Goal: Task Accomplishment & Management: Manage account settings

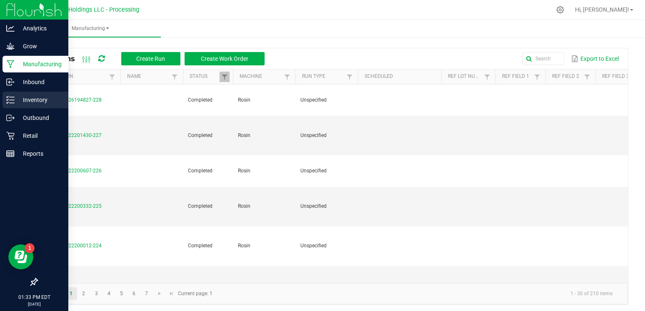
click at [32, 99] on p "Inventory" at bounding box center [40, 100] width 50 height 10
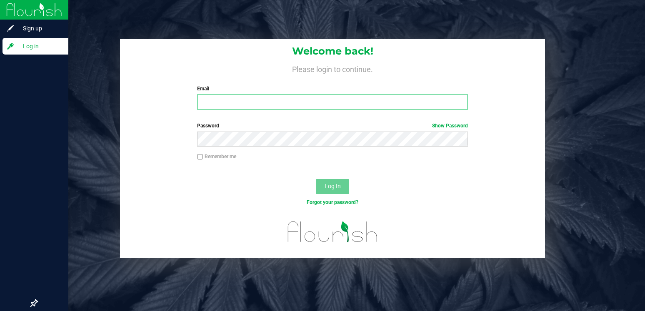
type input "Dhaney@rivieracreek.com"
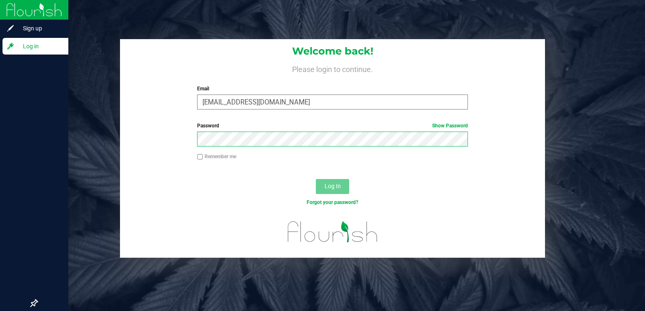
click at [332, 186] on button "Log In" at bounding box center [332, 186] width 33 height 15
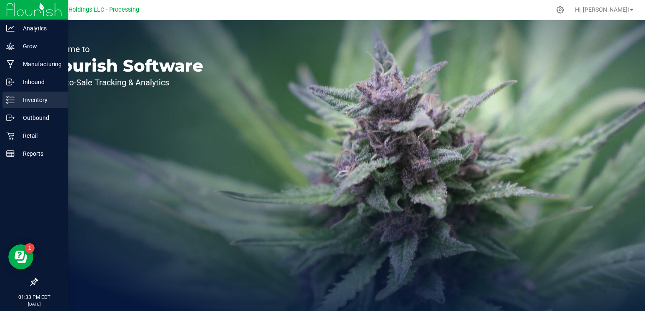
click at [39, 102] on p "Inventory" at bounding box center [40, 100] width 50 height 10
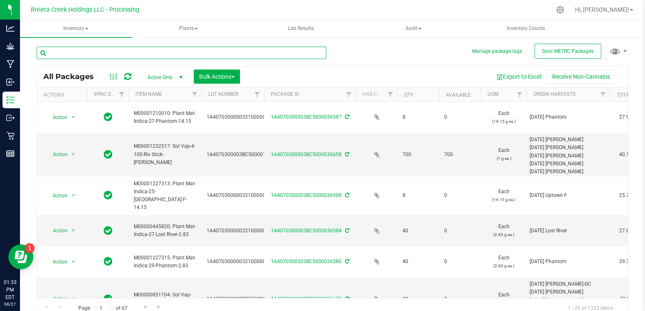
click at [102, 53] on input "text" at bounding box center [182, 53] width 290 height 12
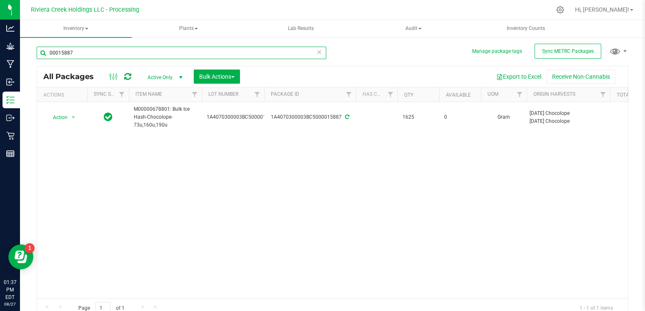
type input "00015887"
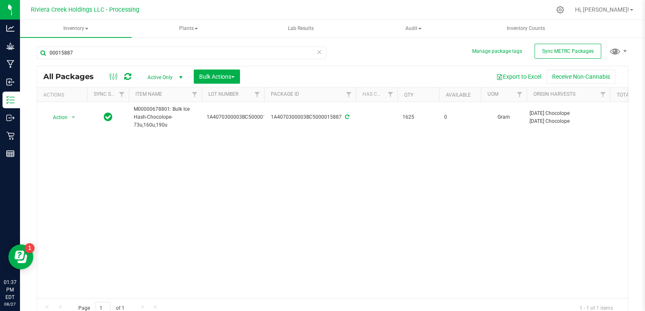
click at [320, 51] on icon at bounding box center [319, 52] width 6 height 10
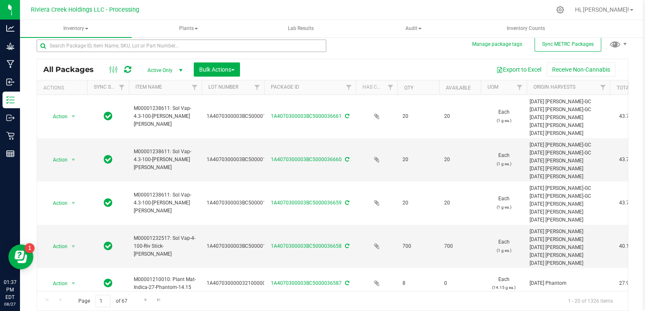
scroll to position [7, 0]
click at [228, 69] on span "Bulk Actions" at bounding box center [216, 69] width 35 height 7
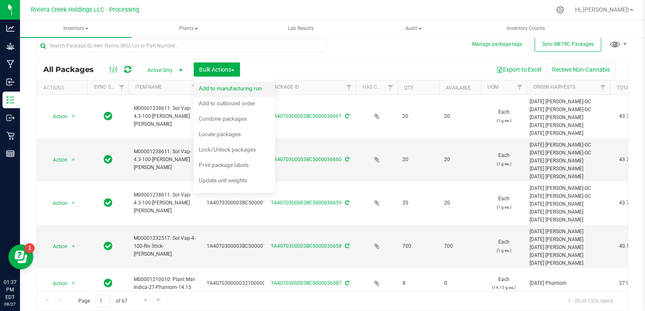
click at [240, 87] on span "Add to manufacturing run" at bounding box center [230, 88] width 63 height 7
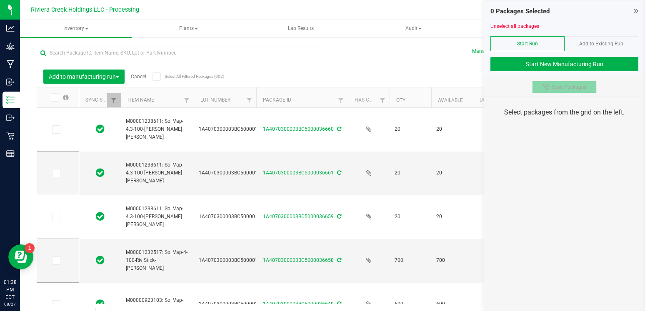
click at [568, 91] on button "Scan Packages" at bounding box center [564, 87] width 65 height 12
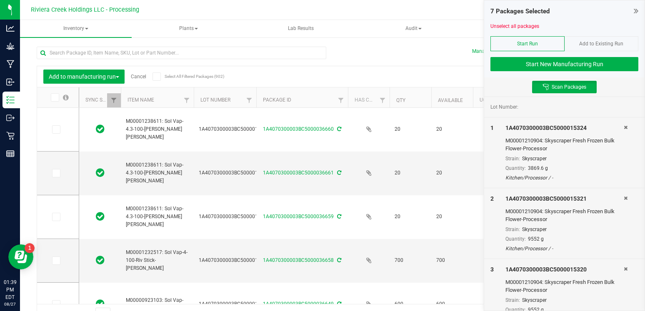
click at [514, 98] on div "Lot Number:" at bounding box center [564, 107] width 160 height 20
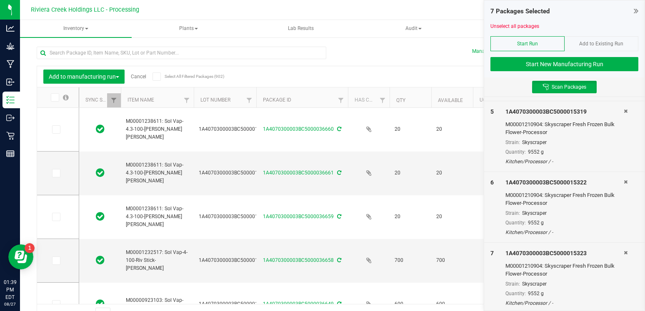
scroll to position [299, 0]
click at [625, 109] on icon at bounding box center [626, 111] width 4 height 5
click at [625, 109] on icon at bounding box center [626, 110] width 4 height 5
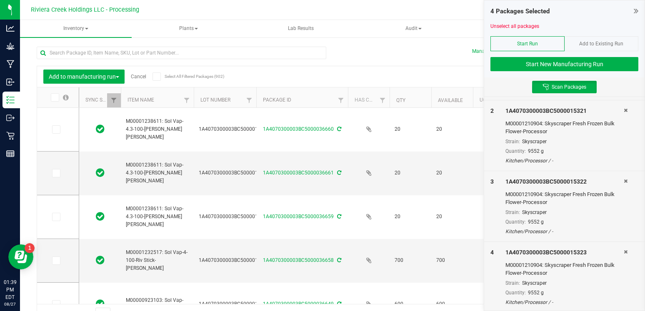
scroll to position [17, 0]
click at [625, 109] on icon at bounding box center [626, 109] width 4 height 5
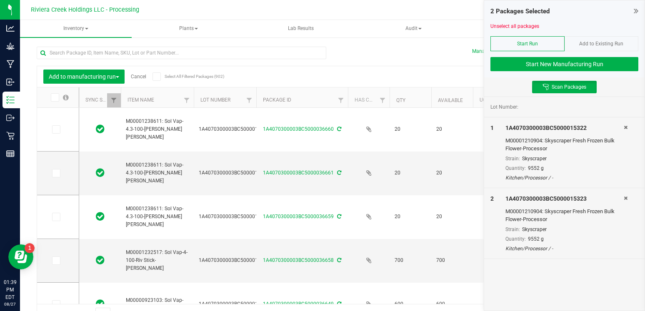
scroll to position [0, 0]
click at [625, 109] on div "Lot Number:" at bounding box center [564, 106] width 148 height 7
click at [625, 127] on icon at bounding box center [626, 127] width 4 height 5
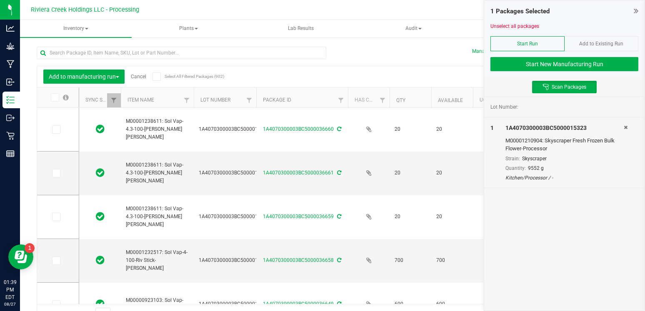
click at [625, 127] on icon at bounding box center [626, 127] width 4 height 5
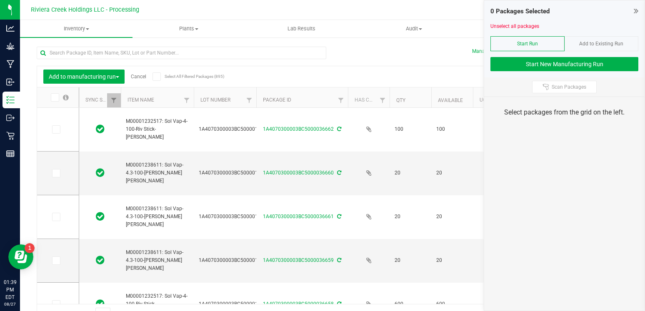
type input "[DATE]"
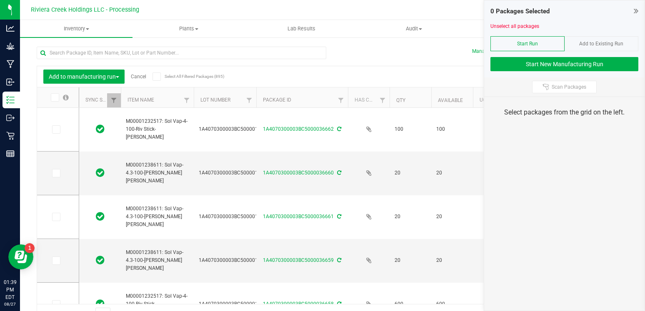
type input "[DATE]"
click at [562, 88] on span "Scan Packages" at bounding box center [569, 87] width 35 height 7
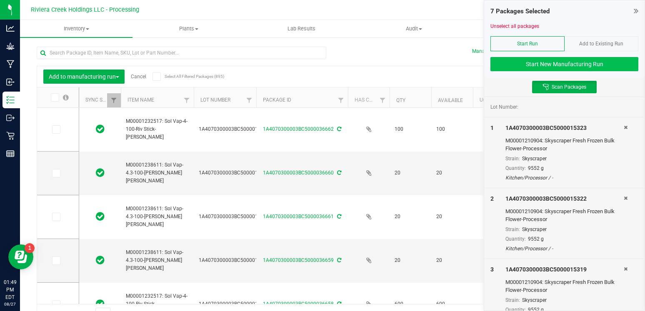
click at [575, 63] on button "Start New Manufacturing Run" at bounding box center [564, 64] width 148 height 14
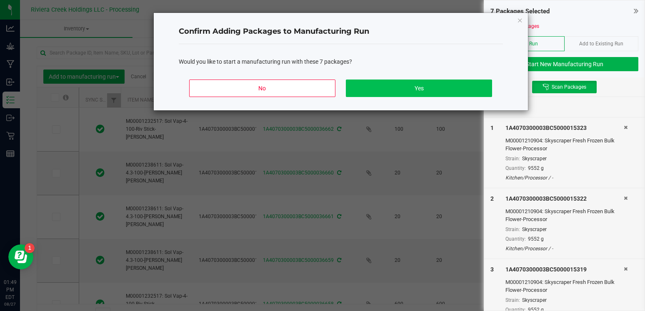
click at [407, 87] on button "Yes" at bounding box center [419, 88] width 146 height 17
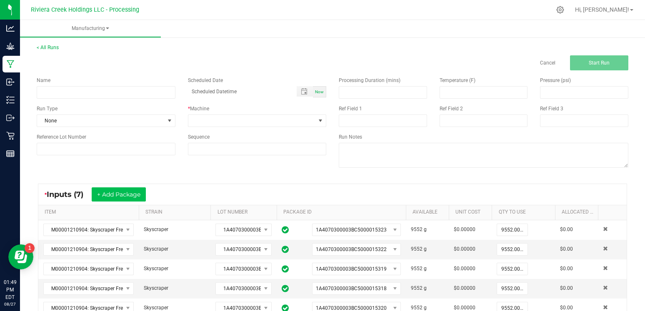
click at [132, 200] on button "+ Add Package" at bounding box center [119, 194] width 54 height 14
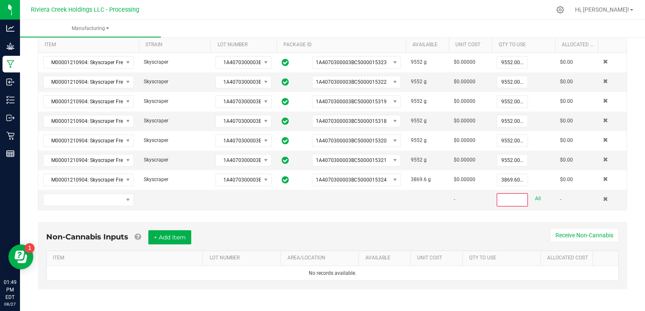
scroll to position [170, 0]
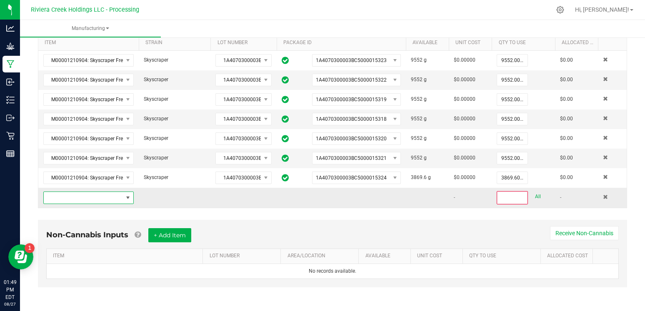
click at [77, 198] on span "NO DATA FOUND" at bounding box center [83, 198] width 79 height 12
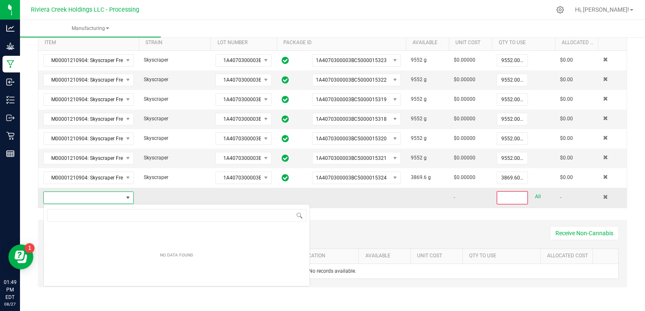
scroll to position [12, 90]
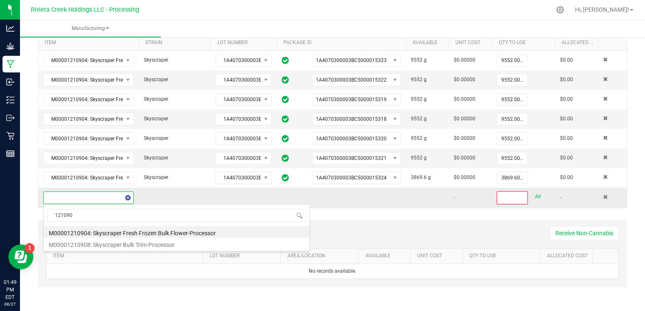
type input "1210904"
click at [100, 233] on li "M00001210904: Skyscraper Fresh Frozen Bulk Flower-Processor" at bounding box center [177, 232] width 266 height 12
type input "0"
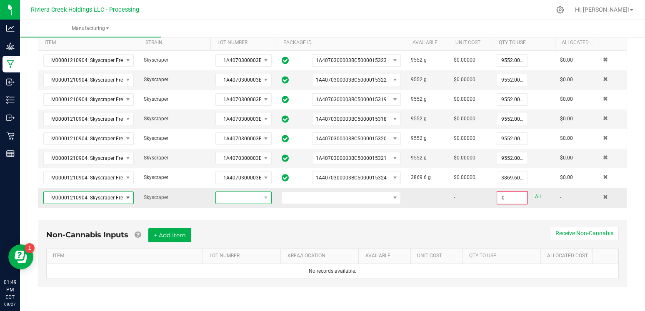
click at [240, 199] on span at bounding box center [238, 198] width 45 height 12
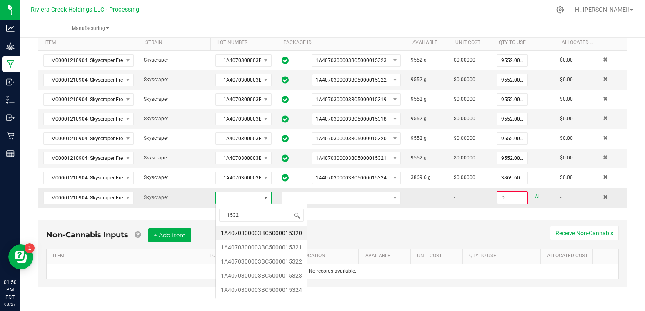
scroll to position [0, 0]
type input "15321"
click at [246, 233] on li "1A4070300003BC5000015321" at bounding box center [261, 233] width 91 height 14
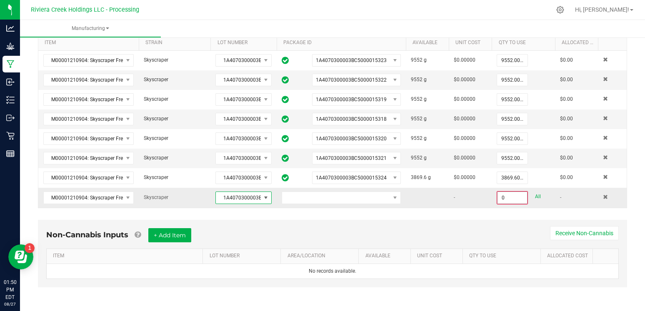
click at [514, 199] on input "0" at bounding box center [511, 198] width 29 height 12
click at [536, 197] on link "All" at bounding box center [538, 196] width 6 height 11
click at [539, 197] on link "All" at bounding box center [538, 196] width 6 height 11
click at [514, 197] on input at bounding box center [511, 198] width 29 height 12
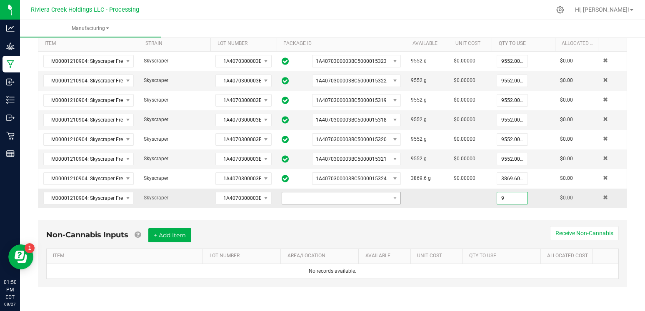
type input "9"
click at [341, 200] on span "NO DATA FOUND" at bounding box center [336, 198] width 108 height 12
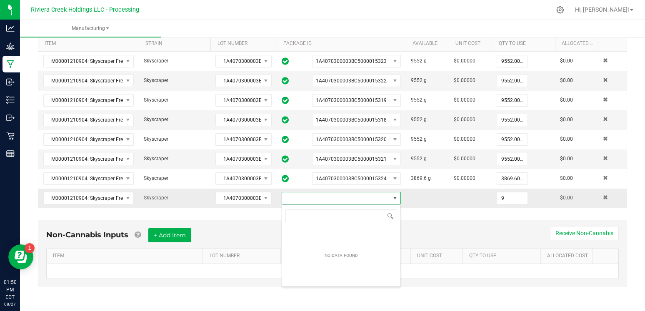
scroll to position [12, 119]
type input "00015321"
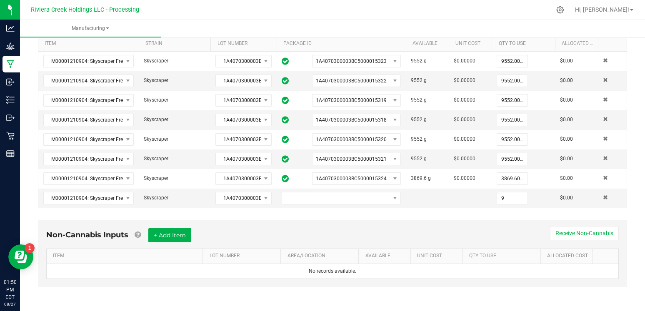
click at [437, 216] on div "Non-Cannabis Inputs + Add Item Receive Non-Cannabis ITEM LOT NUMBER AREA/LOCATI…" at bounding box center [332, 259] width 604 height 87
click at [265, 197] on span at bounding box center [265, 198] width 7 height 7
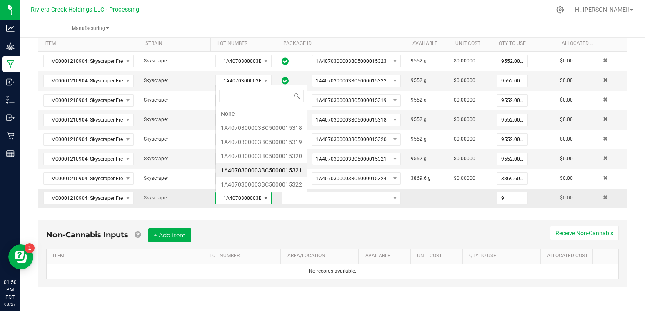
scroll to position [12, 56]
click at [280, 172] on li "1A4070300003BC5000015321" at bounding box center [261, 170] width 91 height 14
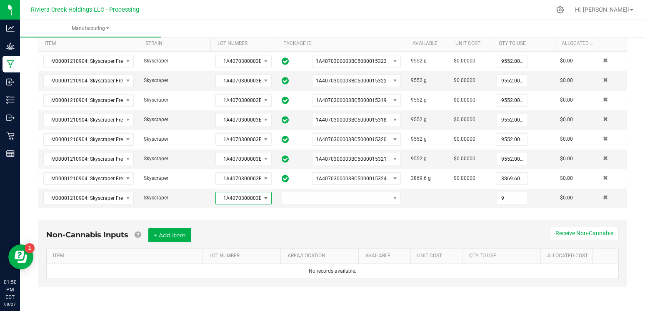
click at [359, 218] on div "Non-Cannabis Inputs + Add Item Receive Non-Cannabis ITEM LOT NUMBER AREA/LOCATI…" at bounding box center [332, 259] width 604 height 87
click at [510, 199] on input "9" at bounding box center [512, 198] width 30 height 12
click at [514, 202] on input "9" at bounding box center [512, 198] width 30 height 12
click at [604, 199] on span at bounding box center [605, 197] width 5 height 5
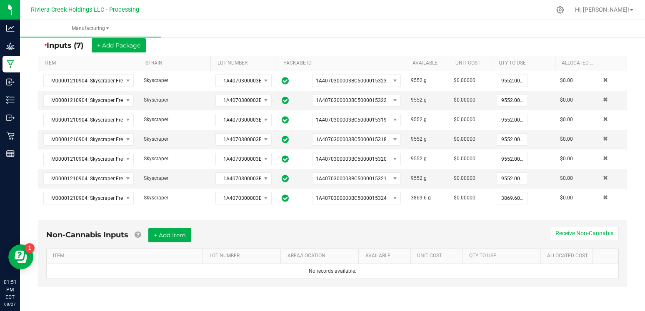
click at [460, 28] on ul "Manufacturing" at bounding box center [342, 29] width 645 height 18
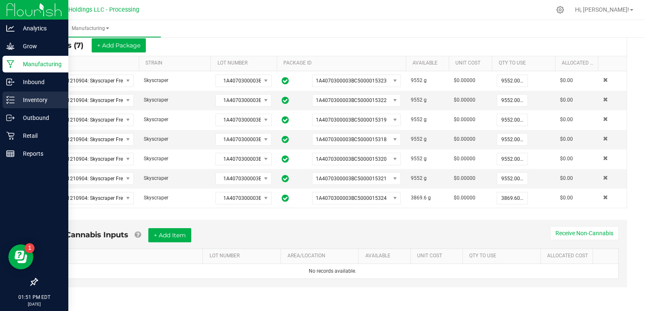
click at [29, 99] on p "Inventory" at bounding box center [40, 100] width 50 height 10
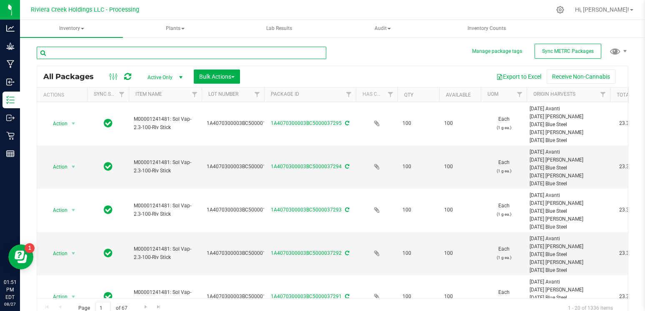
click at [175, 57] on input "text" at bounding box center [182, 53] width 290 height 12
type input "00015"
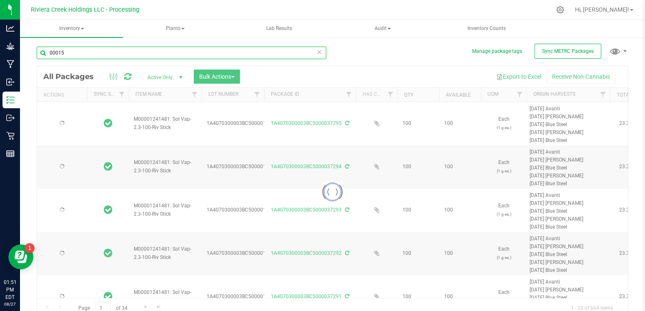
type input "[DATE]"
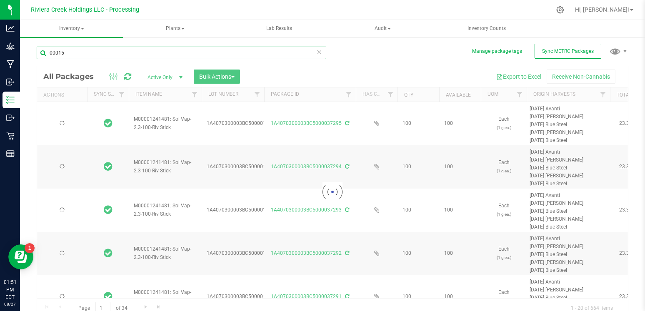
type input "[DATE]"
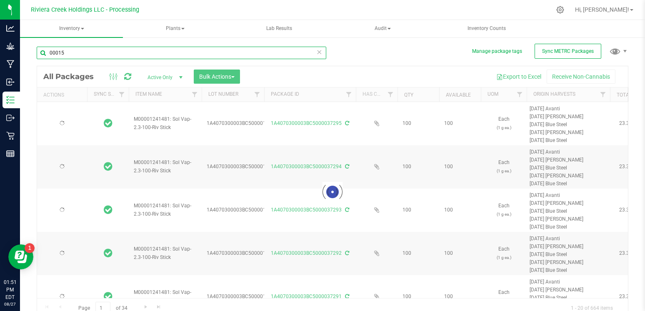
type input "[DATE]"
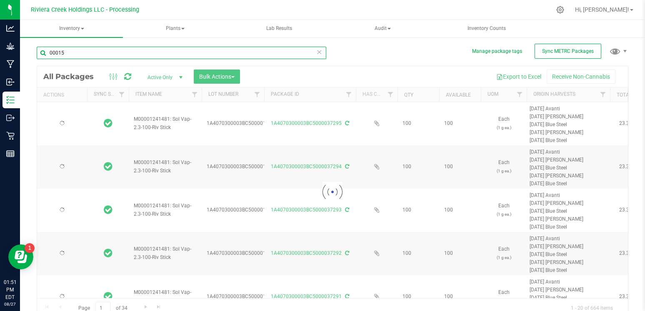
type input "[DATE]"
type input "2026-07-06"
type input "[DATE]"
type input "2026-04-03"
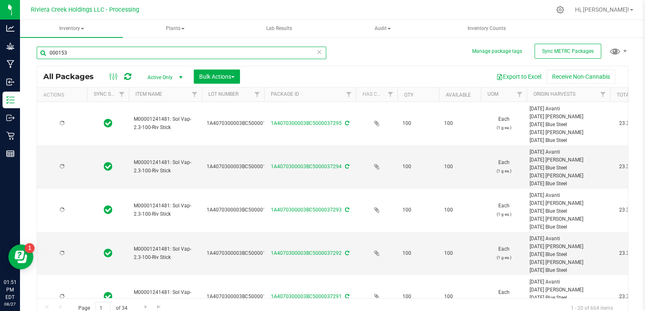
type input "0001532"
type input "[DATE]"
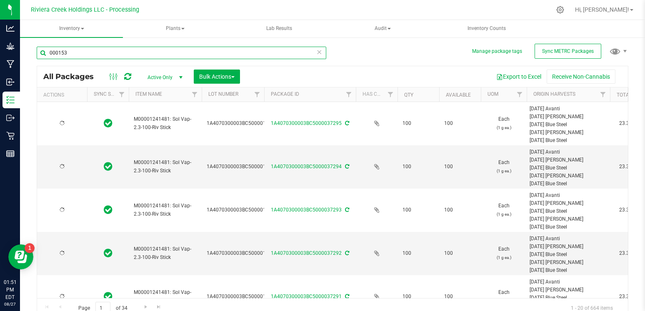
type input "[DATE]"
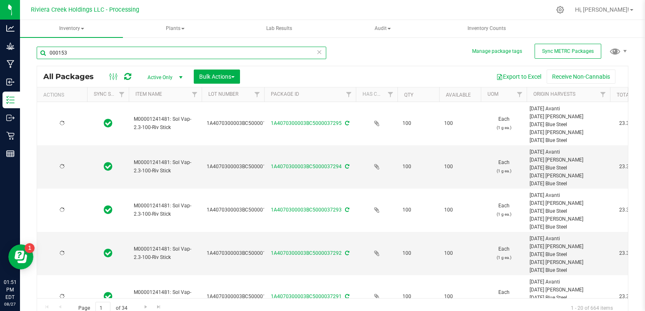
type input "[DATE]"
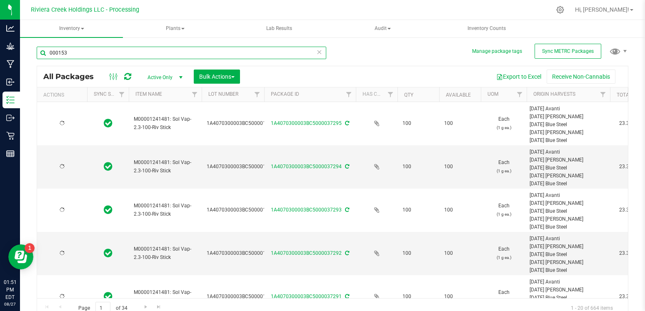
type input "[DATE]"
type input "2026-07-06"
type input "[DATE]"
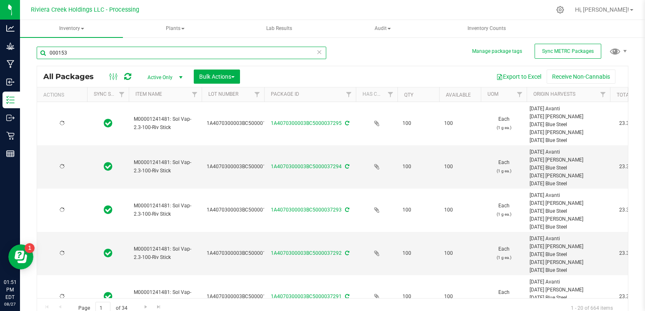
type input "2026-04-03"
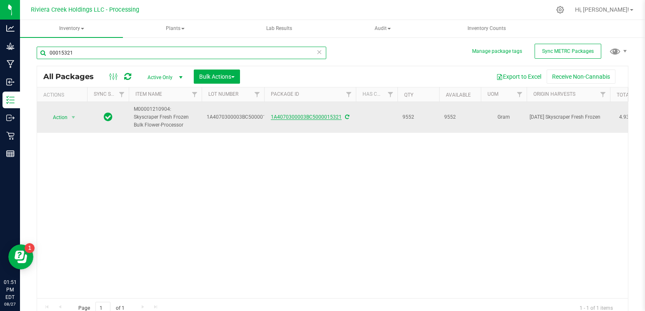
type input "00015321"
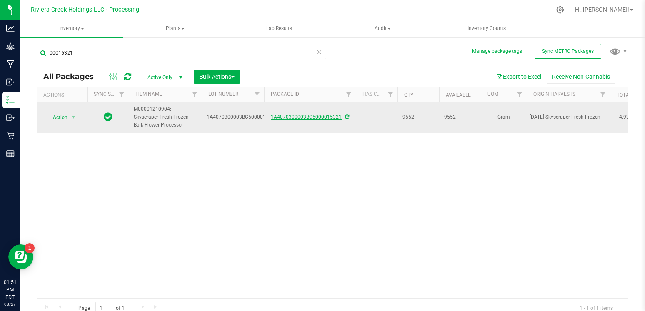
click at [276, 116] on link "1A4070300003BC5000015321" at bounding box center [306, 117] width 71 height 6
click at [178, 120] on span "M00001210904: Skyscraper Fresh Frozen Bulk Flower-Processor" at bounding box center [165, 117] width 63 height 24
click at [197, 115] on td "M00001210904: Skyscraper Fresh Frozen Bulk Flower-Processor" at bounding box center [165, 117] width 73 height 31
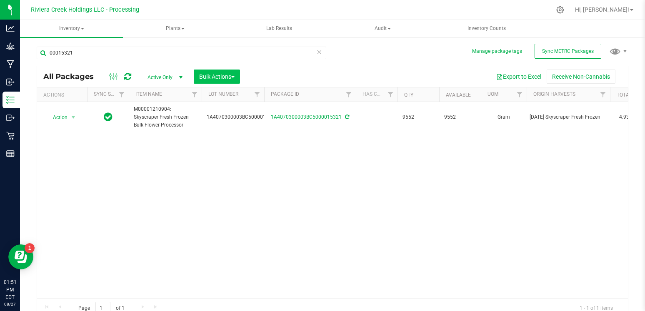
click at [239, 79] on button "Bulk Actions" at bounding box center [217, 77] width 46 height 14
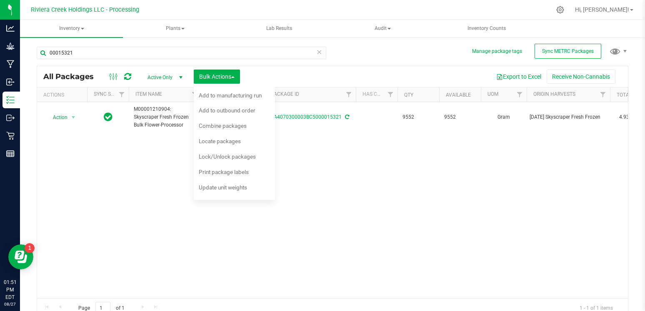
click at [365, 134] on div "Action Action Adjust qty Create package Edit attributes Global inventory Locate…" at bounding box center [332, 200] width 591 height 196
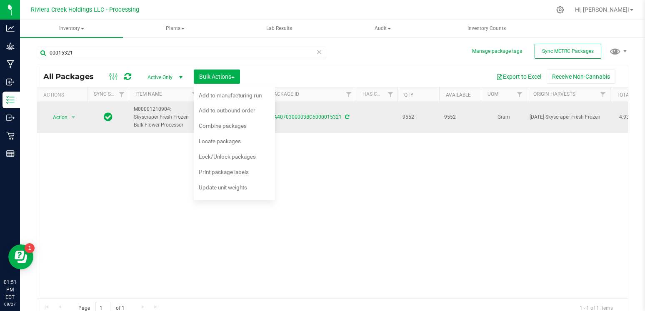
click at [375, 120] on td at bounding box center [377, 117] width 42 height 31
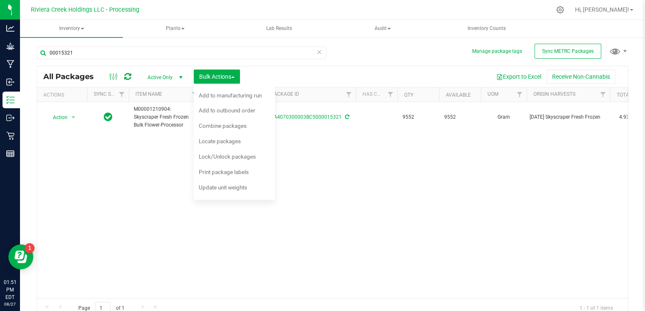
click at [377, 180] on div "Action Action Adjust qty Create package Edit attributes Global inventory Locate…" at bounding box center [332, 200] width 591 height 196
click at [235, 76] on span "Bulk Actions" at bounding box center [216, 76] width 35 height 7
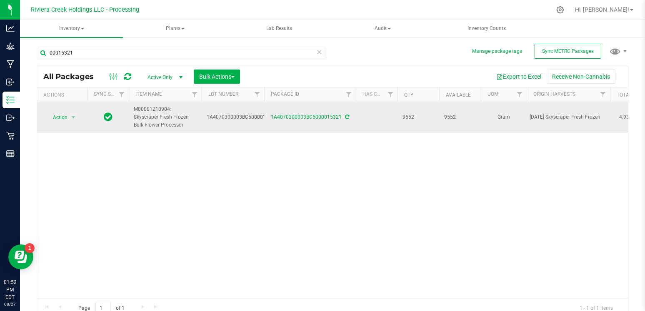
click at [235, 117] on span "1A4070300003BC5000015321" at bounding box center [242, 117] width 71 height 8
drag, startPoint x: 321, startPoint y: 154, endPoint x: 384, endPoint y: 145, distance: 63.5
click at [322, 154] on div "Action Action Adjust qty Create package Edit attributes Global inventory Locate…" at bounding box center [332, 200] width 591 height 196
click at [366, 124] on td at bounding box center [377, 117] width 42 height 31
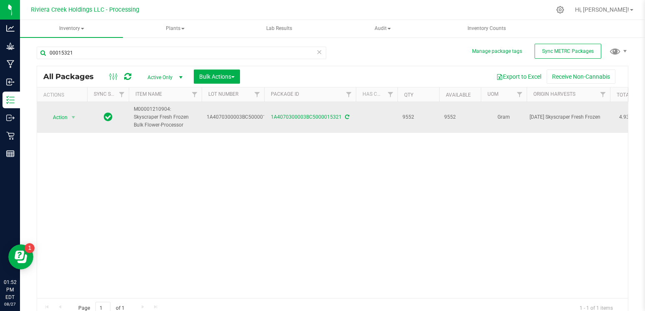
click at [372, 122] on td at bounding box center [377, 117] width 42 height 31
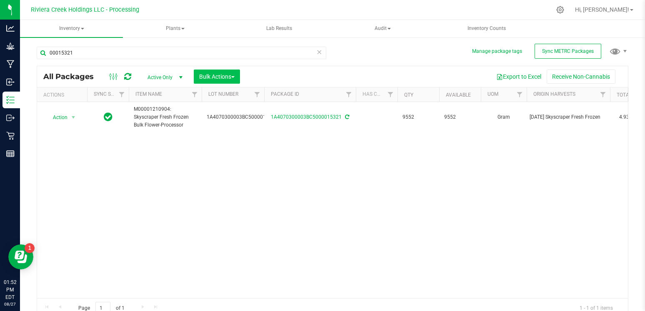
click at [231, 77] on span "Bulk Actions" at bounding box center [216, 76] width 35 height 7
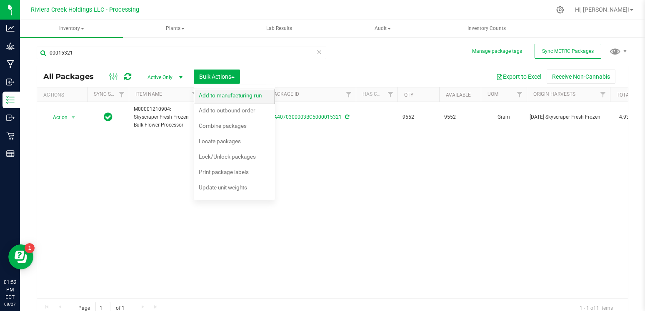
click at [231, 100] on div "Add to manufacturing run" at bounding box center [236, 96] width 74 height 13
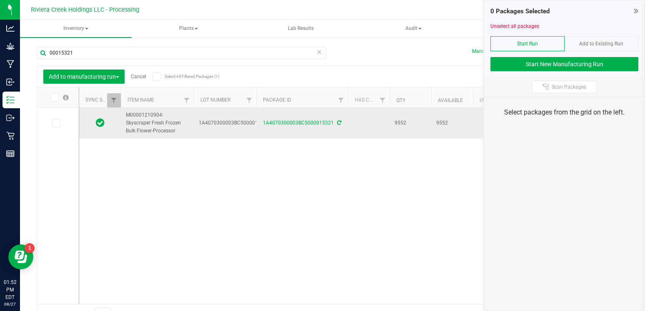
click at [192, 126] on td "M00001210904: Skyscraper Fresh Frozen Bulk Flower-Processor" at bounding box center [157, 123] width 73 height 31
click at [317, 126] on div "1A4070300003BC5000015321" at bounding box center [302, 123] width 94 height 8
click at [102, 124] on icon at bounding box center [100, 122] width 9 height 10
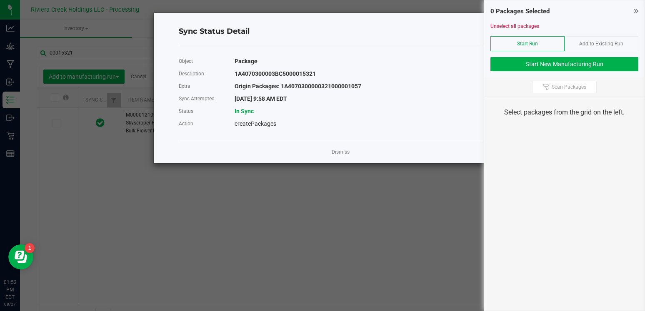
drag, startPoint x: 340, startPoint y: 152, endPoint x: 108, endPoint y: 158, distance: 232.1
click at [339, 152] on link "Dismiss" at bounding box center [341, 152] width 18 height 7
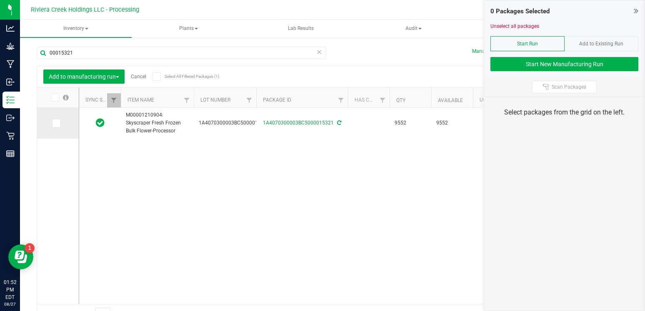
click at [45, 128] on td at bounding box center [58, 123] width 42 height 31
click at [53, 123] on icon at bounding box center [55, 123] width 5 height 0
click at [0, 0] on input "checkbox" at bounding box center [0, 0] width 0 height 0
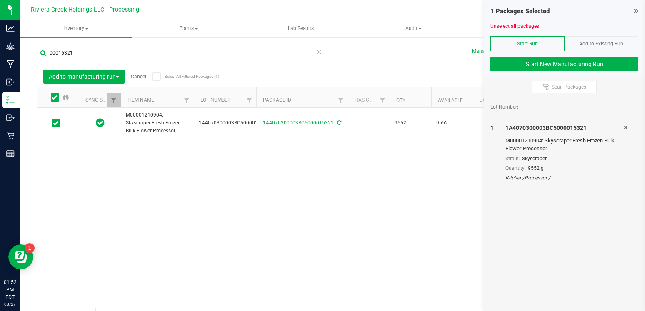
click at [587, 44] on span "Add to Existing Run" at bounding box center [601, 44] width 44 height 6
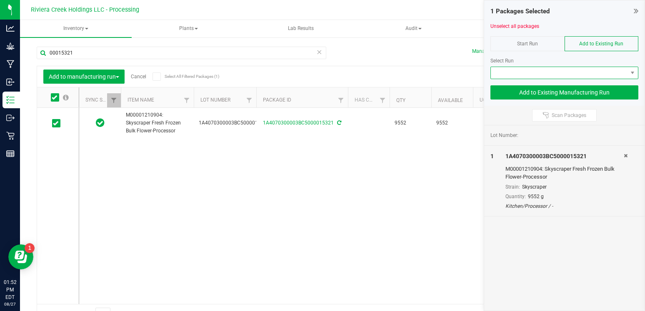
click at [524, 71] on span "NO DATA FOUND" at bounding box center [559, 73] width 137 height 12
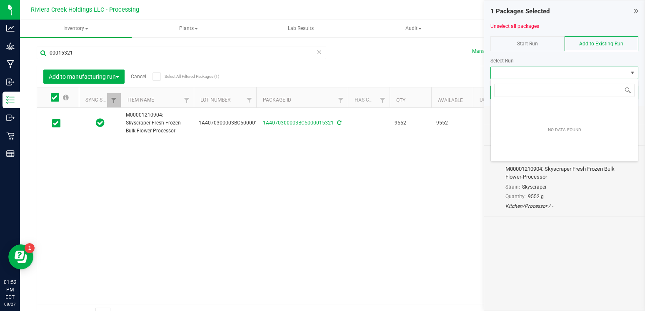
scroll to position [12, 148]
type input "s"
type input "i"
click at [630, 72] on span "NO DATA FOUND" at bounding box center [632, 73] width 7 height 7
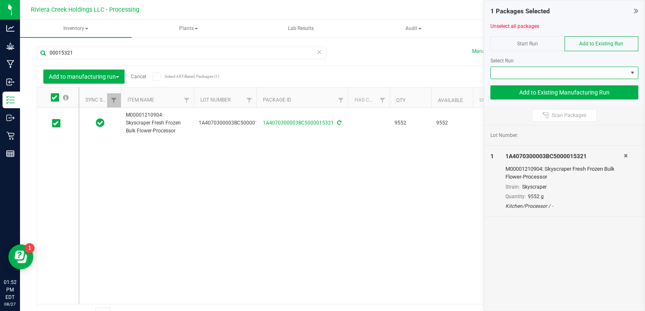
click at [632, 72] on span "NO DATA FOUND" at bounding box center [632, 73] width 7 height 7
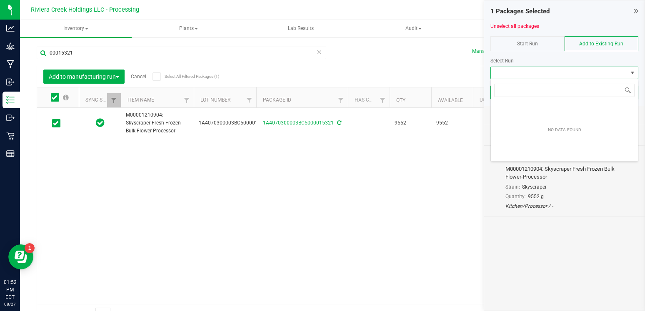
drag, startPoint x: 631, startPoint y: 72, endPoint x: 625, endPoint y: 73, distance: 5.8
click at [631, 72] on span "NO DATA FOUND" at bounding box center [632, 73] width 7 height 7
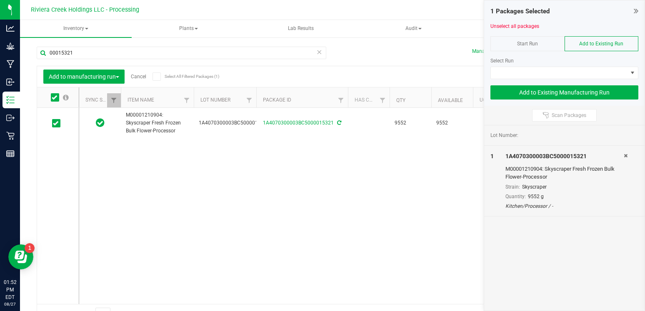
click at [539, 40] on div "Start Run" at bounding box center [527, 43] width 74 height 15
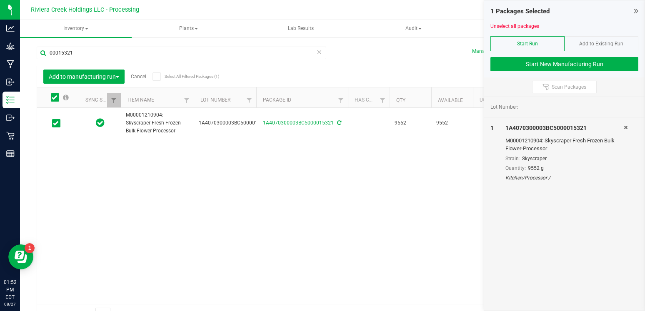
click at [591, 40] on div "Add to Existing Run" at bounding box center [601, 43] width 74 height 15
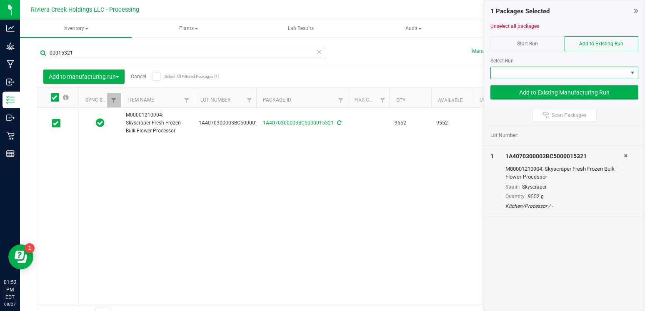
click at [543, 77] on span "NO DATA FOUND" at bounding box center [559, 73] width 137 height 12
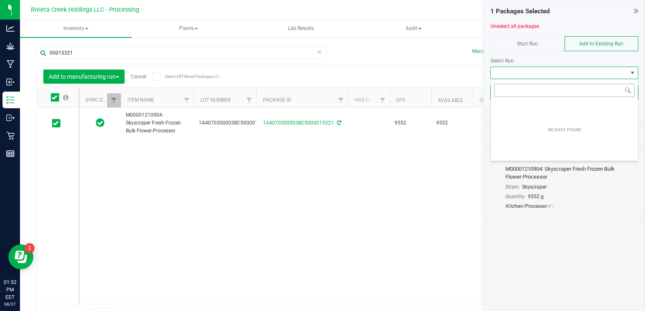
click at [513, 92] on input "NO DATA FOUND" at bounding box center [564, 90] width 140 height 13
click at [636, 13] on icon at bounding box center [636, 11] width 5 height 8
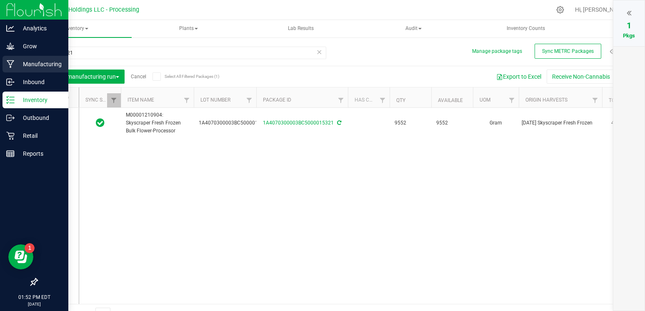
click at [42, 62] on p "Manufacturing" at bounding box center [40, 64] width 50 height 10
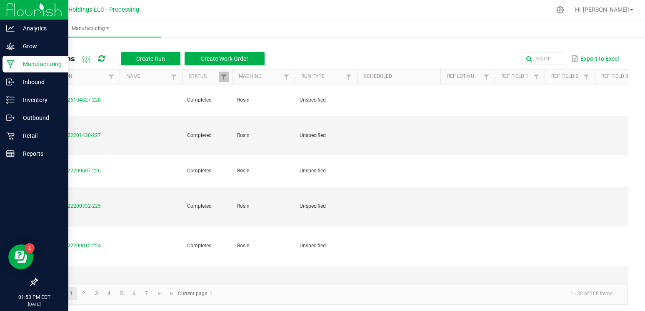
click at [42, 62] on p "Manufacturing" at bounding box center [40, 64] width 50 height 10
click at [38, 77] on p "Inbound" at bounding box center [40, 82] width 50 height 10
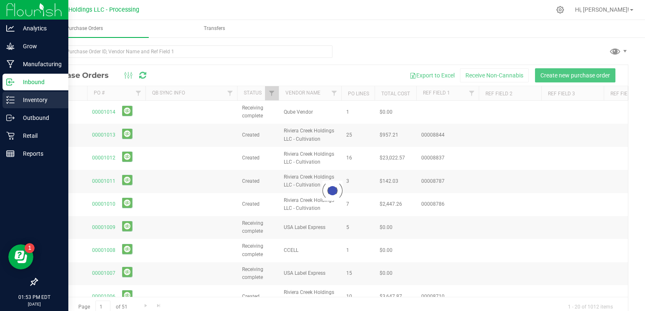
click at [39, 98] on p "Inventory" at bounding box center [40, 100] width 50 height 10
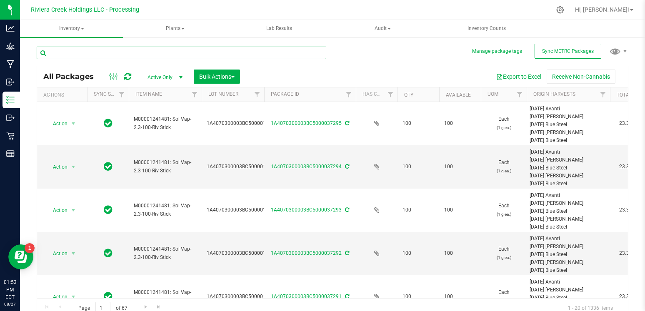
click at [211, 51] on input "text" at bounding box center [182, 53] width 290 height 12
type input "00015321"
type input "[DATE]"
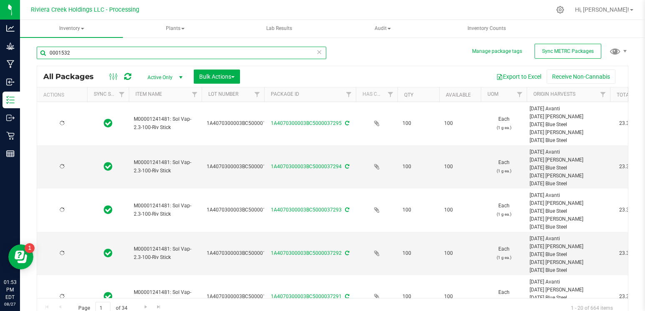
type input "[DATE]"
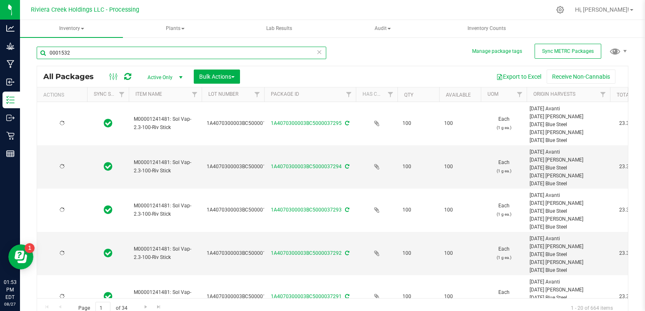
type input "[DATE]"
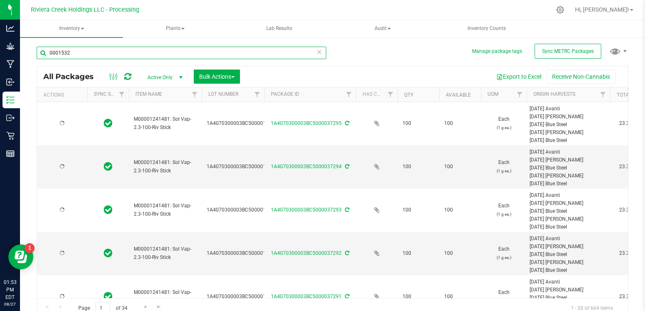
type input "[DATE]"
type input "2026-07-06"
type input "[DATE]"
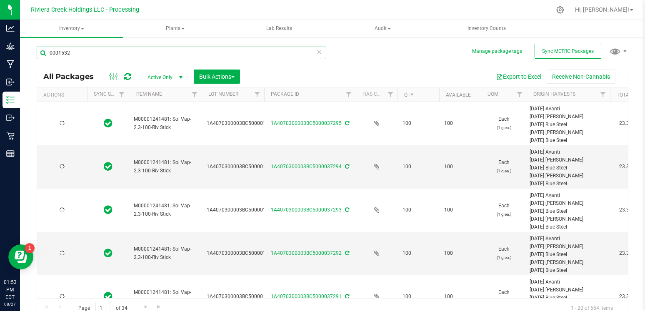
type input "[DATE]"
type input "2026-04-03"
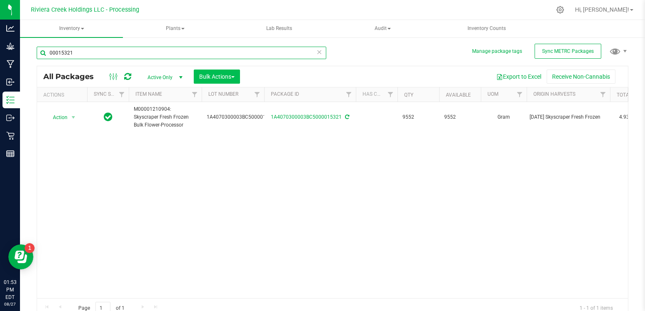
type input "00015321"
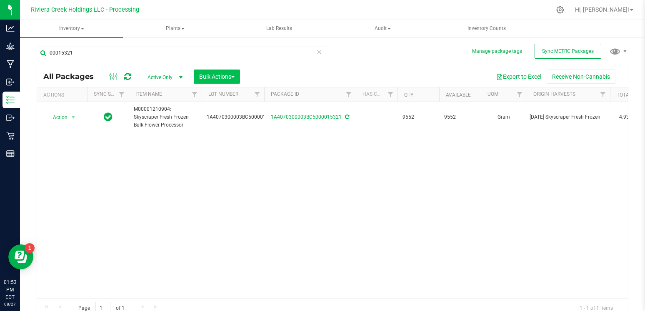
click at [228, 75] on span "Bulk Actions" at bounding box center [216, 76] width 35 height 7
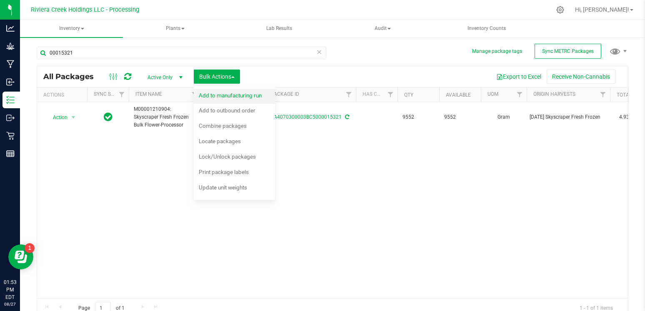
click at [229, 99] on div "Add to manufacturing run" at bounding box center [236, 96] width 74 height 13
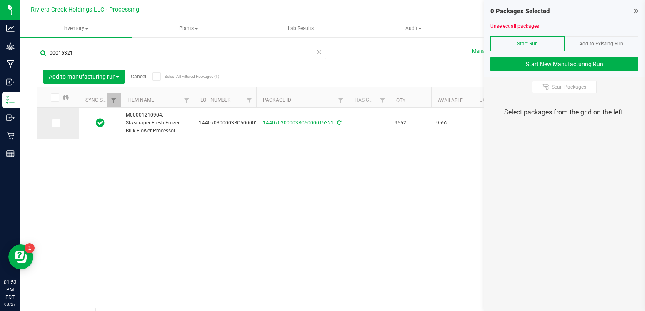
click at [52, 122] on label at bounding box center [58, 123] width 12 height 8
click at [0, 0] on input "checkbox" at bounding box center [0, 0] width 0 height 0
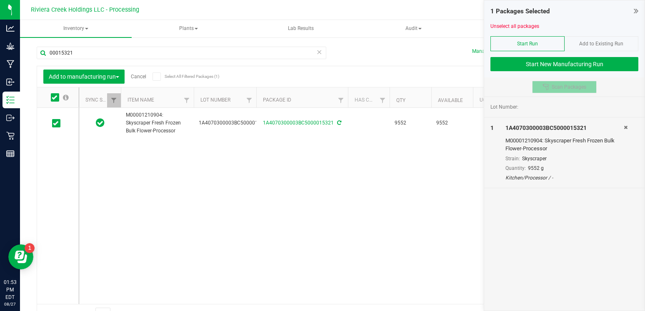
click at [547, 86] on icon at bounding box center [545, 87] width 7 height 7
click at [625, 127] on icon at bounding box center [626, 127] width 4 height 5
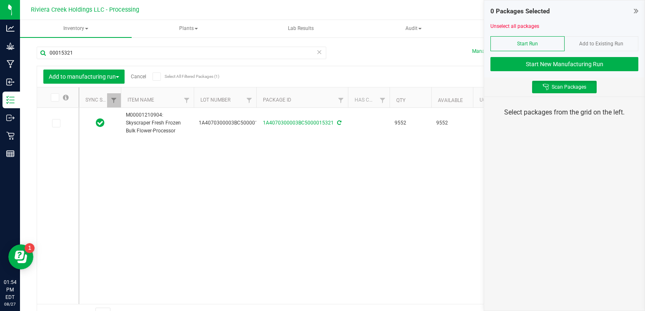
click at [637, 11] on icon at bounding box center [636, 11] width 5 height 8
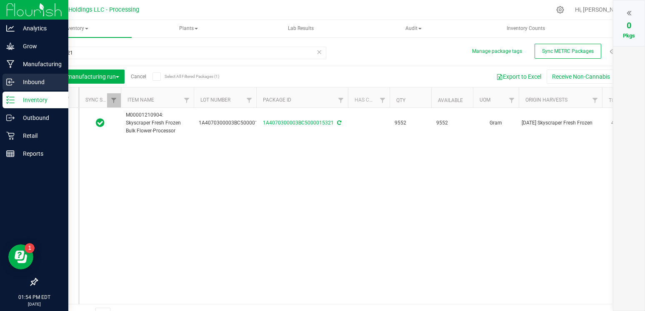
click at [24, 84] on p "Inbound" at bounding box center [40, 82] width 50 height 10
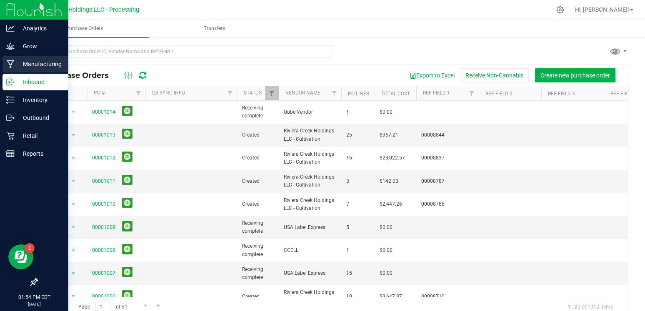
click at [40, 70] on div "Manufacturing" at bounding box center [35, 64] width 66 height 17
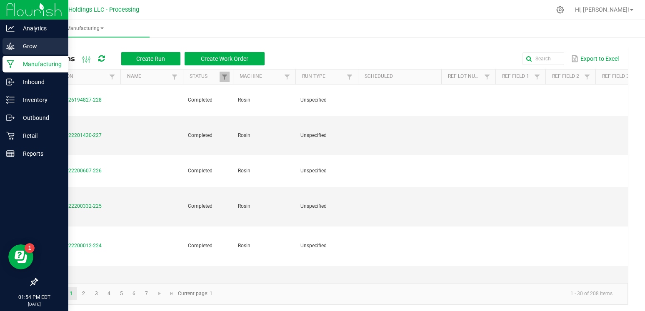
click at [57, 47] on p "Grow" at bounding box center [40, 46] width 50 height 10
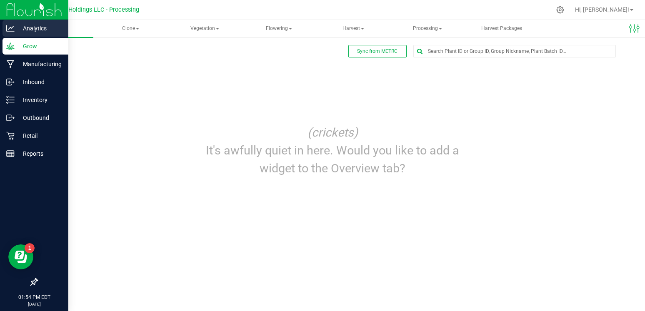
click at [42, 26] on p "Analytics" at bounding box center [40, 28] width 50 height 10
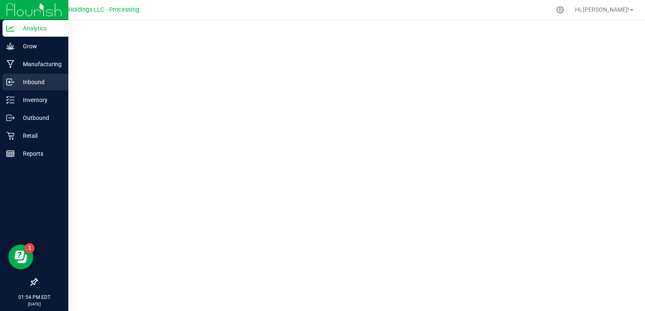
click at [47, 81] on p "Inbound" at bounding box center [40, 82] width 50 height 10
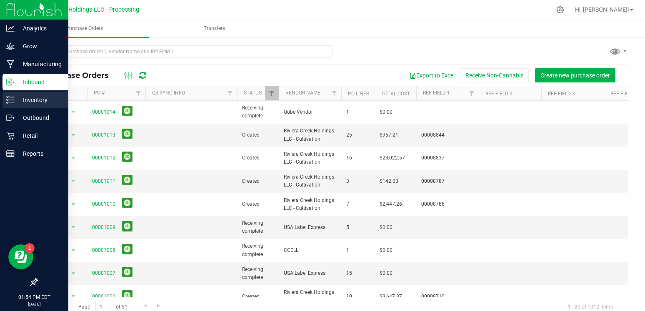
click at [36, 98] on p "Inventory" at bounding box center [40, 100] width 50 height 10
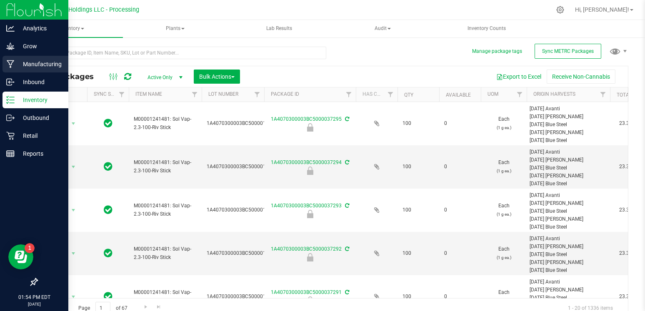
click at [16, 65] on p "Manufacturing" at bounding box center [40, 64] width 50 height 10
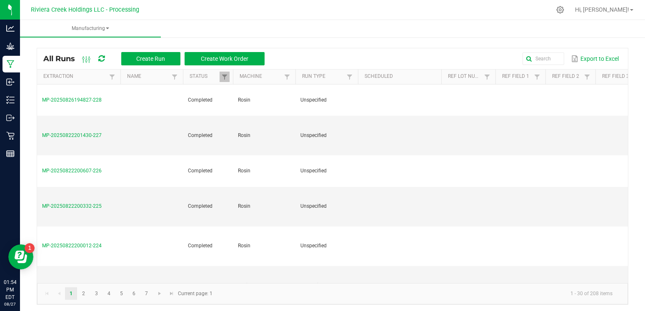
click at [102, 57] on icon at bounding box center [101, 58] width 6 height 7
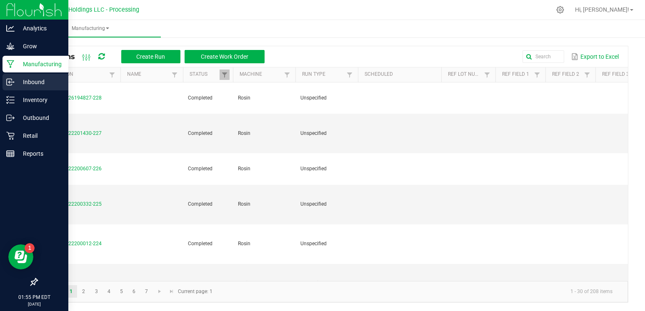
click at [41, 77] on p "Inbound" at bounding box center [40, 82] width 50 height 10
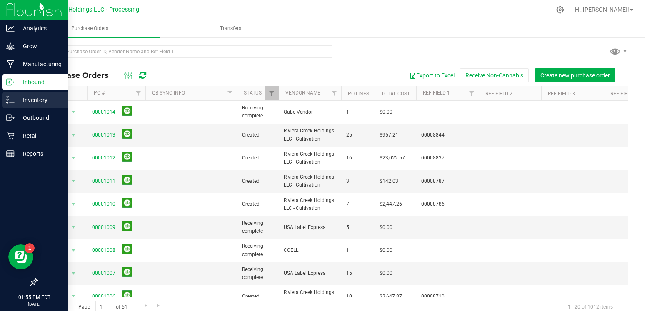
click at [27, 101] on p "Inventory" at bounding box center [40, 100] width 50 height 10
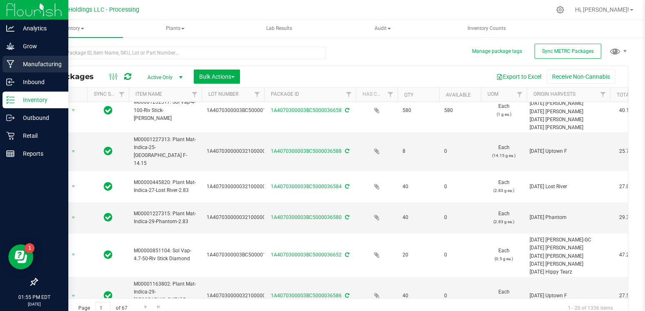
click at [38, 65] on p "Manufacturing" at bounding box center [40, 64] width 50 height 10
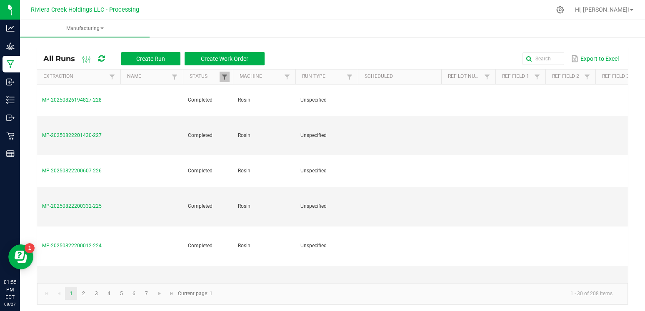
click at [227, 75] on span at bounding box center [224, 77] width 7 height 7
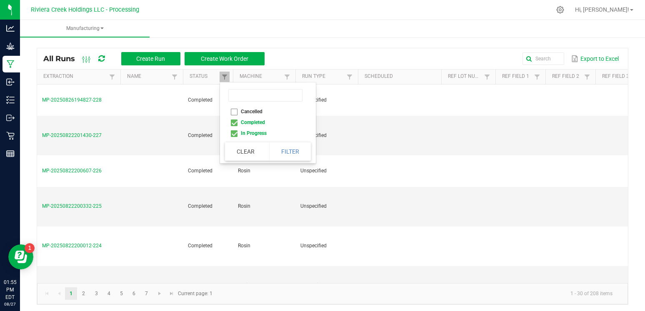
click at [235, 121] on li "Completed" at bounding box center [265, 122] width 81 height 11
checkbox input "false"
click at [291, 152] on button "Filter" at bounding box center [290, 151] width 42 height 18
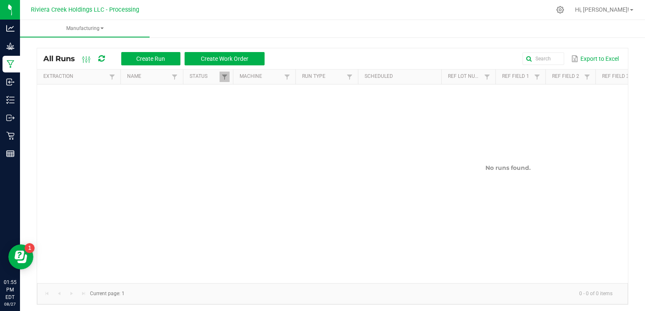
click at [230, 77] on span at bounding box center [231, 142] width 2 height 145
click at [223, 78] on span at bounding box center [224, 77] width 7 height 7
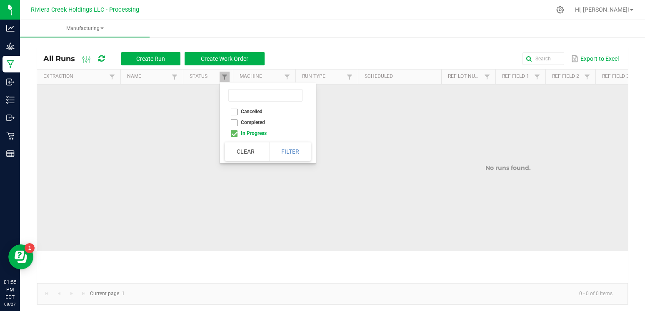
click at [190, 102] on td "No runs found." at bounding box center [507, 168] width 941 height 167
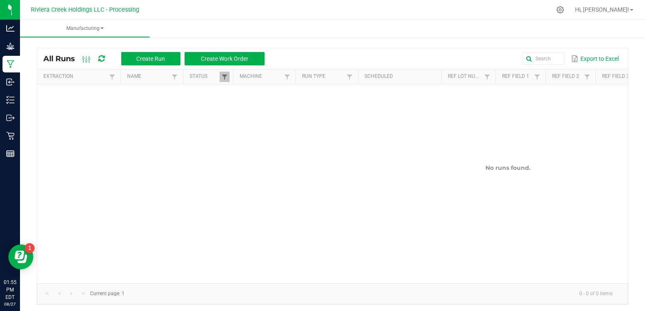
click at [225, 79] on span at bounding box center [224, 77] width 7 height 7
click at [231, 110] on li "Cancelled" at bounding box center [265, 111] width 81 height 11
drag, startPoint x: 233, startPoint y: 112, endPoint x: 238, endPoint y: 133, distance: 21.4
click at [233, 112] on li "Cancelled" at bounding box center [265, 111] width 81 height 11
checkbox input "false"
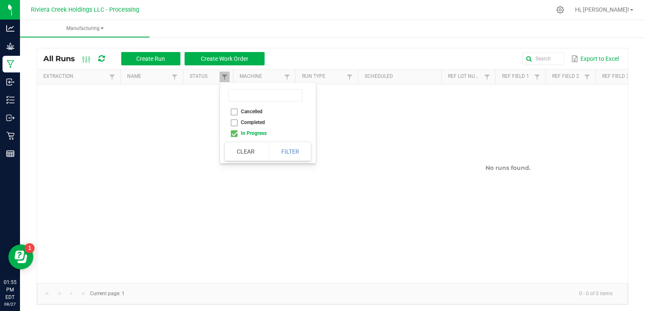
drag, startPoint x: 235, startPoint y: 125, endPoint x: 242, endPoint y: 132, distance: 9.7
click at [235, 125] on li "Completed" at bounding box center [265, 122] width 81 height 11
checkbox input "true"
click at [287, 148] on button "Filter" at bounding box center [290, 151] width 42 height 18
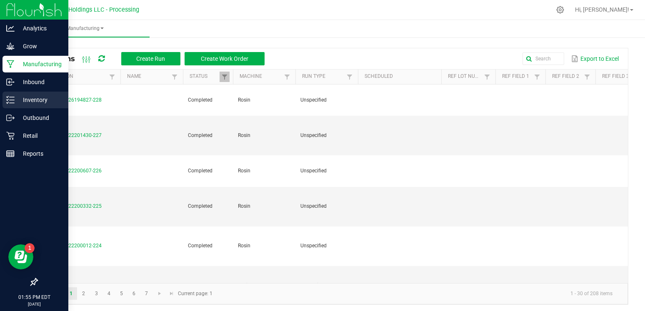
click at [41, 107] on div "Inventory" at bounding box center [35, 100] width 66 height 17
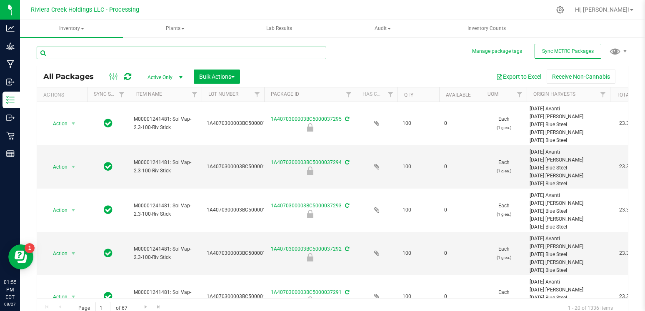
click at [182, 51] on input "text" at bounding box center [182, 53] width 290 height 12
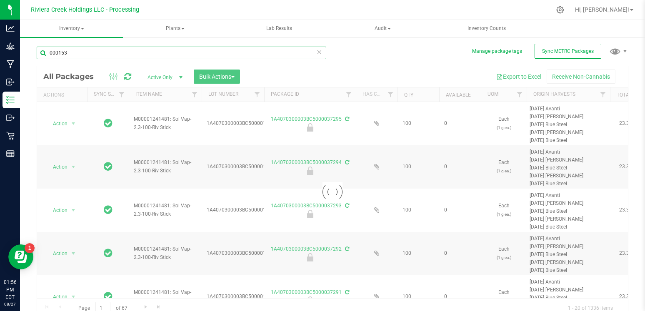
type input "0001532"
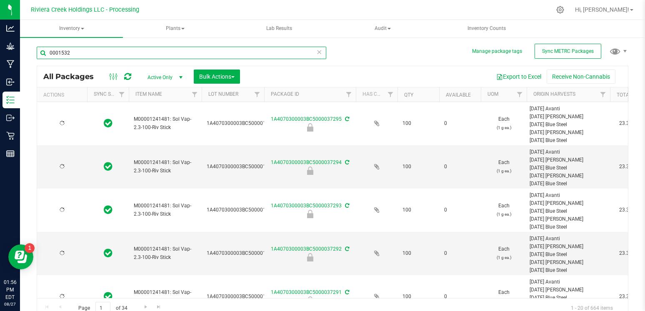
type input "[DATE]"
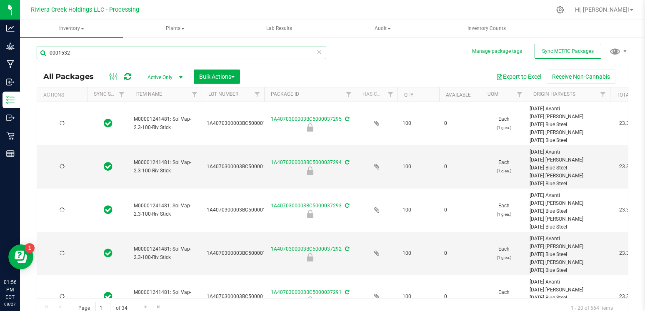
type input "[DATE]"
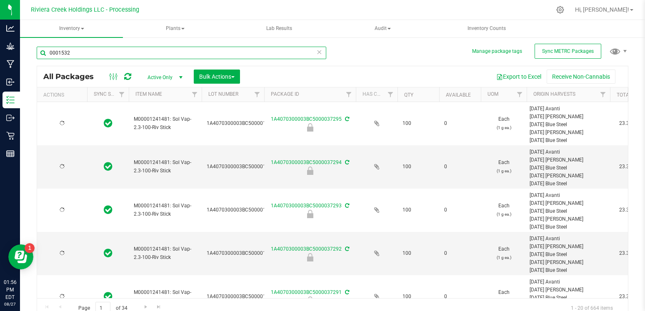
type input "[DATE]"
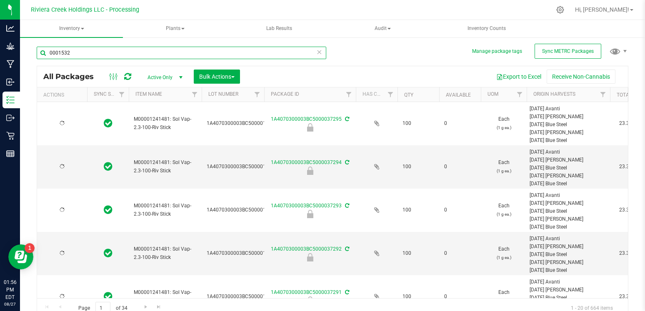
type input "2026-07-26"
type input "2026-07-06"
type input "[DATE]"
type input "2026-04-03"
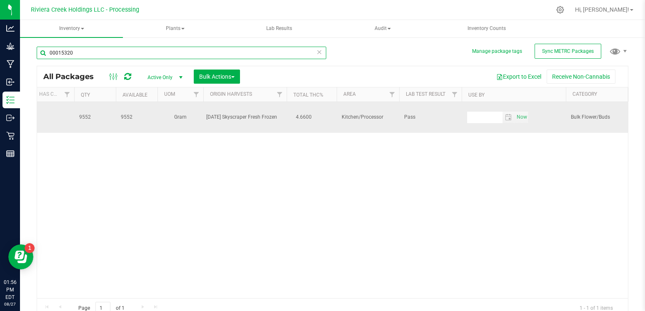
scroll to position [0, 366]
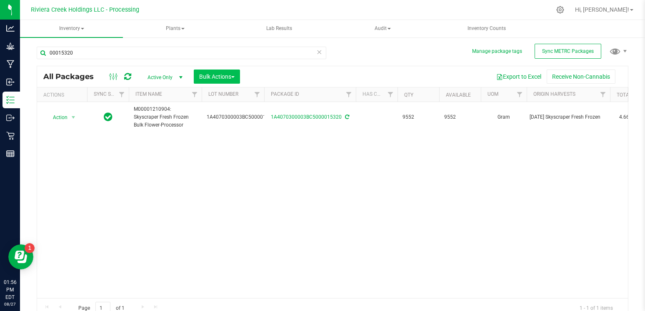
click at [221, 78] on span "Bulk Actions" at bounding box center [216, 76] width 35 height 7
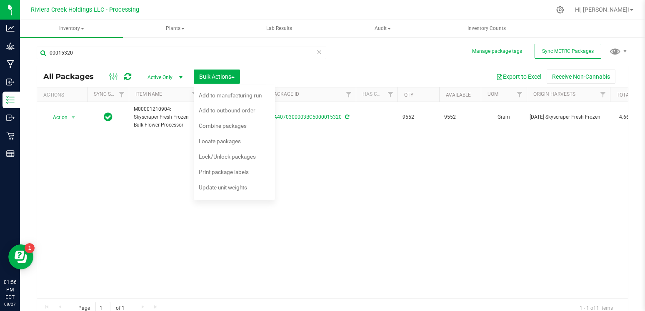
click at [271, 74] on div "Export to Excel Receive Non-Cannabis" at bounding box center [433, 77] width 375 height 14
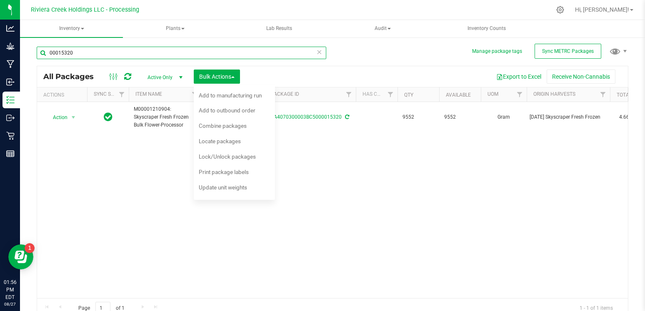
click at [127, 54] on input "00015320" at bounding box center [182, 53] width 290 height 12
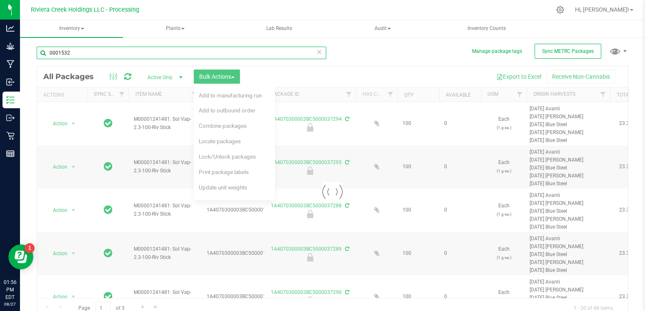
type input "00015321"
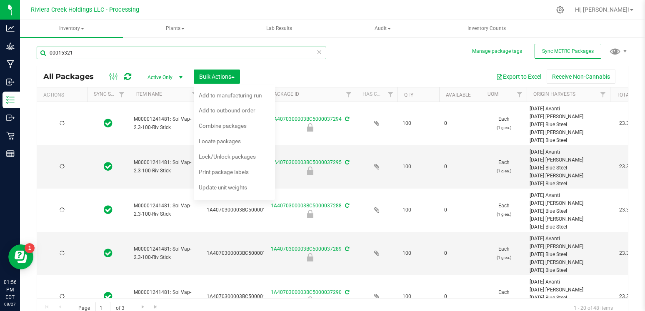
type input "[DATE]"
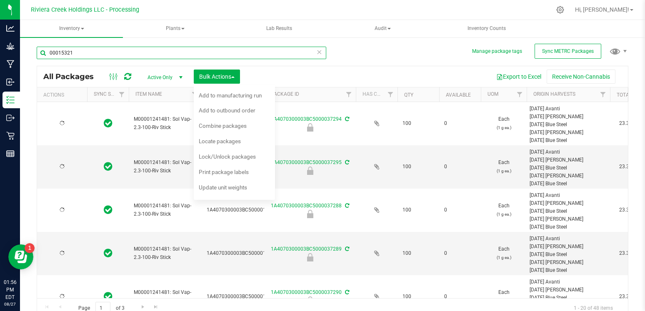
type input "[DATE]"
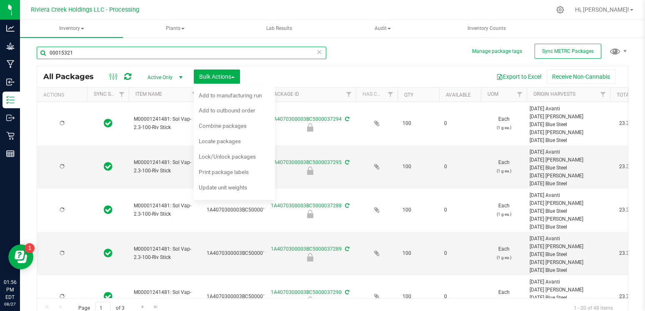
type input "[DATE]"
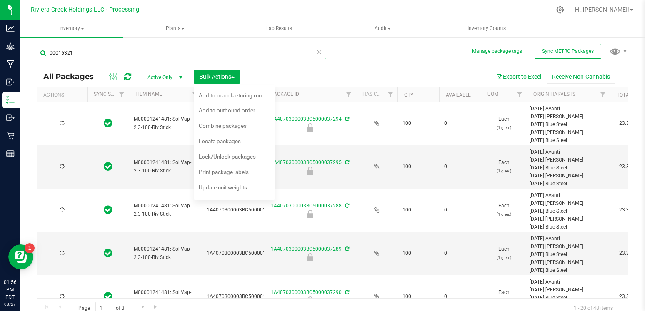
type input "[DATE]"
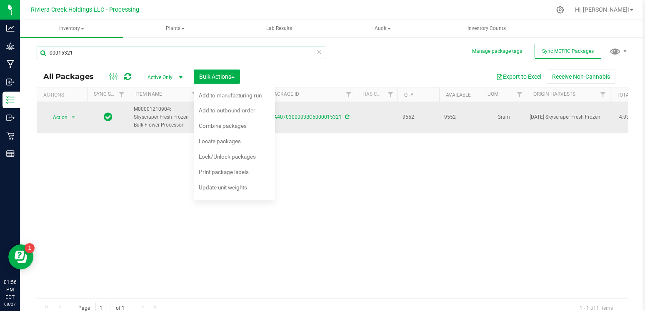
type input "00015321"
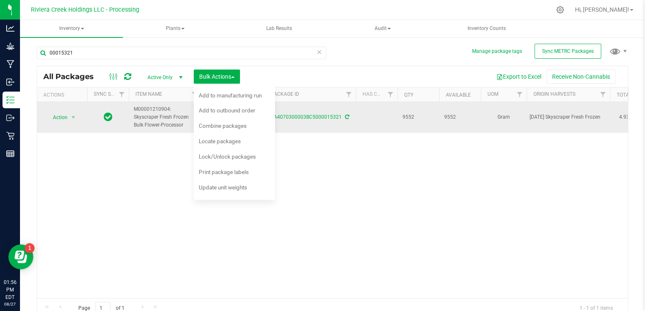
click at [372, 121] on td at bounding box center [377, 117] width 42 height 31
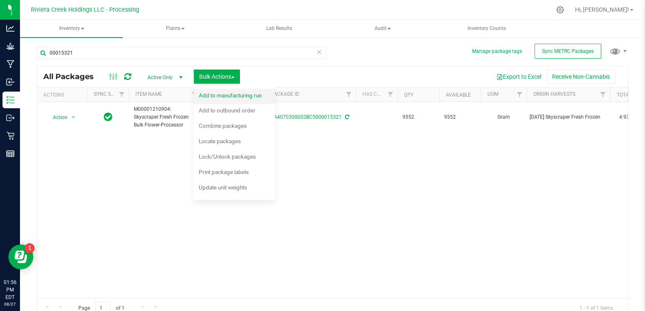
click at [261, 96] on span "Add to manufacturing run" at bounding box center [230, 95] width 63 height 7
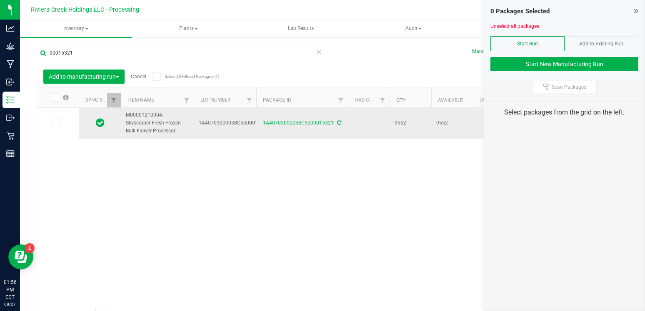
click at [199, 127] on td "1A4070300003BC5000015321" at bounding box center [225, 123] width 62 height 31
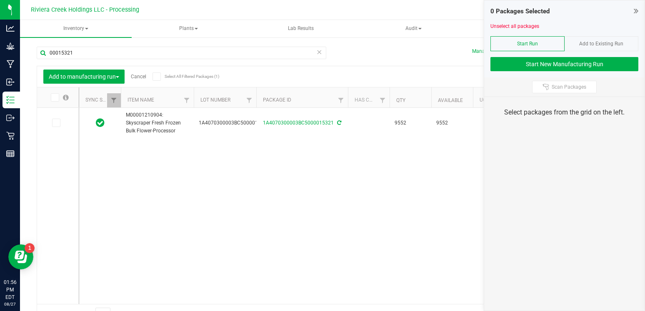
click at [144, 151] on div "M00001210904: Skyscraper Fresh Frozen Bulk Flower-Processor 1A4070300003BC50000…" at bounding box center [353, 206] width 548 height 196
click at [53, 123] on icon at bounding box center [55, 123] width 5 height 0
click at [0, 0] on input "checkbox" at bounding box center [0, 0] width 0 height 0
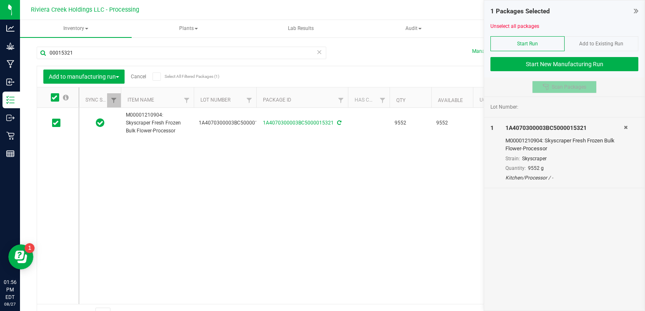
click at [553, 85] on span "Scan Packages" at bounding box center [569, 87] width 35 height 7
click at [602, 44] on span "Add to Existing Run" at bounding box center [601, 44] width 44 height 6
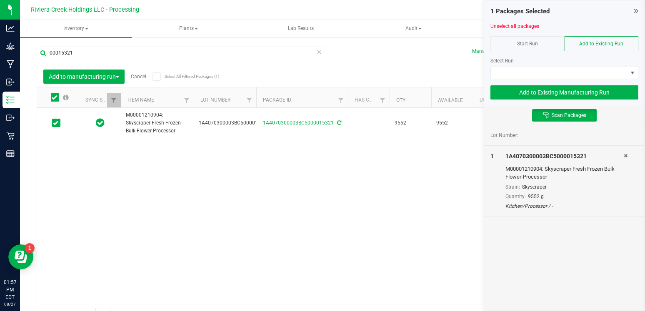
click at [538, 45] on div "Start Run" at bounding box center [527, 43] width 74 height 15
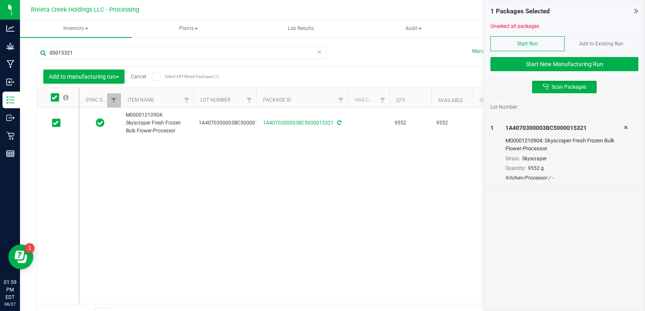
click at [601, 45] on span "Add to Existing Run" at bounding box center [601, 44] width 44 height 6
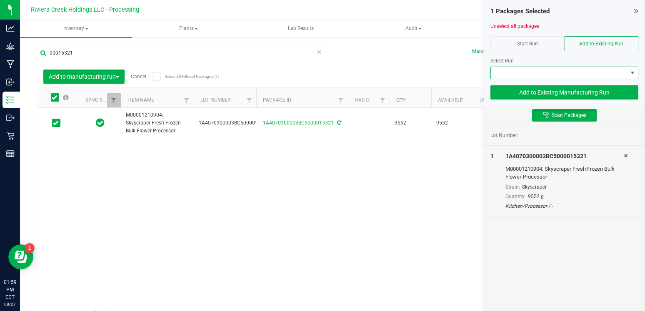
click at [554, 74] on span "NO DATA FOUND" at bounding box center [559, 73] width 137 height 12
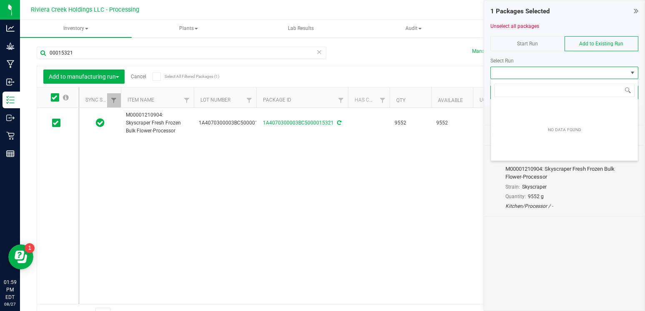
scroll to position [12, 148]
click at [543, 52] on div at bounding box center [564, 54] width 148 height 6
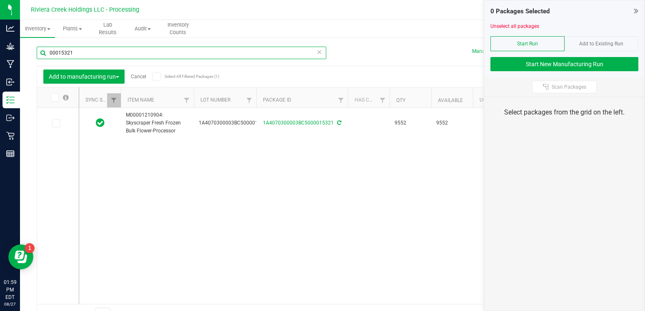
click at [86, 50] on input "00015321" at bounding box center [182, 53] width 290 height 12
type input "00015320"
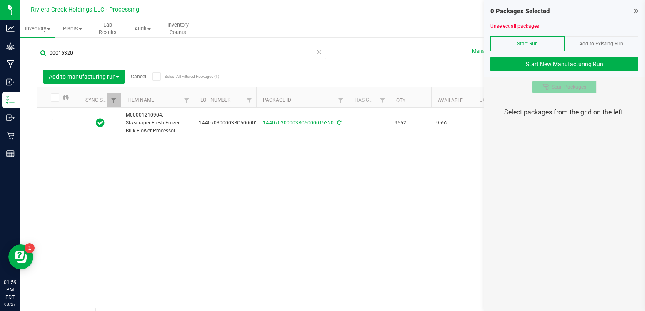
click at [571, 85] on span "Scan Packages" at bounding box center [569, 87] width 35 height 7
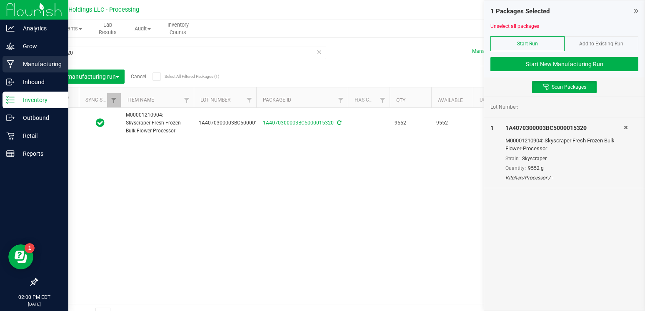
click at [25, 68] on p "Manufacturing" at bounding box center [40, 64] width 50 height 10
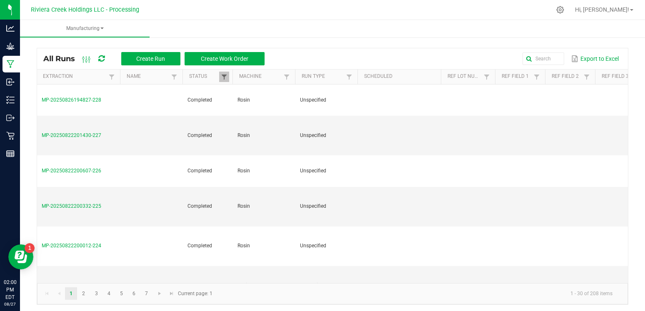
click at [226, 77] on span at bounding box center [224, 77] width 7 height 7
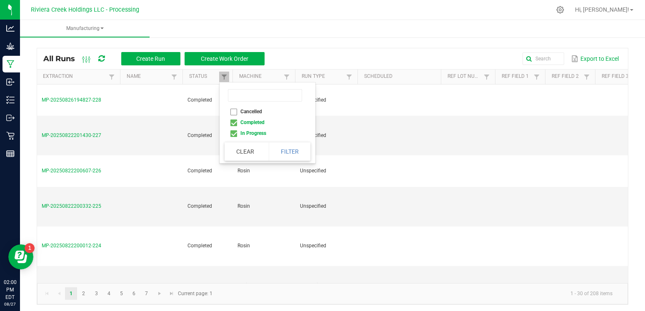
click at [232, 123] on li "Completed" at bounding box center [265, 122] width 81 height 11
checkbox input "false"
click at [301, 150] on button "Filter" at bounding box center [290, 151] width 42 height 18
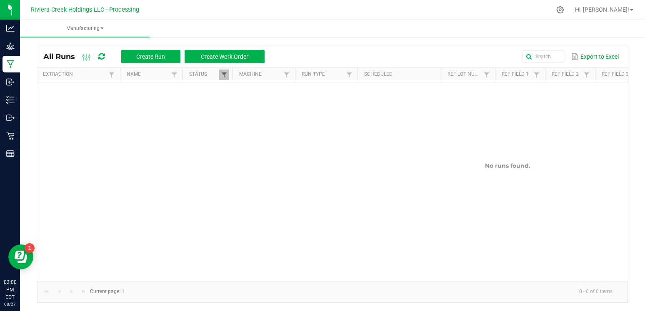
click at [224, 74] on span at bounding box center [224, 75] width 7 height 7
click at [235, 120] on li "Completed" at bounding box center [265, 120] width 81 height 11
checkbox input "true"
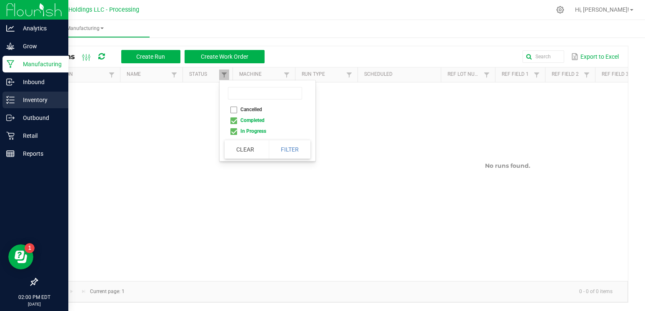
click at [16, 102] on p "Inventory" at bounding box center [40, 100] width 50 height 10
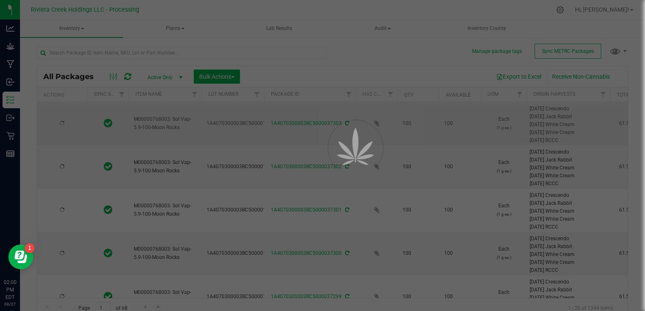
type input "2026-08-17"
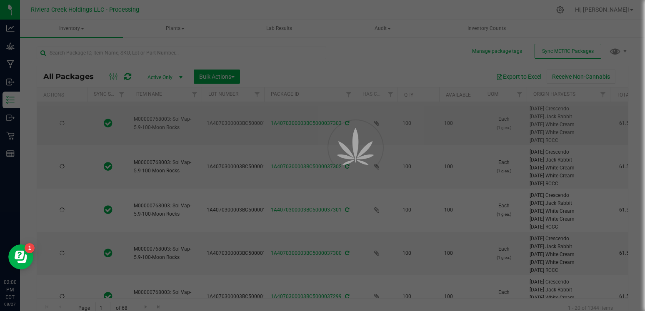
type input "2026-08-17"
type input "[DATE]"
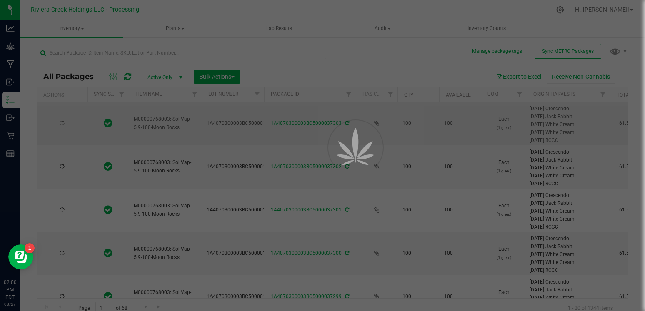
type input "[DATE]"
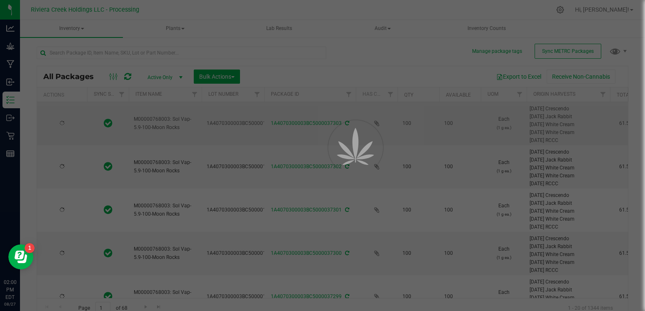
type input "[DATE]"
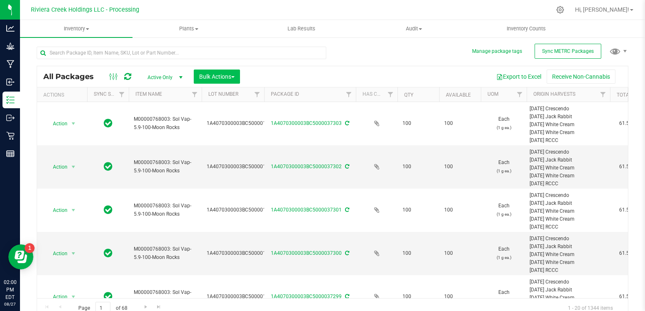
click at [223, 81] on button "Bulk Actions" at bounding box center [217, 77] width 46 height 14
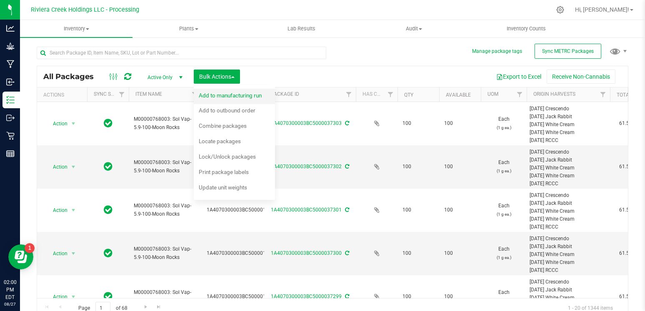
click at [239, 97] on span "Add to manufacturing run" at bounding box center [230, 95] width 63 height 7
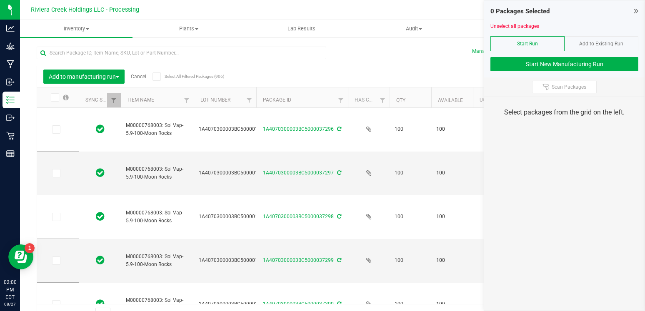
type input "[DATE]"
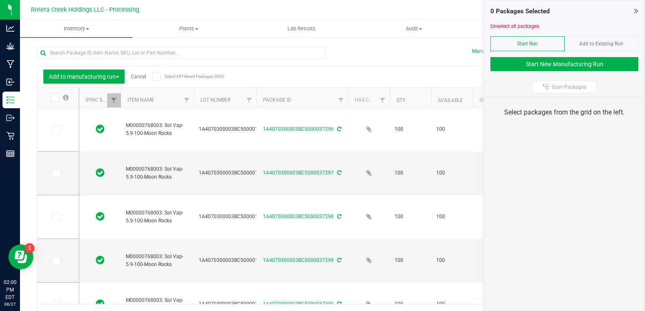
type input "[DATE]"
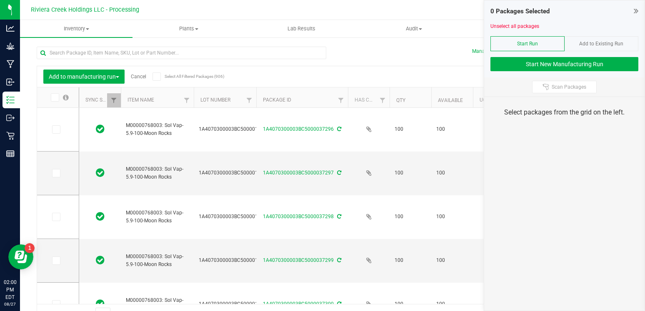
type input "[DATE]"
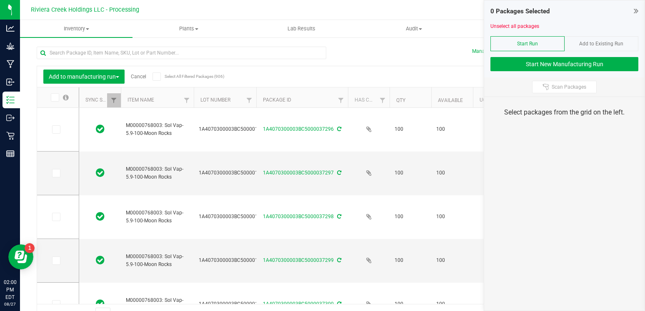
type input "[DATE]"
click at [150, 58] on input "text" at bounding box center [182, 53] width 290 height 12
type input "0001532"
type input "[DATE]"
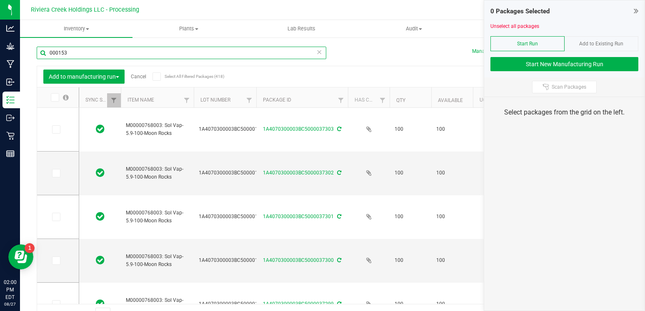
type input "[DATE]"
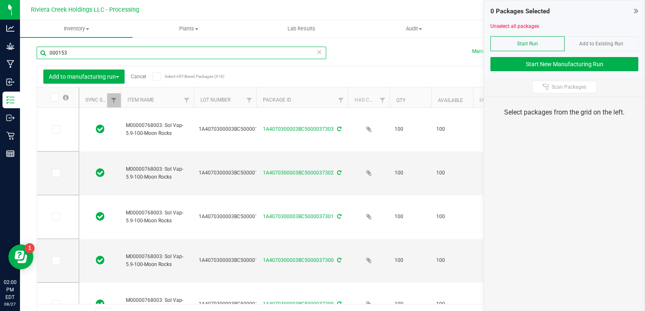
type input "[DATE]"
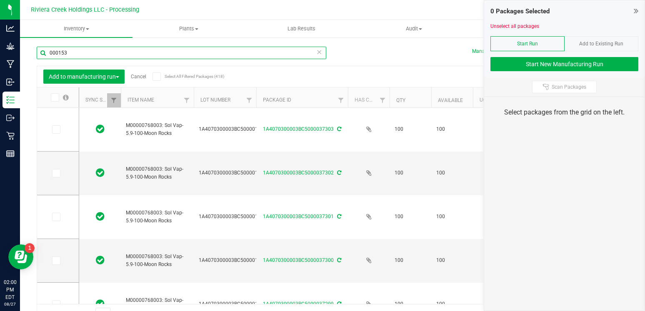
type input "[DATE]"
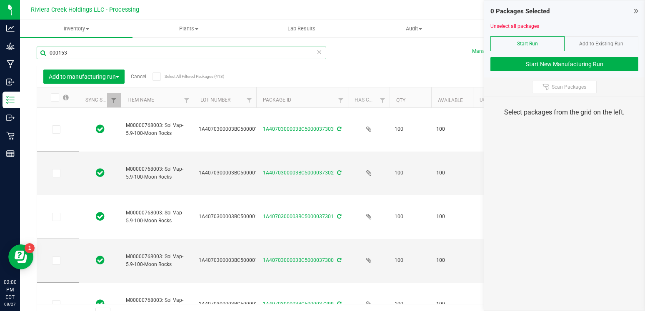
type input "[DATE]"
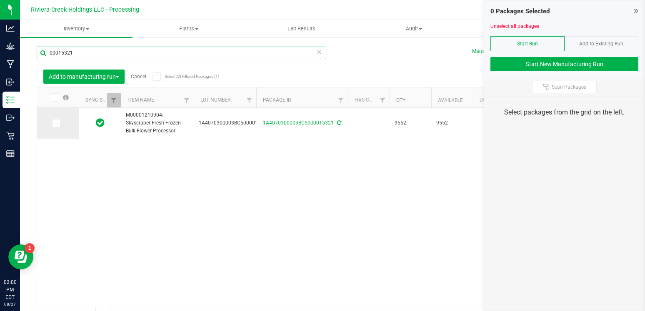
type input "00015321"
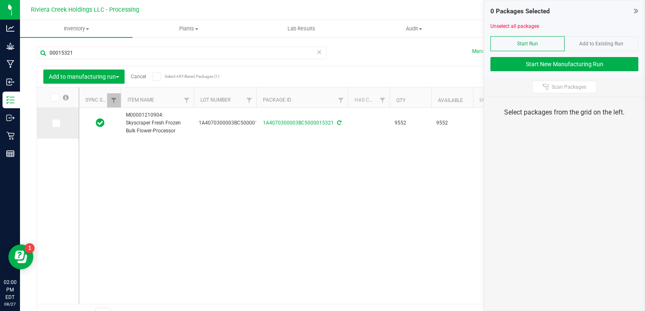
click at [53, 123] on icon at bounding box center [55, 123] width 5 height 0
click at [0, 0] on input "checkbox" at bounding box center [0, 0] width 0 height 0
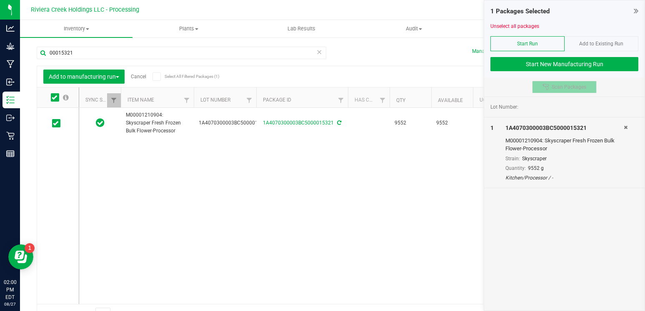
click at [574, 86] on span "Scan Packages" at bounding box center [569, 87] width 35 height 7
click at [627, 128] on icon at bounding box center [626, 127] width 4 height 5
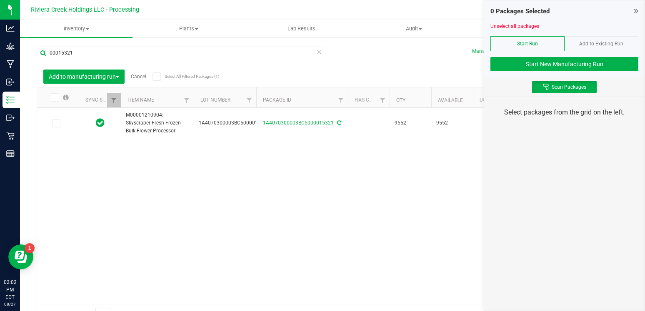
click at [636, 9] on icon at bounding box center [636, 11] width 5 height 8
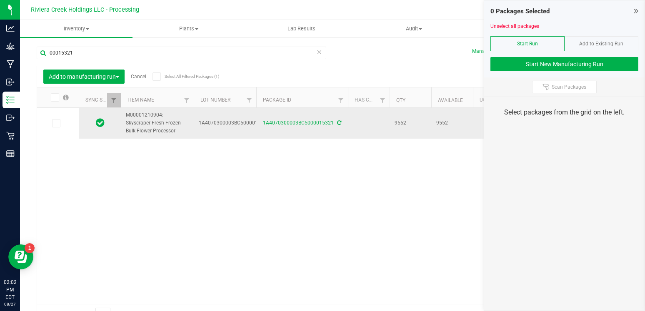
click at [101, 125] on icon at bounding box center [100, 122] width 9 height 10
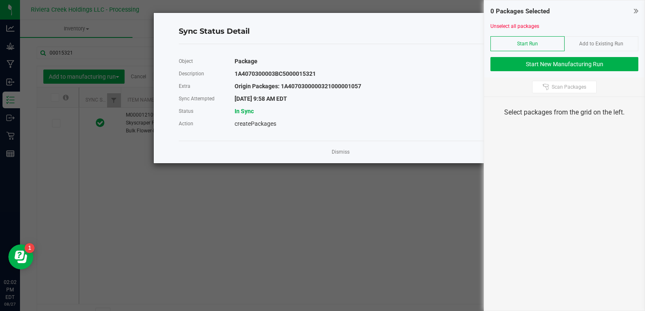
click at [352, 156] on div "Dismiss" at bounding box center [341, 152] width 324 height 22
click at [343, 154] on link "Dismiss" at bounding box center [341, 152] width 18 height 7
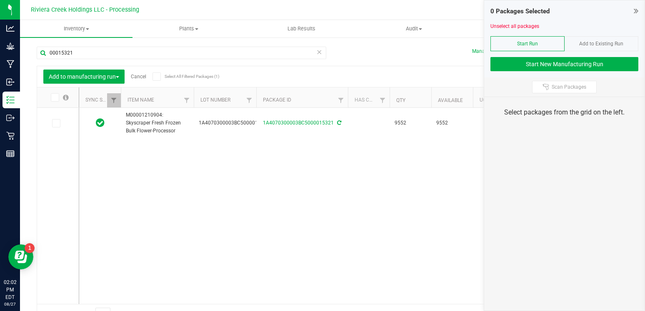
click at [155, 77] on icon at bounding box center [156, 77] width 5 height 0
click at [0, 0] on input "Select All Filtered Packages (1)" at bounding box center [0, 0] width 0 height 0
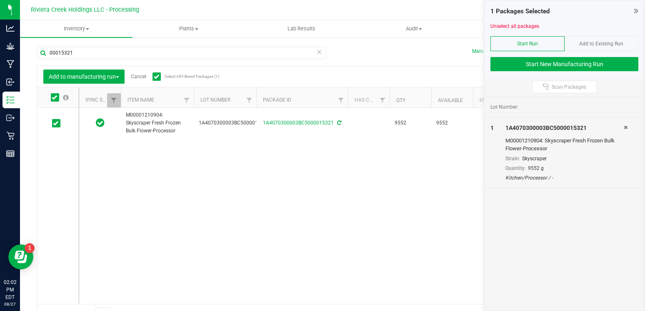
click at [142, 77] on link "Cancel" at bounding box center [138, 77] width 15 height 6
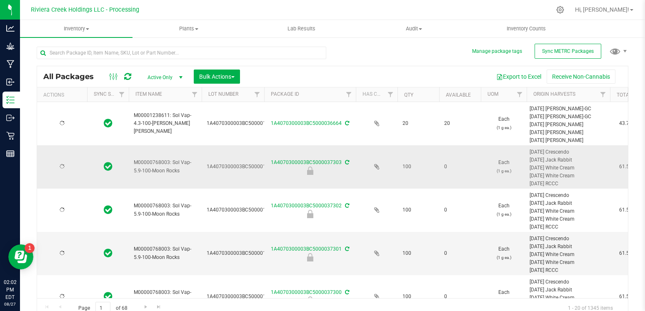
type input "[DATE]"
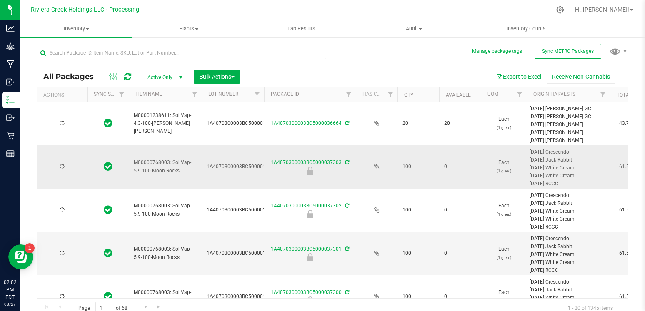
type input "[DATE]"
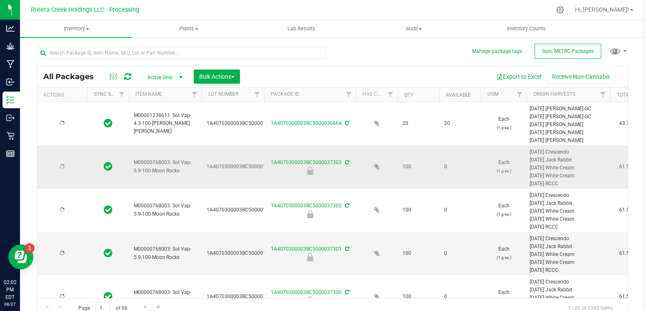
type input "[DATE]"
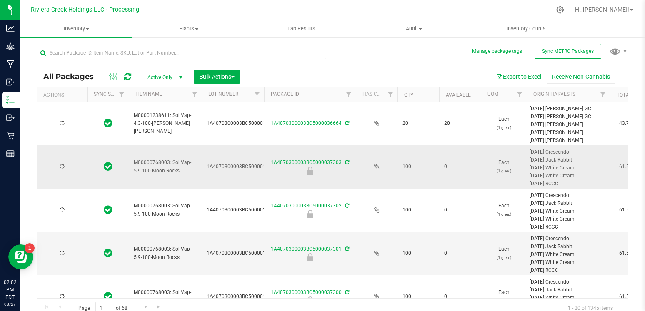
type input "[DATE]"
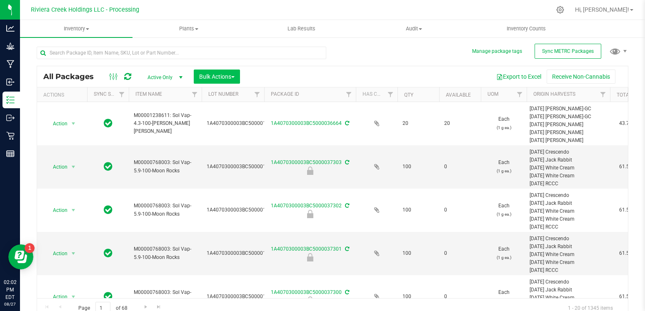
click at [230, 78] on span "Bulk Actions" at bounding box center [216, 76] width 35 height 7
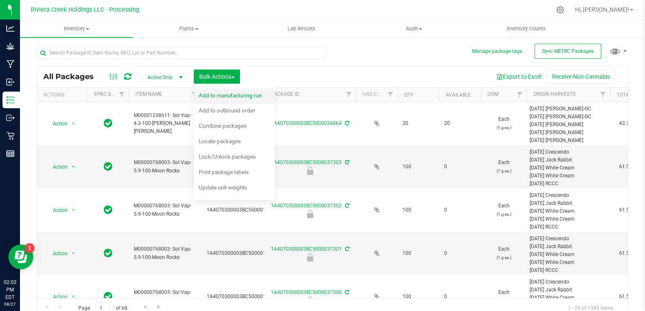
click at [241, 96] on span "Add to manufacturing run" at bounding box center [230, 95] width 63 height 7
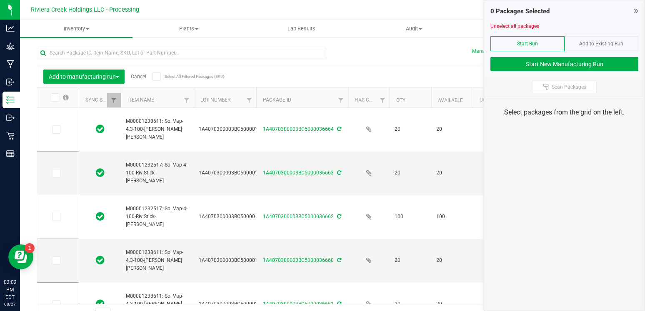
type input "[DATE]"
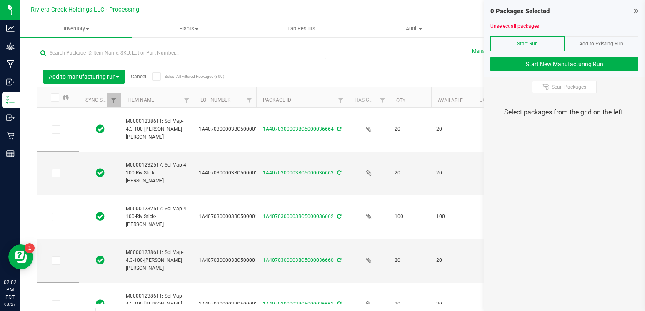
type input "[DATE]"
click at [582, 90] on span "Scan Packages" at bounding box center [569, 87] width 35 height 7
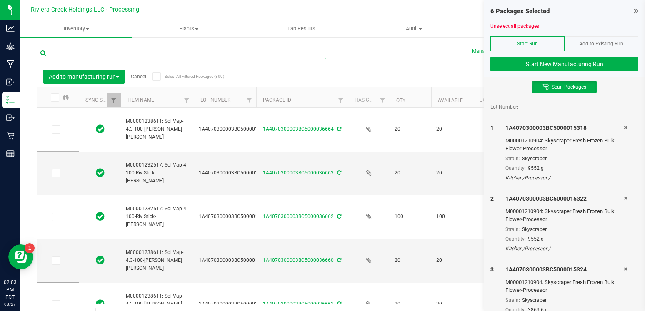
click at [113, 52] on input "text" at bounding box center [182, 53] width 290 height 12
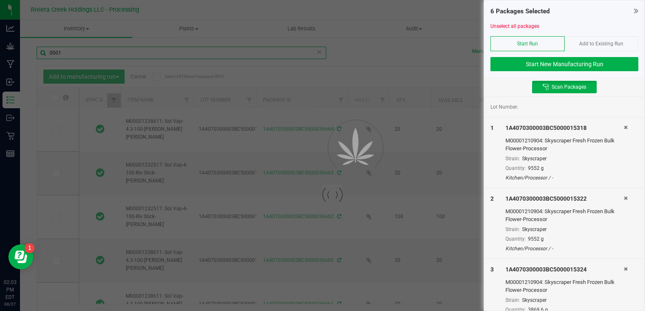
type input "00015"
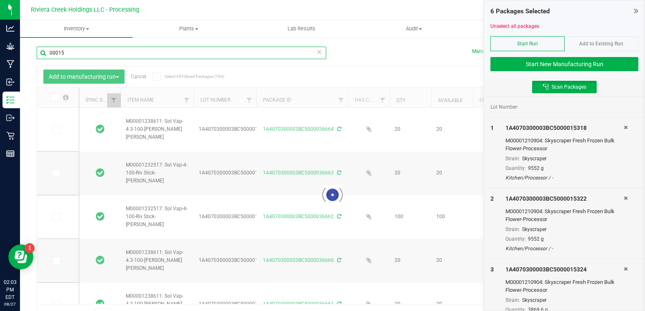
type input "[DATE]"
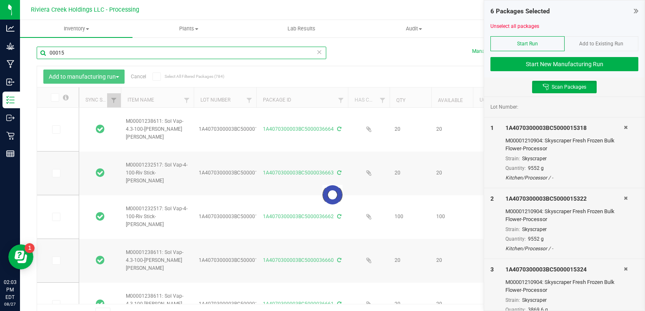
type input "[DATE]"
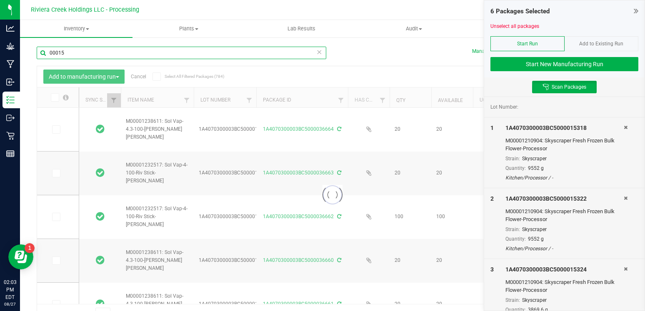
type input "[DATE]"
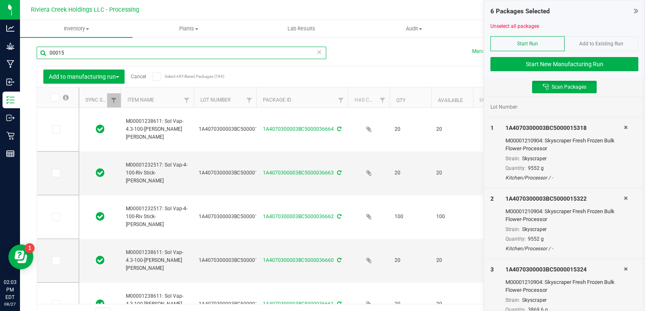
type input "[DATE]"
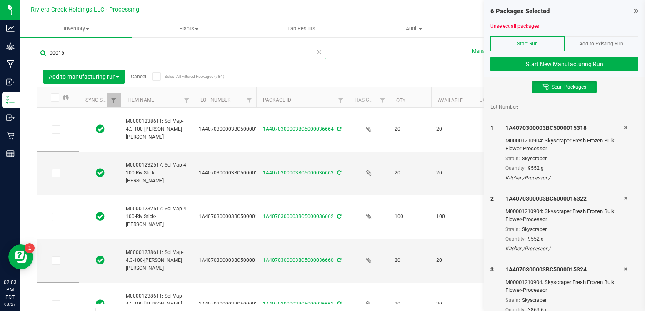
type input "[DATE]"
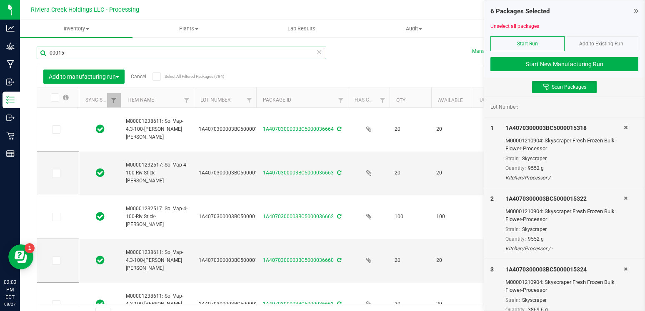
type input "[DATE]"
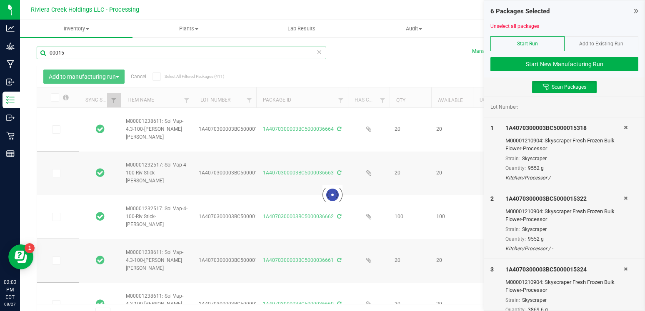
type input "000153"
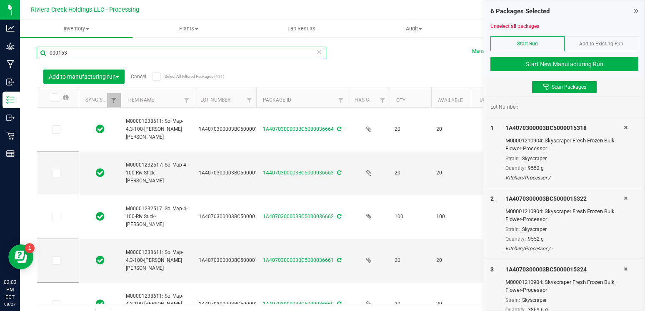
type input "[DATE]"
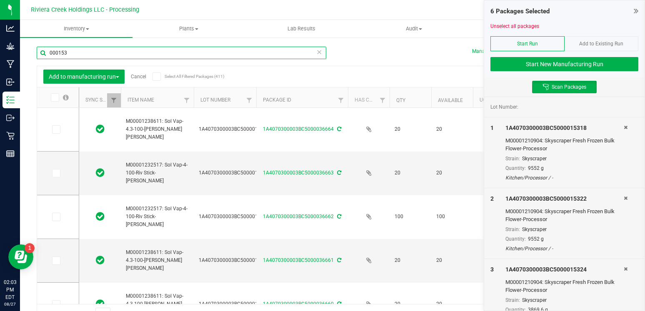
type input "[DATE]"
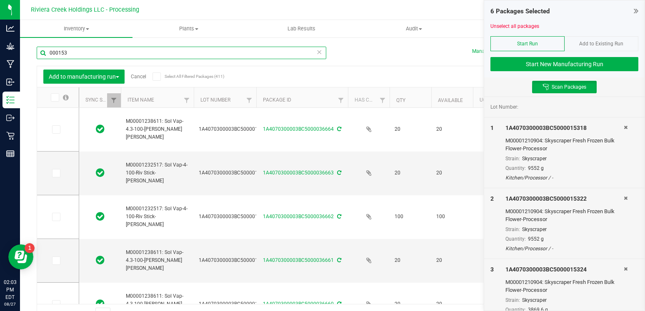
type input "[DATE]"
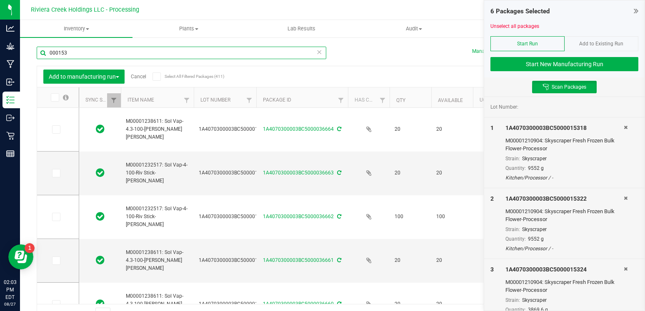
type input "[DATE]"
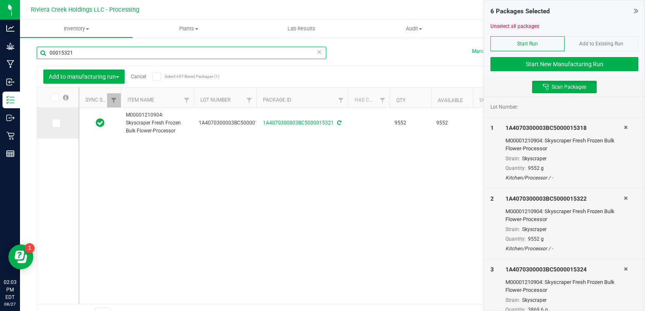
type input "00015321"
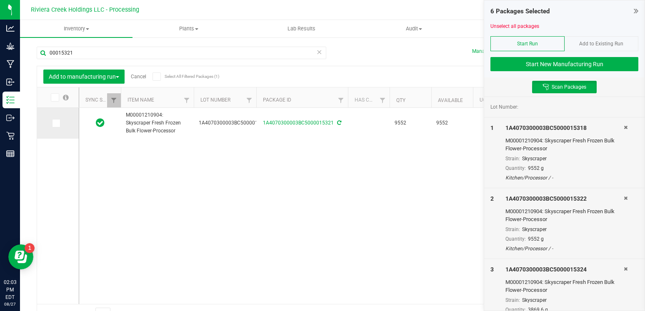
click at [53, 123] on icon at bounding box center [55, 123] width 5 height 0
click at [0, 0] on input "checkbox" at bounding box center [0, 0] width 0 height 0
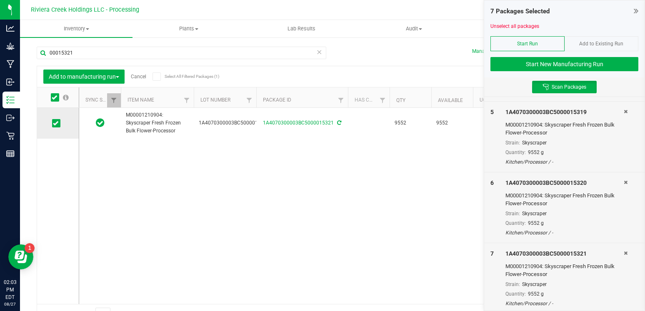
click at [53, 123] on icon at bounding box center [55, 123] width 5 height 0
click at [0, 0] on input "checkbox" at bounding box center [0, 0] width 0 height 0
click at [52, 126] on span at bounding box center [56, 123] width 8 height 8
click at [0, 0] on input "checkbox" at bounding box center [0, 0] width 0 height 0
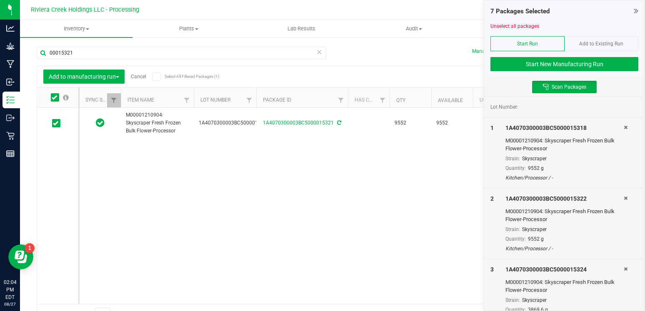
scroll to position [0, 0]
click at [559, 69] on button "Start New Manufacturing Run" at bounding box center [564, 64] width 148 height 14
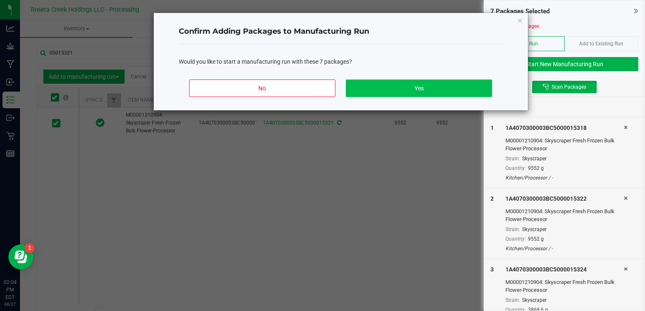
click at [416, 85] on button "Yes" at bounding box center [419, 88] width 146 height 17
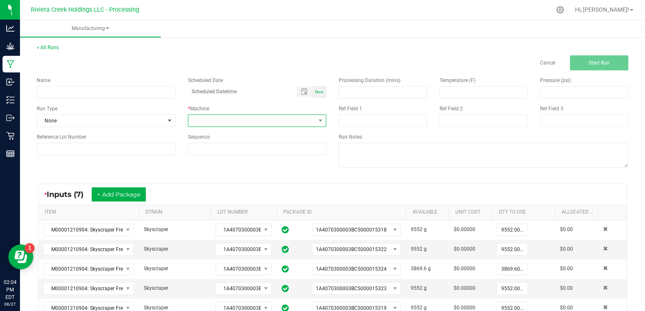
click at [260, 116] on span at bounding box center [251, 121] width 127 height 12
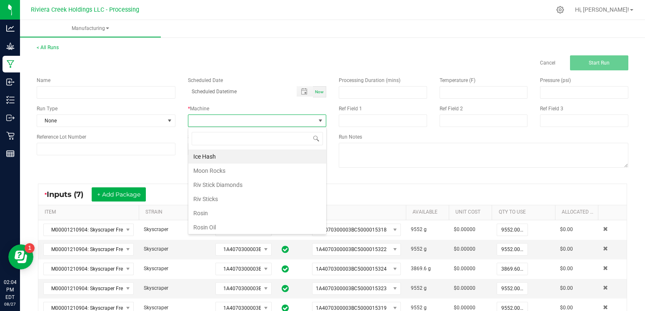
scroll to position [12, 138]
click at [217, 161] on li "Ice Hash" at bounding box center [257, 157] width 138 height 14
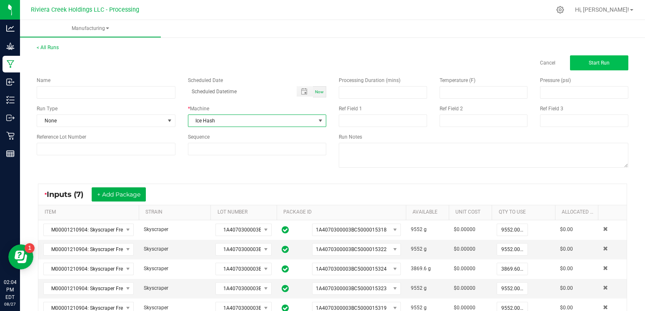
scroll to position [0, 0]
click at [591, 63] on span "Start Run" at bounding box center [599, 63] width 21 height 6
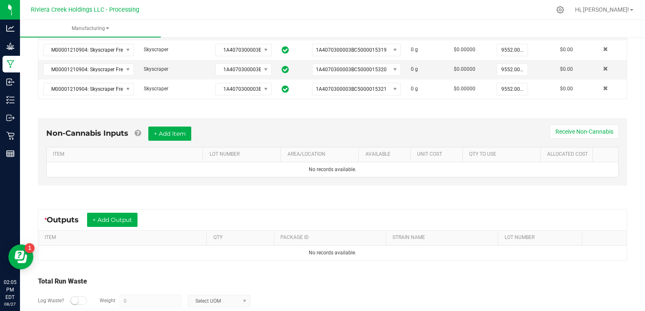
scroll to position [289, 0]
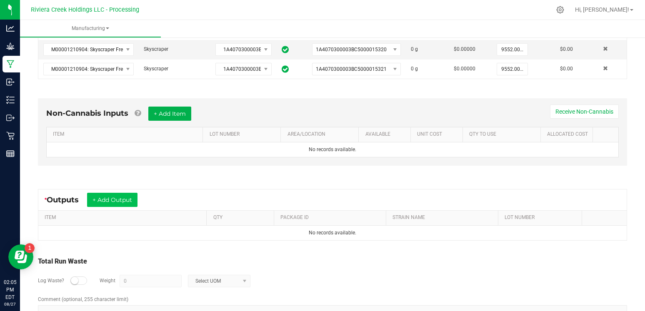
click at [112, 201] on button "+ Add Output" at bounding box center [112, 200] width 50 height 14
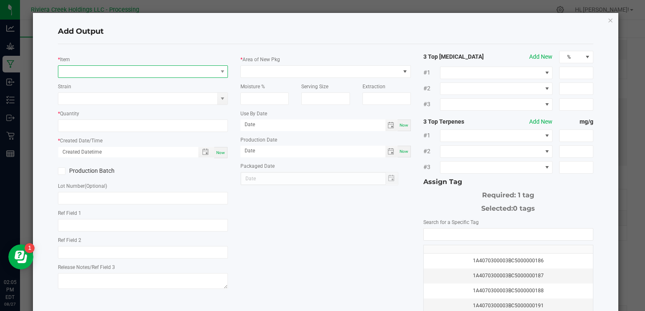
click at [170, 70] on span "NO DATA FOUND" at bounding box center [137, 72] width 159 height 12
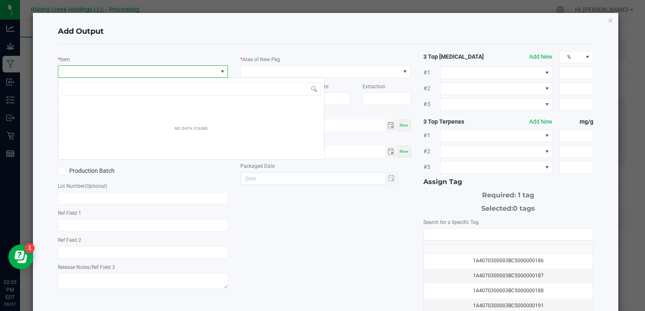
scroll to position [12, 170]
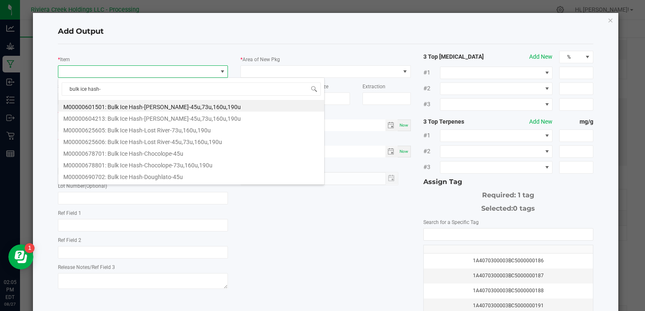
type input "bulk ice hash-s"
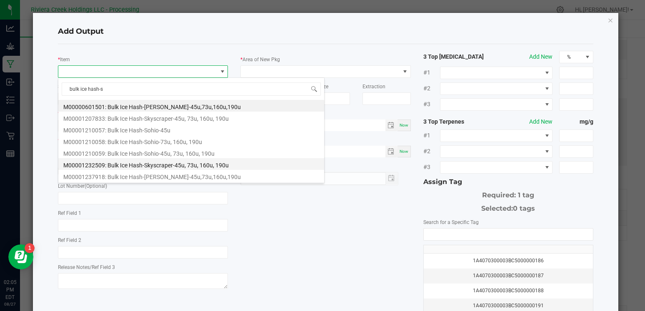
click at [146, 163] on li "M00001232509: Bulk Ice Hash-Skyscraper-45u, 73u, 160u, 190u" at bounding box center [191, 164] width 266 height 12
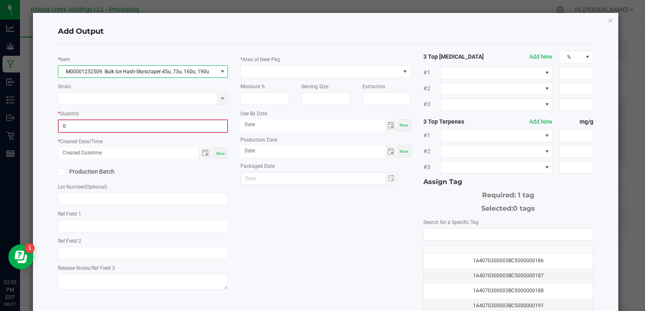
click at [87, 127] on input "0" at bounding box center [143, 126] width 168 height 12
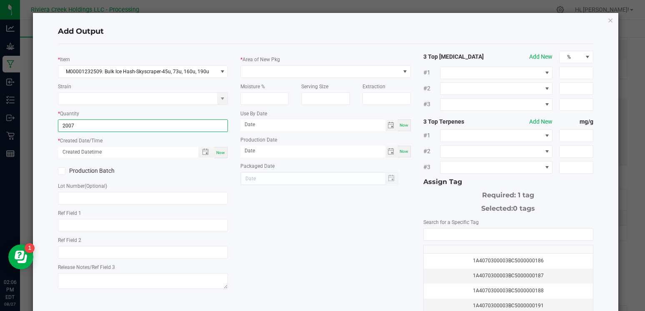
type input "2007.0000 g"
click at [220, 150] on span "Now" at bounding box center [220, 152] width 9 height 5
type input "[DATE] 2:06 PM"
type input "[DATE]"
click at [63, 171] on icon at bounding box center [61, 171] width 5 height 0
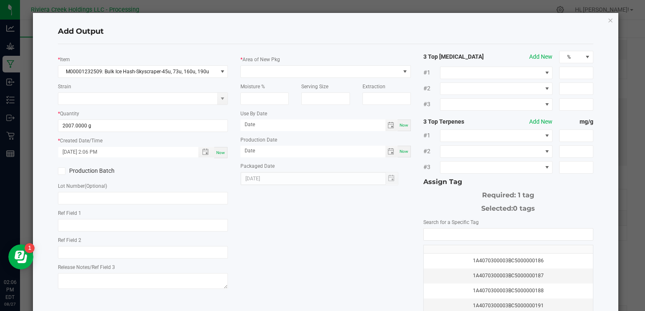
click at [0, 0] on input "Production Batch" at bounding box center [0, 0] width 0 height 0
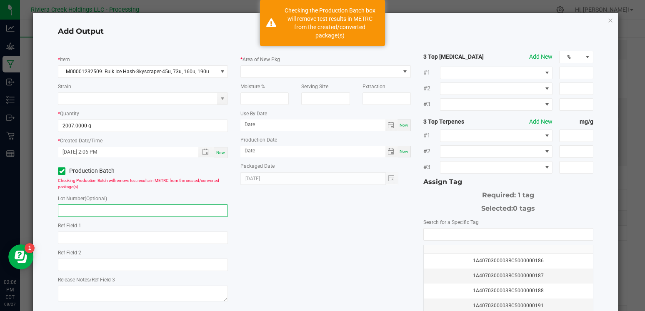
click at [99, 210] on input "text" at bounding box center [143, 211] width 170 height 12
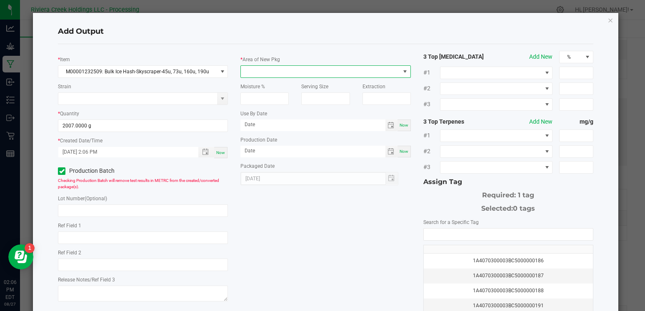
click at [260, 69] on span at bounding box center [320, 72] width 159 height 12
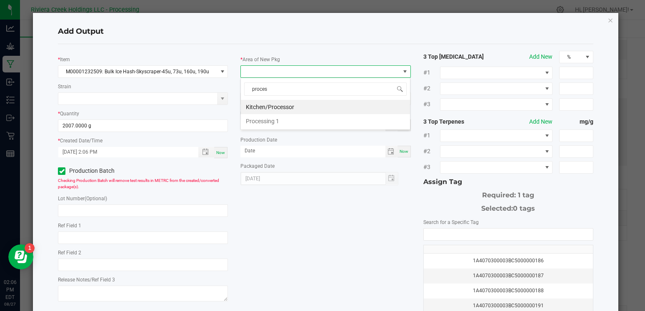
type input "process"
click at [265, 108] on li "Kitchen/Processor" at bounding box center [325, 107] width 169 height 14
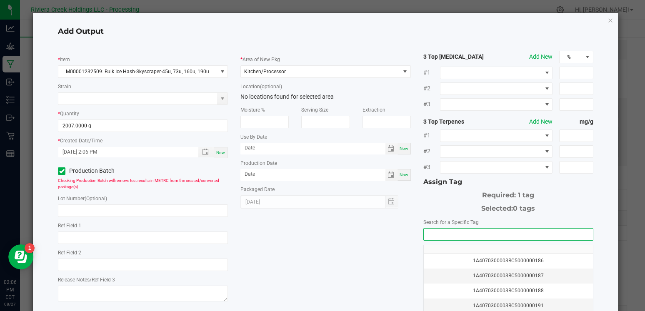
click at [426, 232] on input "NO DATA FOUND" at bounding box center [508, 235] width 169 height 12
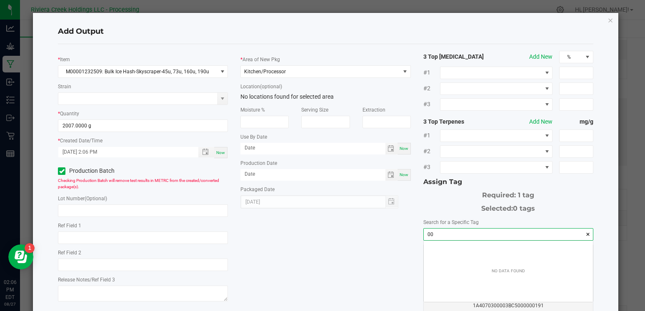
scroll to position [12, 169]
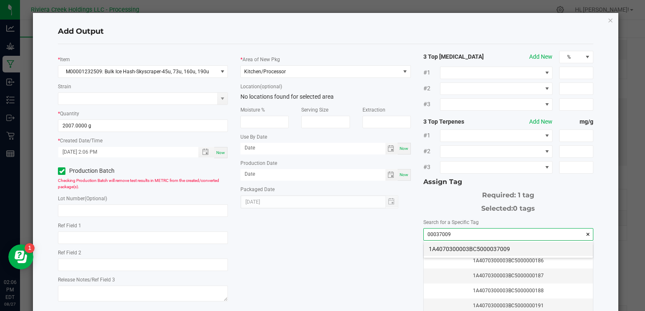
click at [465, 246] on li "1A4070300003BC5000037009" at bounding box center [508, 249] width 169 height 14
type input "1A4070300003BC5000037009"
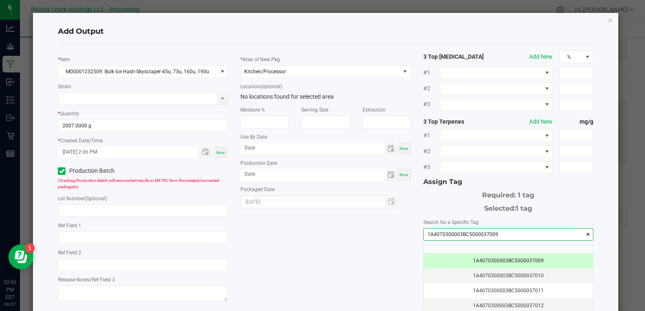
drag, startPoint x: 498, startPoint y: 233, endPoint x: 424, endPoint y: 234, distance: 74.2
click at [424, 234] on input "1A4070300003BC5000037009" at bounding box center [508, 235] width 169 height 12
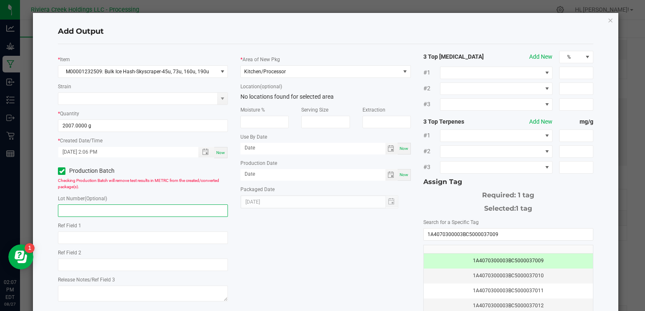
click at [145, 213] on input "text" at bounding box center [143, 211] width 170 height 12
paste input "1A4070300003BC5000037009"
type input "1A4070300003BC5000037009"
click at [304, 259] on div "* Item M00001232509: Bulk Ice Hash-Skyscraper-45u, 73u, 160u, 190u Strain * Qua…" at bounding box center [326, 200] width 548 height 299
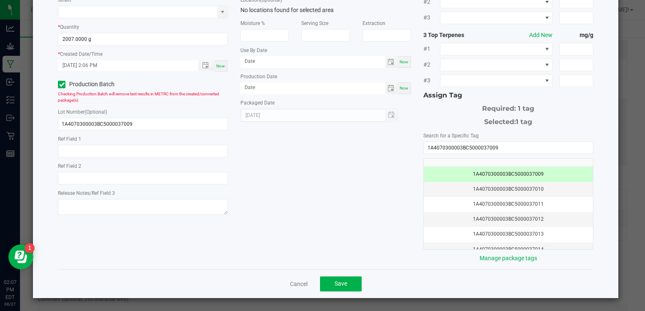
scroll to position [86, 0]
click at [345, 287] on span "Save" at bounding box center [341, 284] width 12 height 7
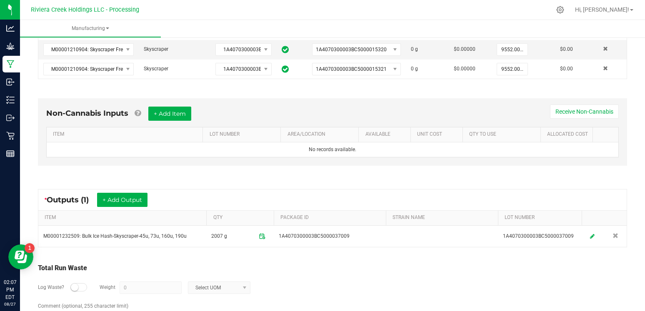
click at [354, 190] on div "* Outputs (1) + Add Output" at bounding box center [332, 200] width 588 height 21
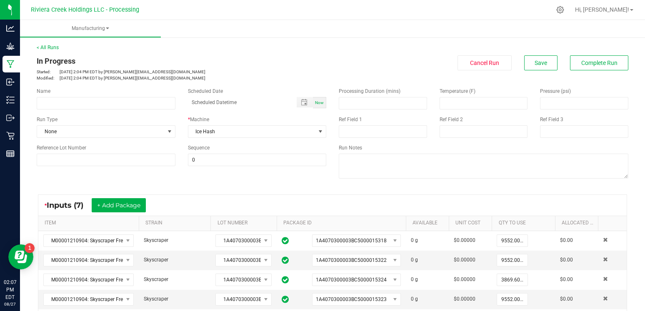
scroll to position [0, 0]
click at [600, 65] on span "Complete Run" at bounding box center [599, 63] width 36 height 7
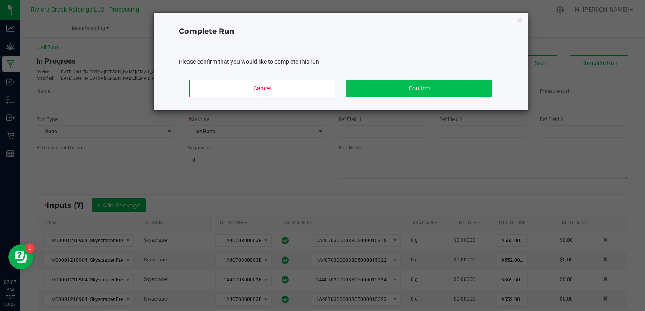
click at [412, 88] on button "Confirm" at bounding box center [419, 88] width 146 height 17
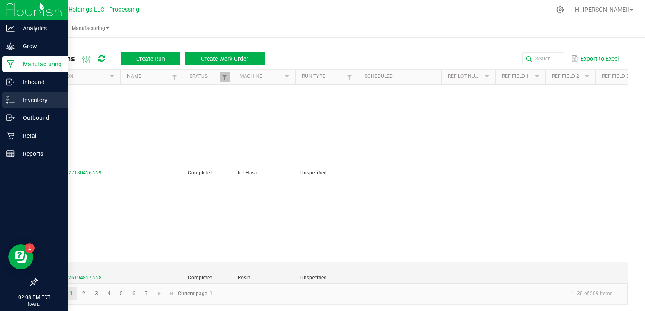
click at [36, 102] on p "Inventory" at bounding box center [40, 100] width 50 height 10
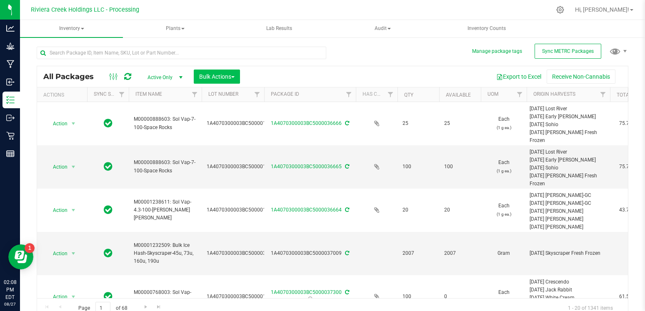
click at [232, 79] on span "Bulk Actions" at bounding box center [216, 76] width 35 height 7
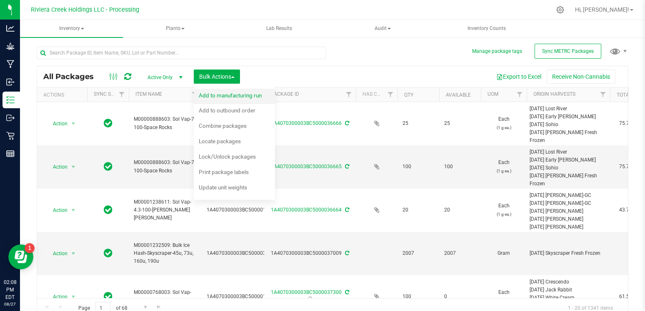
click at [252, 92] on span "Add to manufacturing run" at bounding box center [230, 95] width 63 height 7
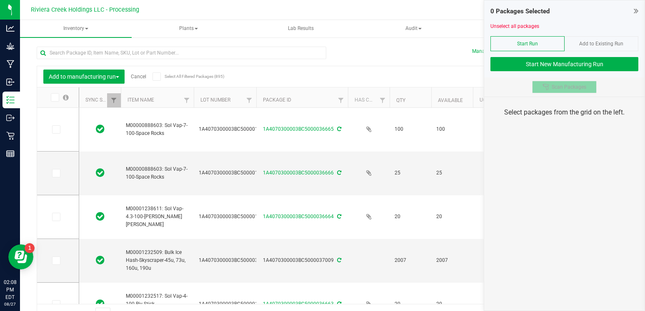
click at [559, 87] on span "Scan Packages" at bounding box center [569, 87] width 35 height 7
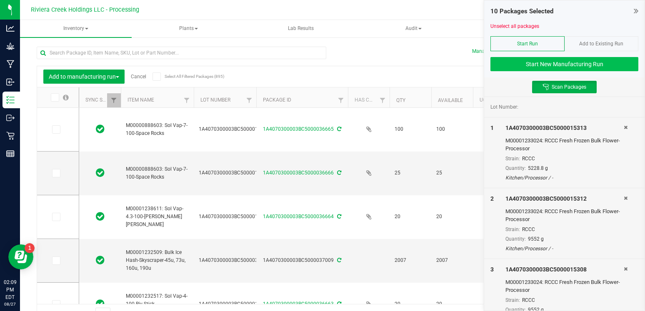
click at [548, 61] on button "Start New Manufacturing Run" at bounding box center [564, 64] width 148 height 14
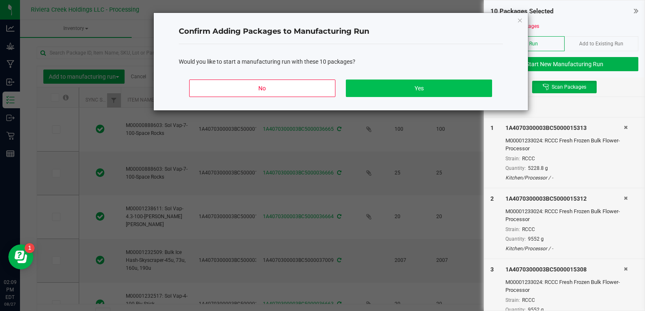
click at [440, 83] on button "Yes" at bounding box center [419, 88] width 146 height 17
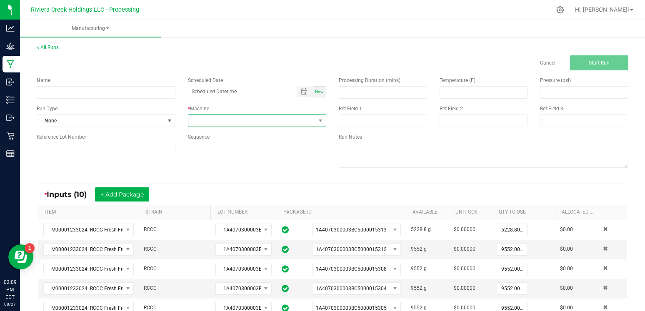
drag, startPoint x: 241, startPoint y: 117, endPoint x: 245, endPoint y: 117, distance: 4.2
click at [241, 117] on span at bounding box center [251, 121] width 127 height 12
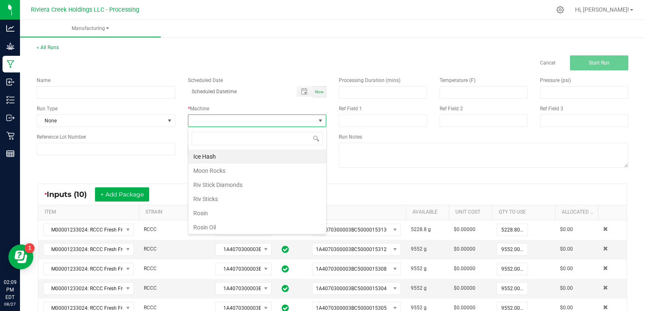
scroll to position [12, 138]
click at [215, 156] on li "Ice Hash" at bounding box center [257, 157] width 138 height 14
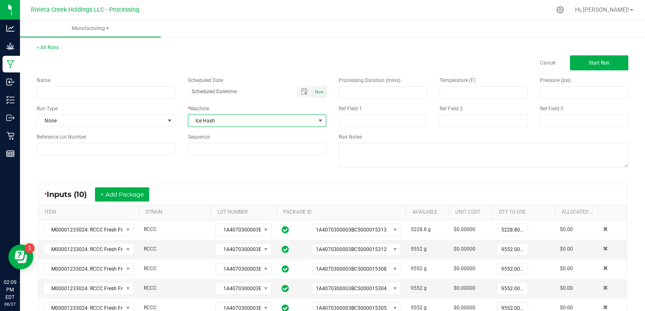
scroll to position [0, 0]
click at [595, 68] on button "Start Run" at bounding box center [599, 62] width 58 height 15
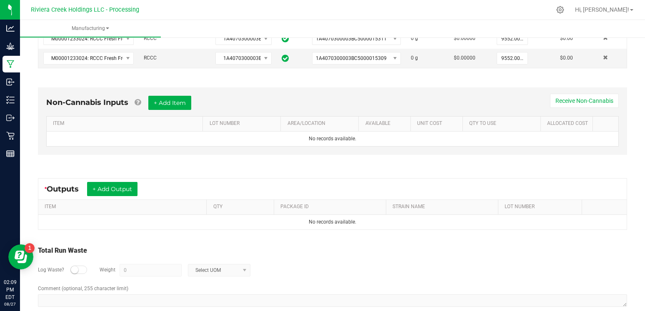
scroll to position [368, 0]
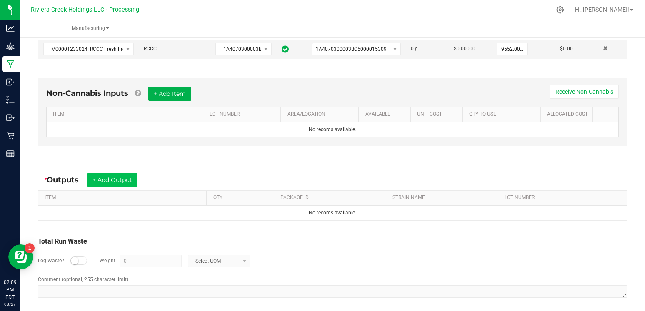
click at [117, 179] on button "+ Add Output" at bounding box center [112, 180] width 50 height 14
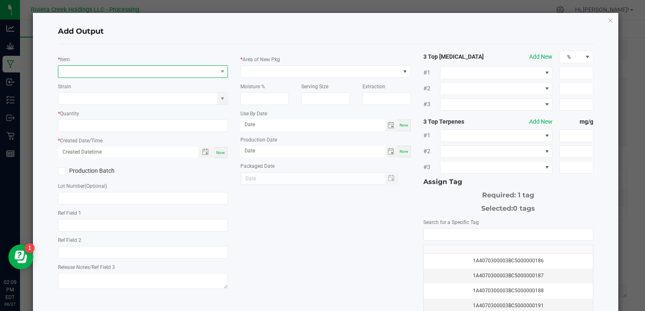
click at [132, 66] on span "NO DATA FOUND" at bounding box center [137, 72] width 159 height 12
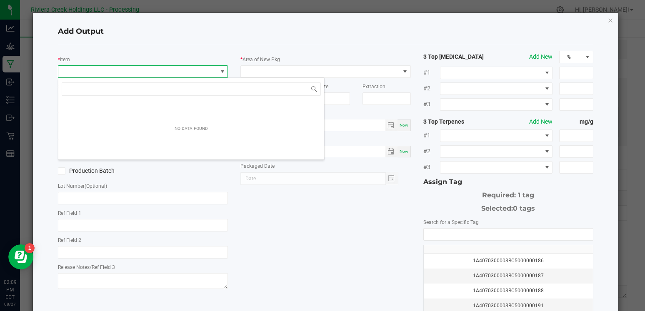
scroll to position [12, 170]
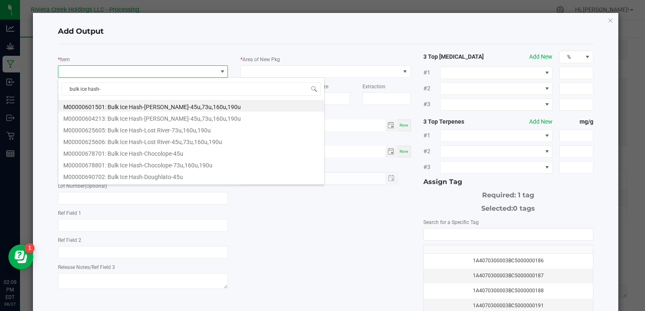
type input "bulk ice hash-r"
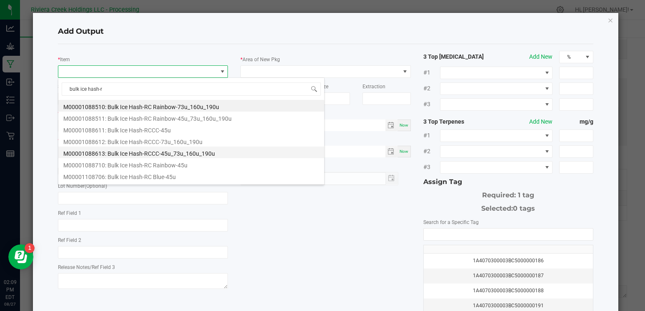
click at [158, 154] on li "M00001088613: Bulk Ice Hash-RCCC-45u_73u_160u_190u" at bounding box center [191, 153] width 266 height 12
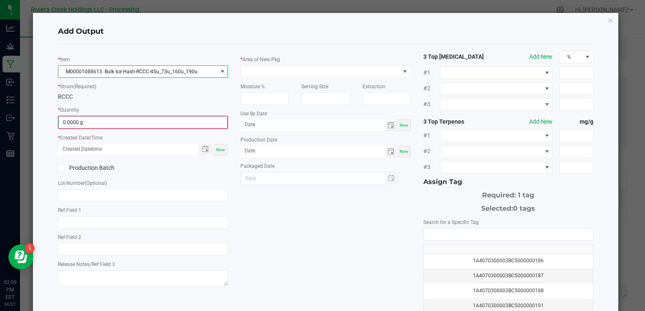
type input "0"
click at [97, 125] on input "0" at bounding box center [143, 123] width 168 height 12
type input "5905.0000 g"
click at [62, 171] on label "Production Batch" at bounding box center [97, 167] width 79 height 9
click at [0, 0] on input "Production Batch" at bounding box center [0, 0] width 0 height 0
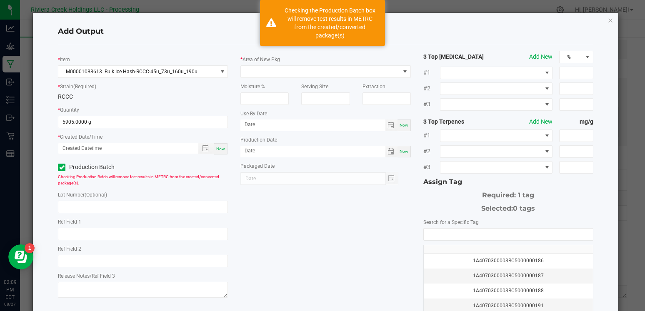
click at [226, 148] on div "Now" at bounding box center [220, 148] width 13 height 11
type input "[DATE] 2:09 PM"
type input "[DATE]"
click at [279, 74] on span at bounding box center [320, 72] width 159 height 12
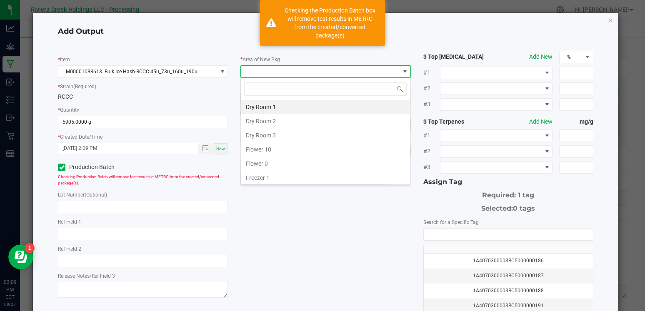
type input "k"
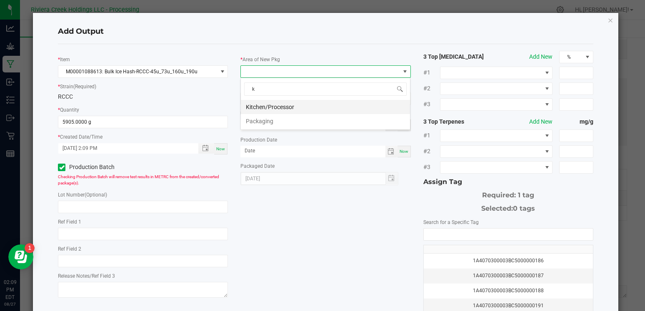
click at [272, 105] on li "Kitchen/Processor" at bounding box center [325, 107] width 169 height 14
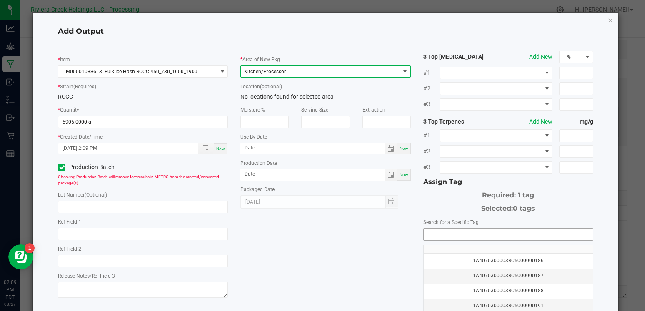
click at [442, 235] on input "NO DATA FOUND" at bounding box center [508, 235] width 169 height 12
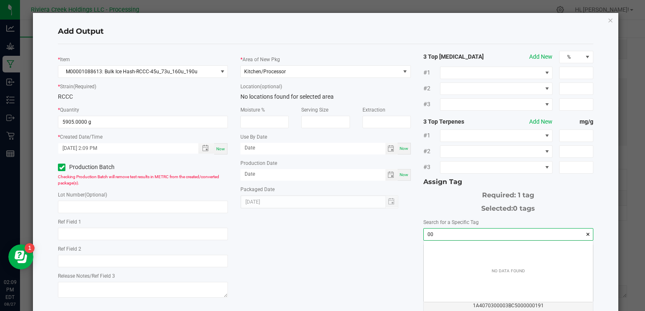
scroll to position [12, 169]
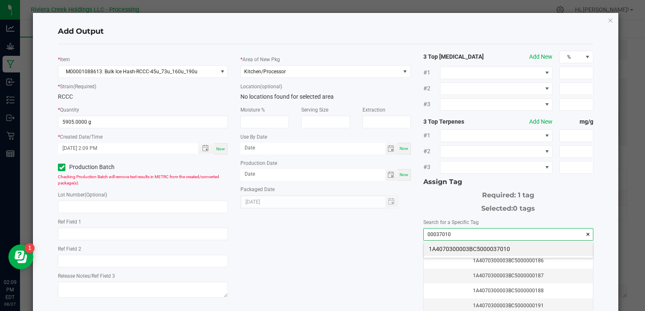
click at [450, 247] on li "1A4070300003BC5000037010" at bounding box center [508, 249] width 169 height 14
type input "1A4070300003BC5000037010"
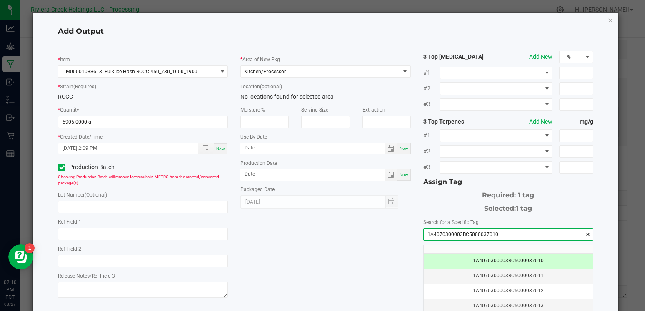
drag, startPoint x: 501, startPoint y: 237, endPoint x: 433, endPoint y: 233, distance: 68.0
click at [418, 233] on div "3 Top [MEDICAL_DATA] Add New % #1 #2 #3 3 Top Terpenes Add New mg/g #1 #2 #3 As…" at bounding box center [508, 200] width 182 height 299
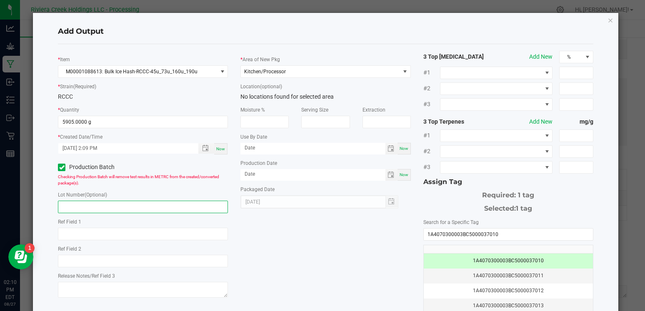
paste input "1A4070300003BC5000037010"
type input "1A4070300003BC5000037010"
drag, startPoint x: 272, startPoint y: 242, endPoint x: 281, endPoint y: 245, distance: 9.1
click at [272, 242] on div "* Item M00001088613: Bulk Ice Hash-RCCC-45u_73u_160u_190u * Strain (Required) R…" at bounding box center [326, 200] width 548 height 299
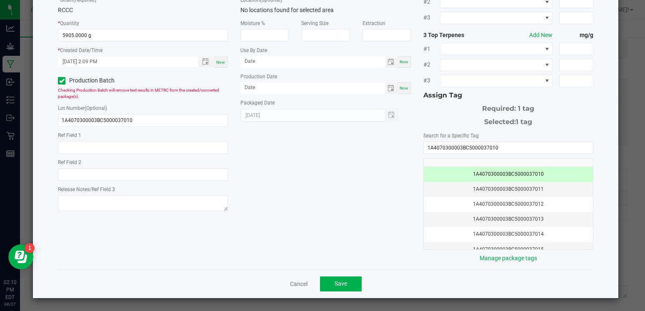
scroll to position [86, 0]
click at [337, 288] on button "Save" at bounding box center [341, 284] width 42 height 15
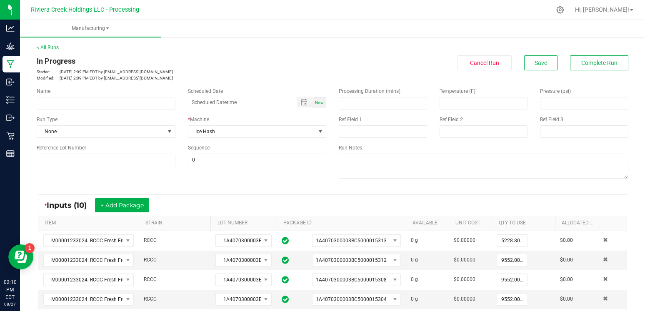
scroll to position [0, 0]
click at [586, 62] on span "Complete Run" at bounding box center [599, 63] width 36 height 7
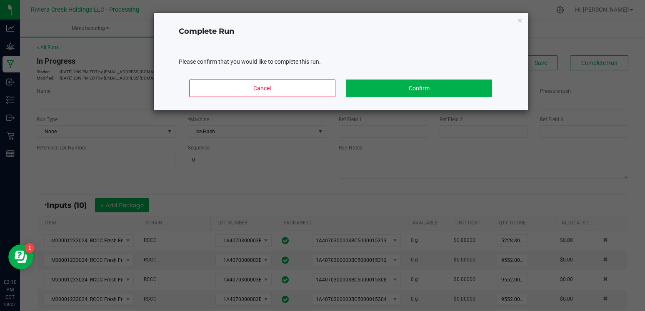
click at [432, 84] on button "Confirm" at bounding box center [419, 88] width 146 height 17
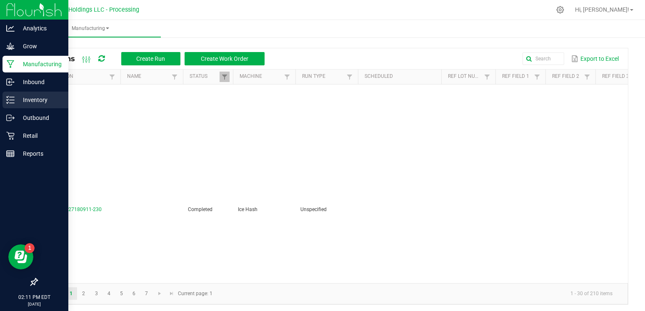
click at [39, 103] on p "Inventory" at bounding box center [40, 100] width 50 height 10
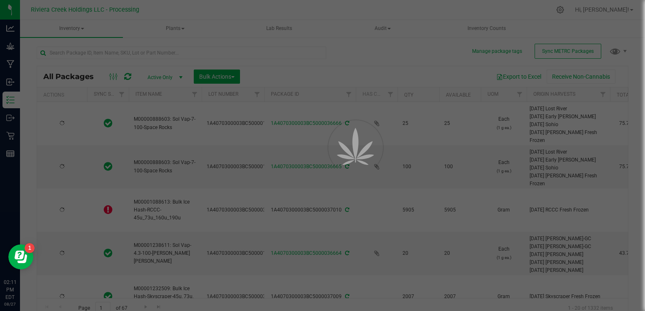
type input "[DATE]"
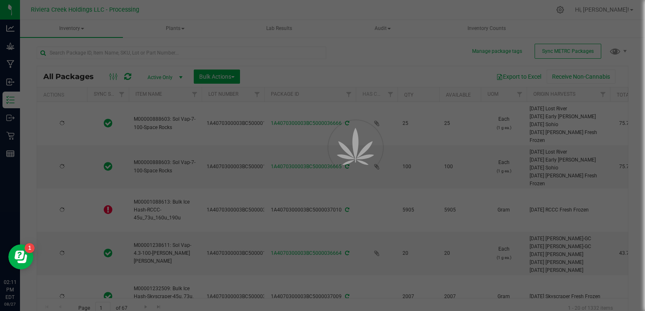
type input "[DATE]"
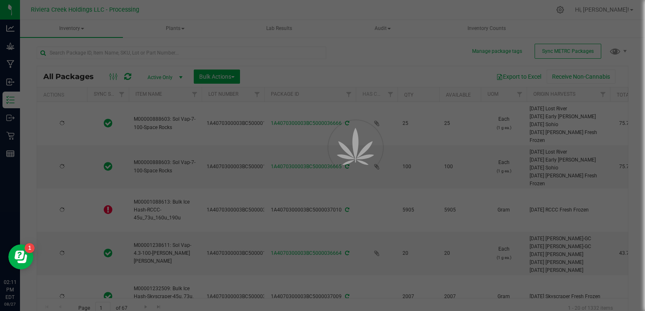
type input "[DATE]"
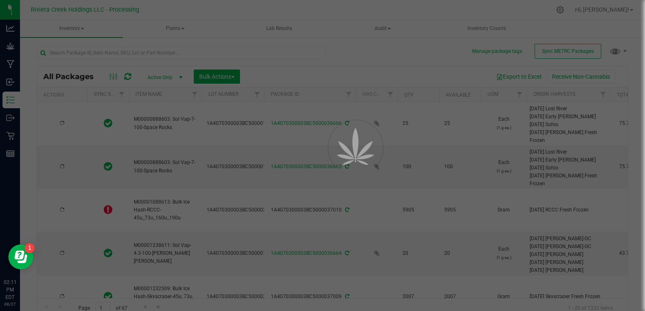
type input "[DATE]"
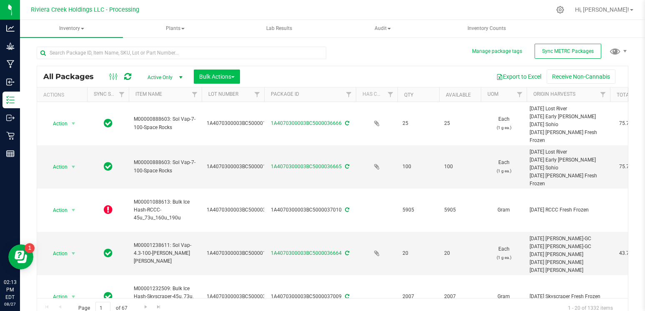
click at [232, 74] on span "Bulk Actions" at bounding box center [216, 76] width 35 height 7
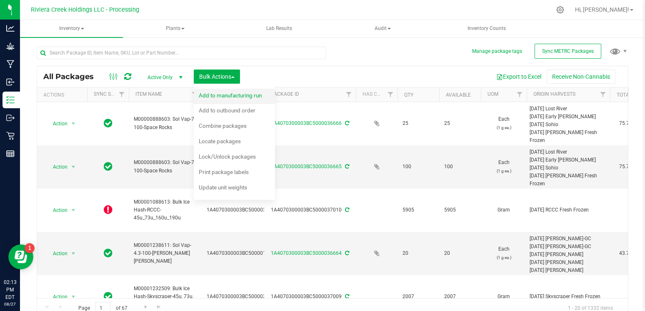
click at [242, 100] on div "Add to manufacturing run" at bounding box center [236, 96] width 74 height 13
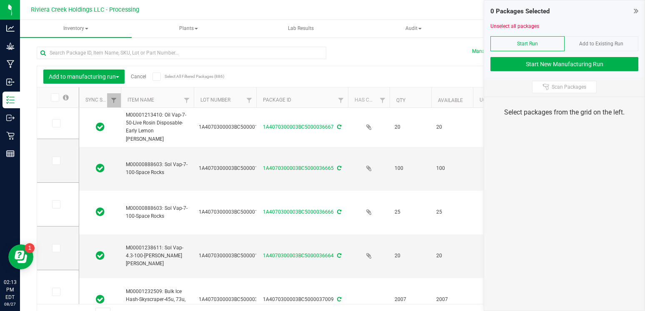
type input "[DATE]"
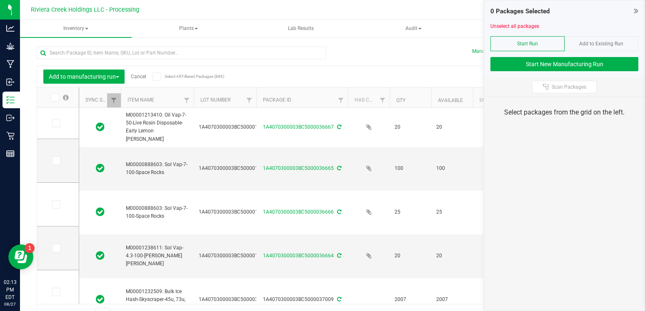
type input "[DATE]"
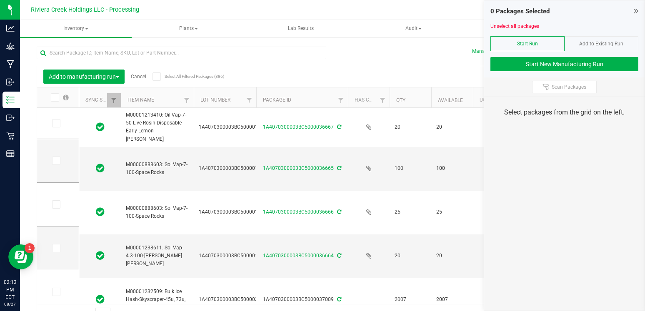
type input "[DATE]"
click at [551, 89] on div at bounding box center [546, 87] width 9 height 7
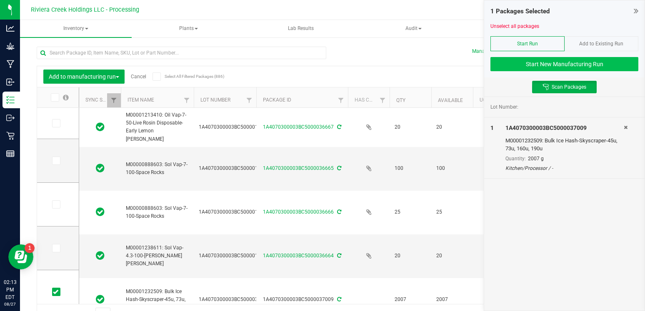
click at [534, 62] on button "Start New Manufacturing Run" at bounding box center [564, 64] width 148 height 14
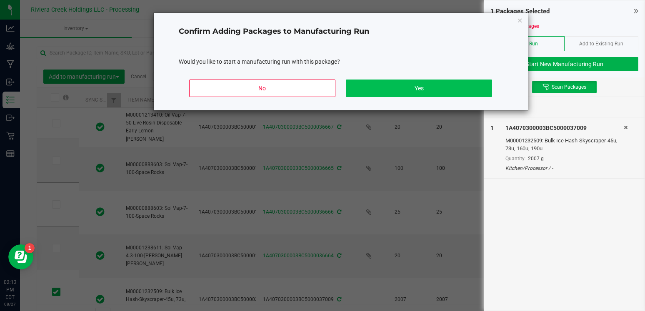
click at [455, 92] on button "Yes" at bounding box center [419, 88] width 146 height 17
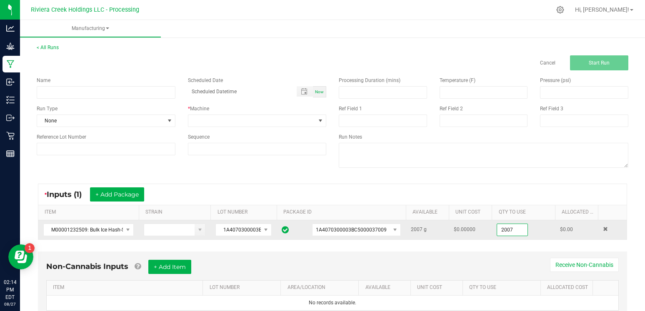
click at [517, 230] on input "2007" at bounding box center [512, 230] width 30 height 12
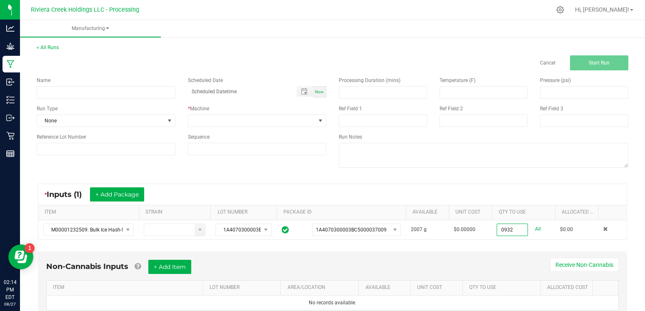
type input "932.0000 g"
click at [467, 258] on div "Non-Cannabis Inputs + Add Item Receive Non-Cannabis ITEM LOT NUMBER AREA/LOCATI…" at bounding box center [332, 285] width 589 height 67
click at [240, 122] on span at bounding box center [251, 121] width 127 height 12
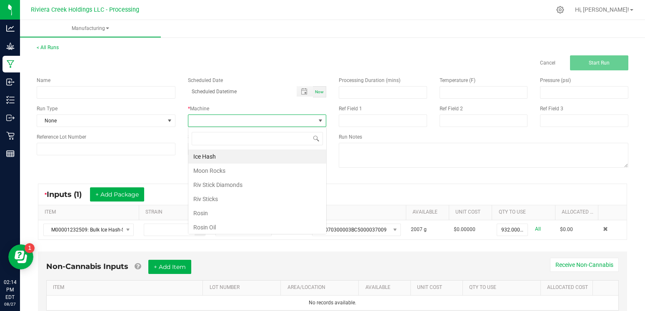
scroll to position [12, 138]
type input "I"
drag, startPoint x: 240, startPoint y: 122, endPoint x: 215, endPoint y: 157, distance: 43.2
click at [215, 157] on li "Ice Hash" at bounding box center [257, 157] width 138 height 14
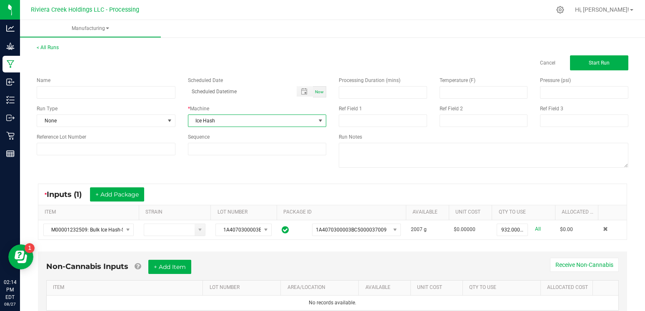
click at [220, 120] on span "Ice Hash" at bounding box center [251, 121] width 127 height 12
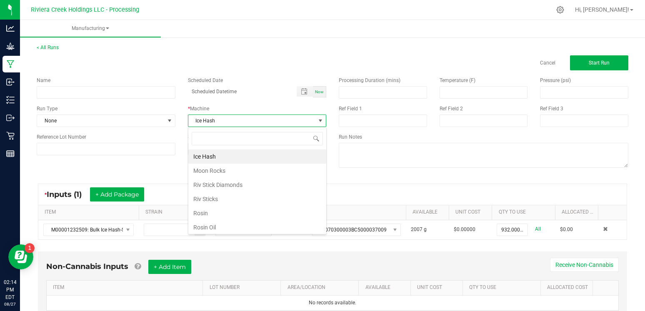
click at [204, 216] on li "Rosin" at bounding box center [257, 213] width 138 height 14
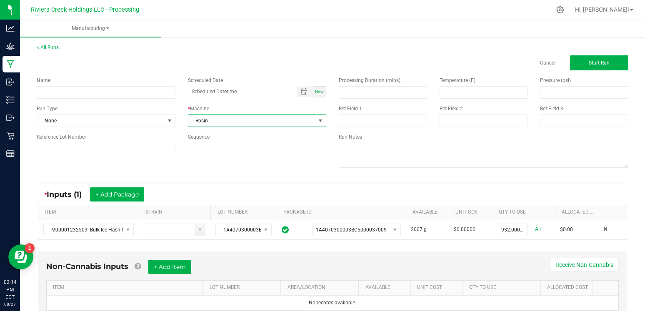
scroll to position [0, 0]
click at [594, 59] on button "Start Run" at bounding box center [599, 62] width 58 height 15
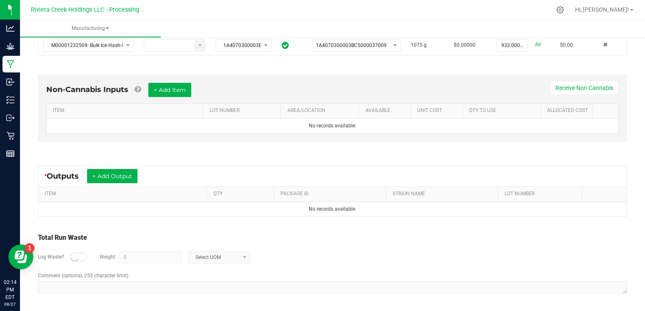
scroll to position [195, 0]
click at [134, 177] on button "+ Add Output" at bounding box center [112, 177] width 50 height 14
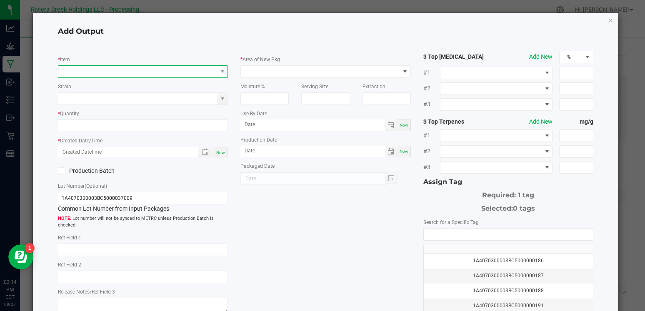
click at [150, 70] on span "NO DATA FOUND" at bounding box center [137, 72] width 159 height 12
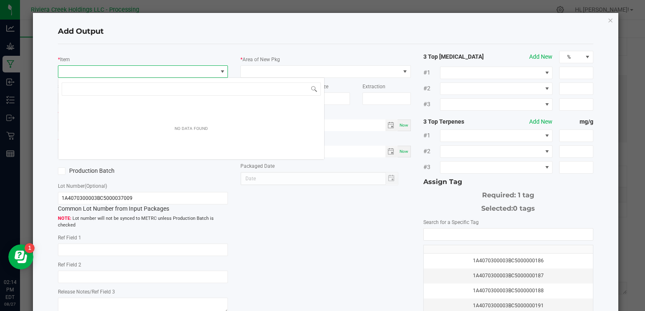
scroll to position [12, 170]
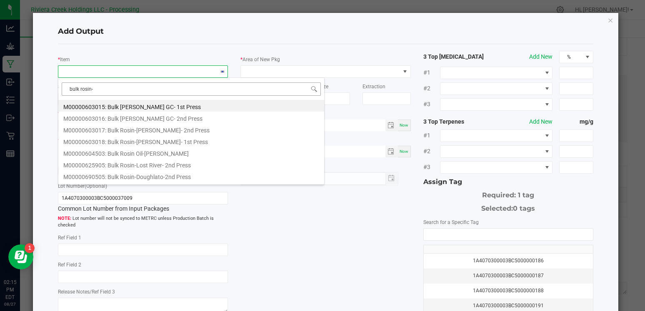
type input "bulk rosin-s"
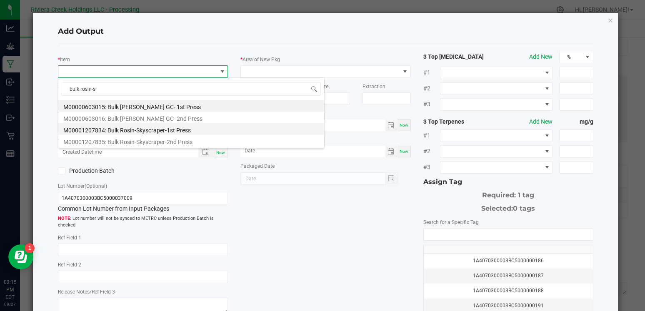
click at [157, 131] on li "M00001207834: Bulk Rosin-Skyscraper-1st Press" at bounding box center [191, 129] width 266 height 12
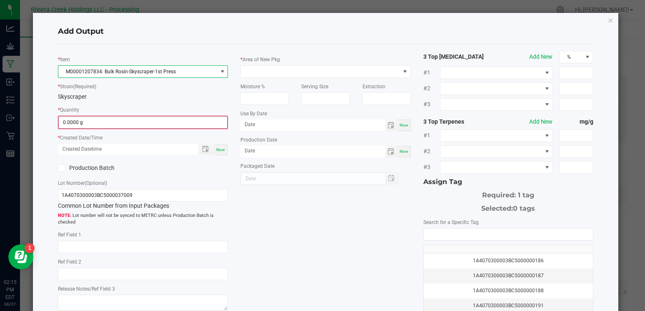
type input "0"
click at [109, 127] on input "0" at bounding box center [143, 123] width 168 height 12
type input "931.0000 g"
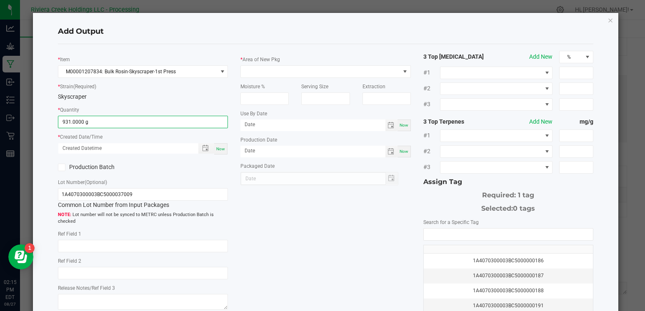
click at [221, 154] on div "Now" at bounding box center [220, 148] width 13 height 11
type input "[DATE] 2:15 PM"
type input "[DATE]"
click at [63, 167] on icon at bounding box center [61, 167] width 5 height 0
click at [0, 0] on input "Production Batch" at bounding box center [0, 0] width 0 height 0
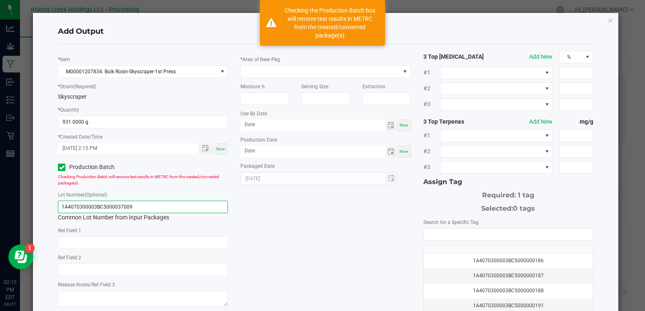
drag, startPoint x: 150, startPoint y: 209, endPoint x: 59, endPoint y: 194, distance: 92.8
click at [59, 194] on div "Lot Number (Optional) 1A4070300003BC5000037009 Common Lot Number from Input Pac…" at bounding box center [143, 206] width 170 height 32
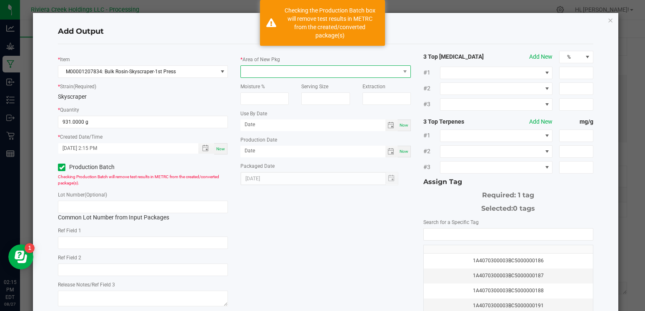
click at [278, 66] on span at bounding box center [320, 72] width 159 height 12
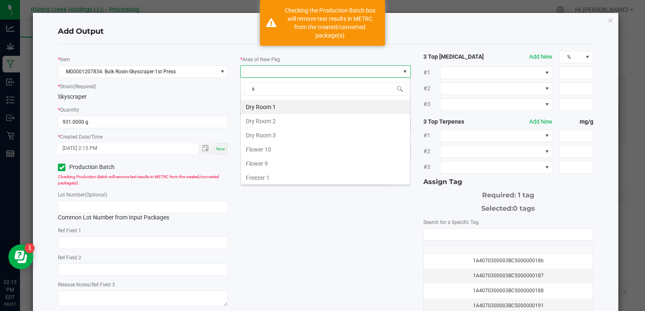
type input "ki"
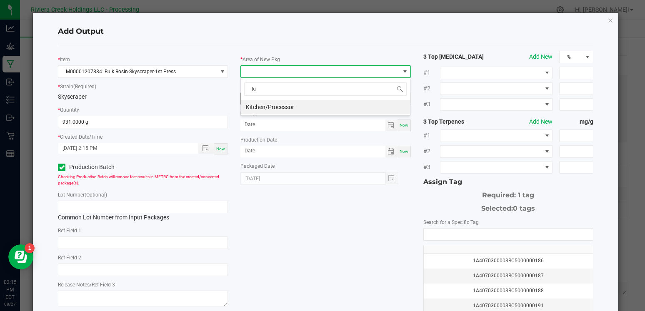
click at [265, 112] on li "Kitchen/Processor" at bounding box center [325, 107] width 169 height 14
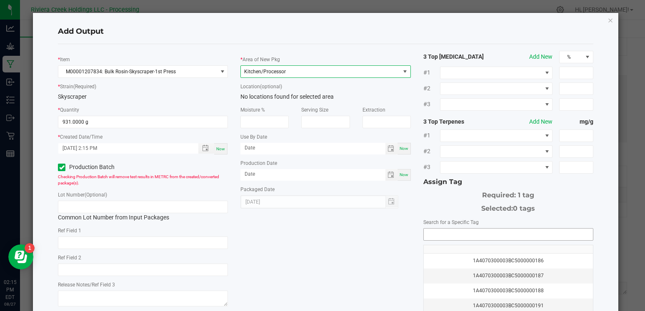
click at [432, 232] on input "NO DATA FOUND" at bounding box center [508, 235] width 169 height 12
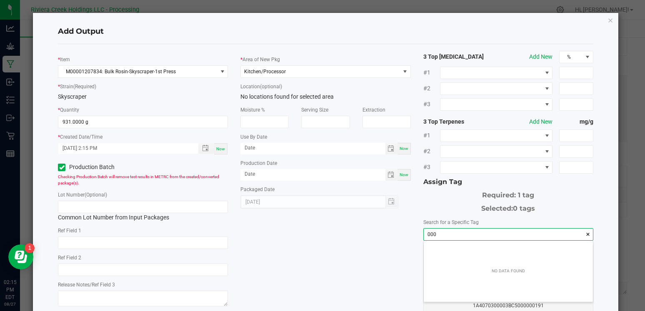
scroll to position [12, 169]
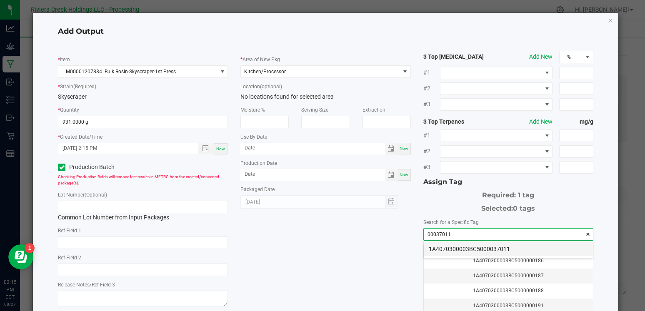
click at [483, 250] on li "1A4070300003BC5000037011" at bounding box center [508, 249] width 169 height 14
type input "1A4070300003BC5000037011"
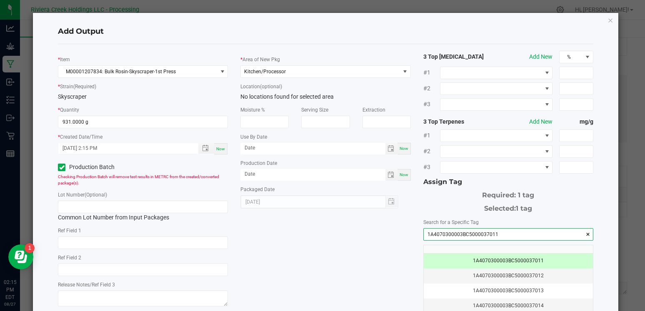
drag, startPoint x: 507, startPoint y: 234, endPoint x: 408, endPoint y: 227, distance: 99.4
click at [408, 227] on div "* Item M00001207834: Bulk Rosin-Skyscraper-1st Press * Strain (Required) Skyscr…" at bounding box center [326, 200] width 548 height 299
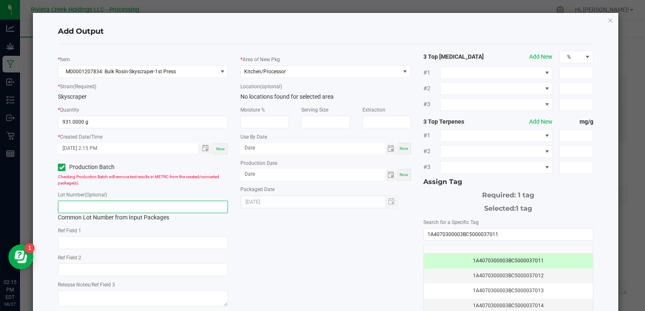
paste input "1A4070300003BC5000037011"
type input "1A4070300003BC5000037011"
click at [345, 242] on div "* Item M00001207834: Bulk Rosin-Skyscraper-1st Press * Strain (Required) Skyscr…" at bounding box center [326, 200] width 548 height 299
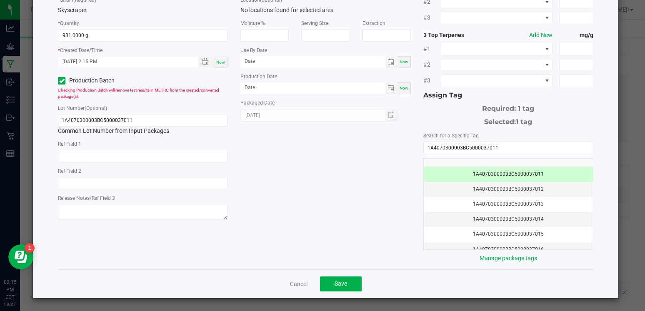
scroll to position [86, 0]
click at [330, 283] on button "Save" at bounding box center [341, 284] width 42 height 15
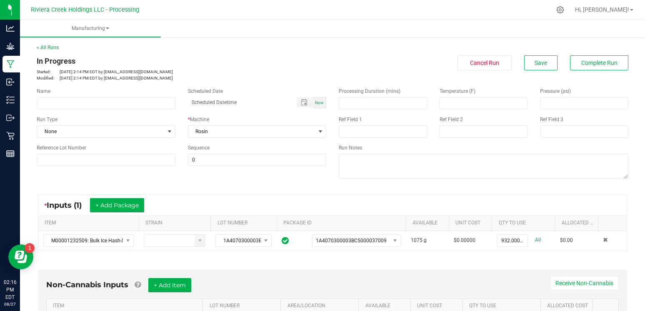
scroll to position [0, 0]
click at [585, 66] on button "Complete Run" at bounding box center [599, 62] width 58 height 15
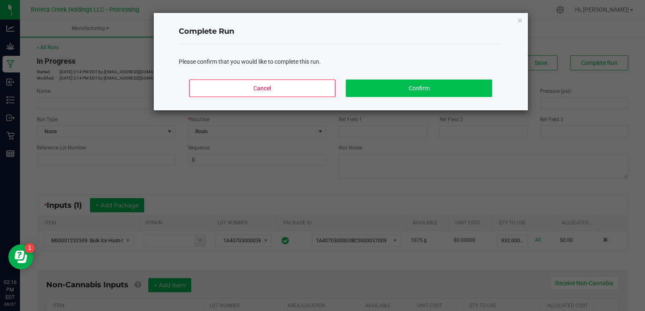
click at [379, 87] on button "Confirm" at bounding box center [419, 88] width 146 height 17
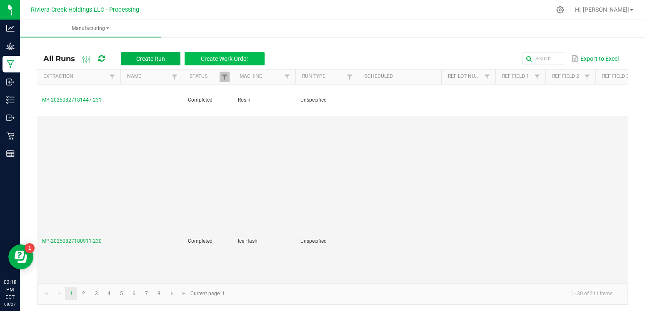
click at [211, 60] on span "Create Work Order" at bounding box center [224, 58] width 47 height 7
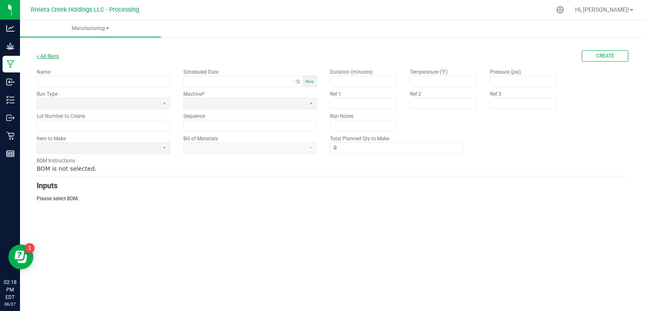
click at [44, 55] on link "< All Runs" at bounding box center [48, 56] width 22 height 6
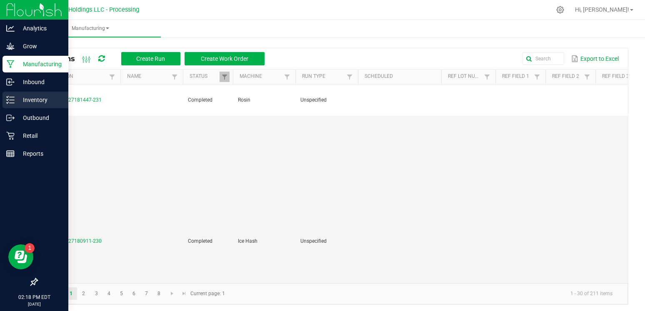
click at [46, 100] on p "Inventory" at bounding box center [40, 100] width 50 height 10
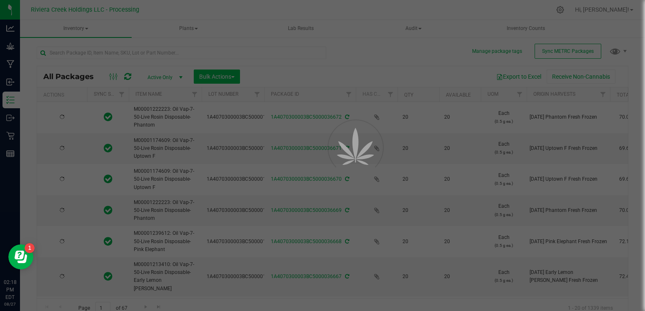
type input "[DATE]"
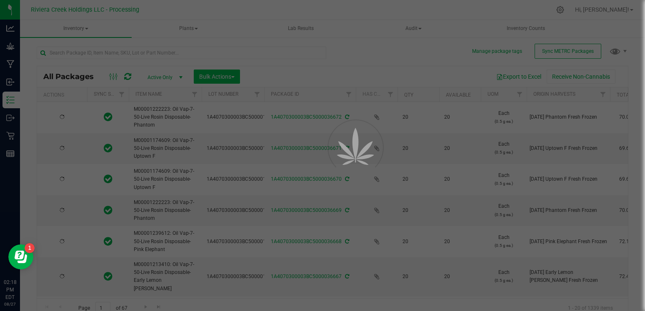
type input "[DATE]"
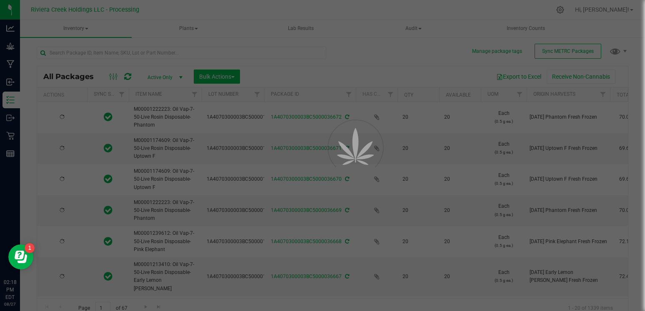
type input "[DATE]"
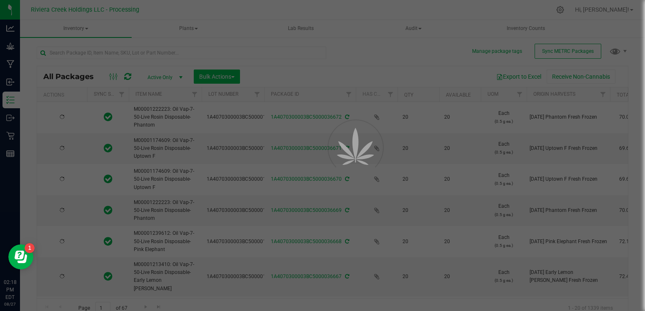
type input "[DATE]"
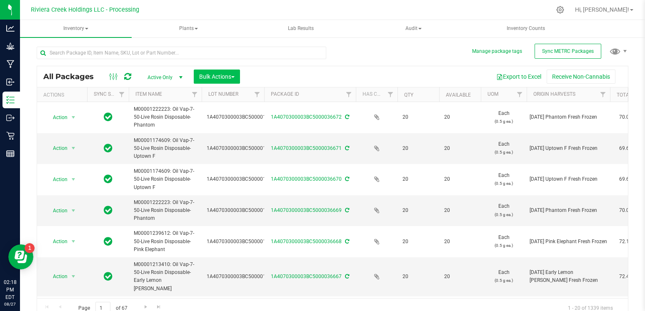
click at [232, 76] on span "Bulk Actions" at bounding box center [216, 76] width 35 height 7
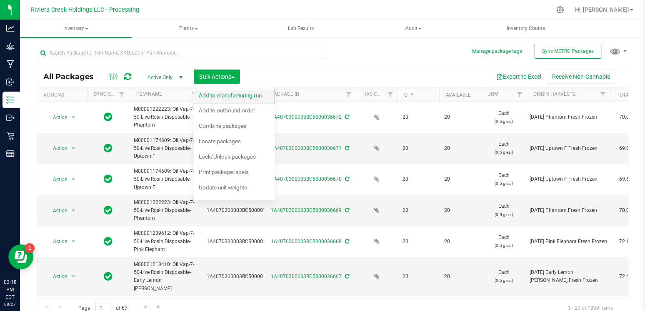
click at [235, 95] on span "Add to manufacturing run" at bounding box center [230, 95] width 63 height 7
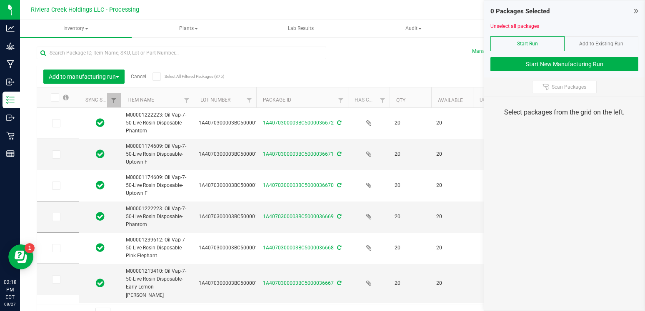
type input "2026-06-17"
type input "2026-07-01"
type input "2026-06-17"
type input "[DATE]"
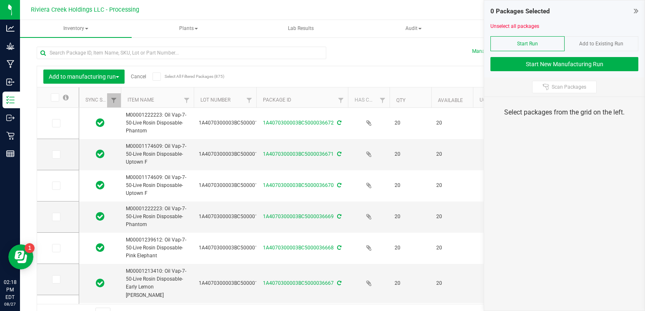
type input "[DATE]"
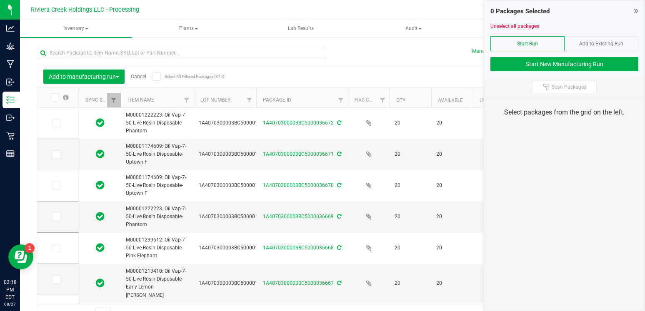
type input "[DATE]"
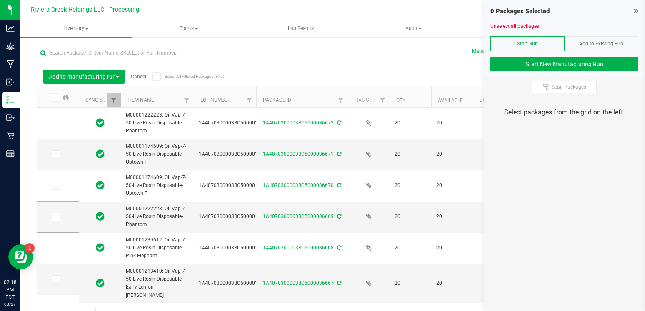
type input "[DATE]"
click at [544, 86] on icon at bounding box center [545, 87] width 7 height 7
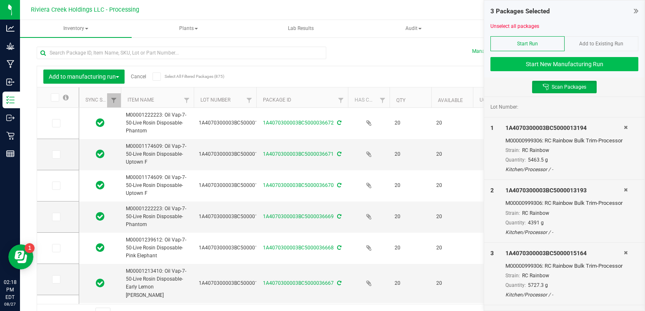
click at [552, 65] on button "Start New Manufacturing Run" at bounding box center [564, 64] width 148 height 14
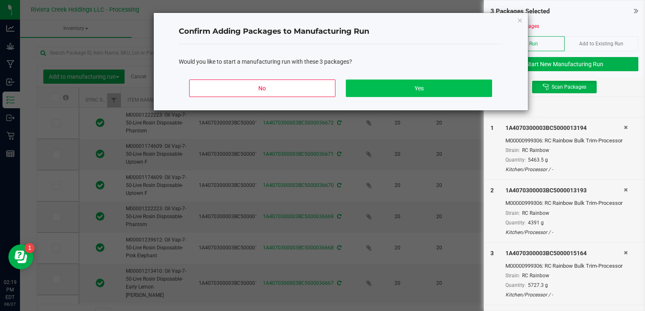
click at [455, 87] on button "Yes" at bounding box center [419, 88] width 146 height 17
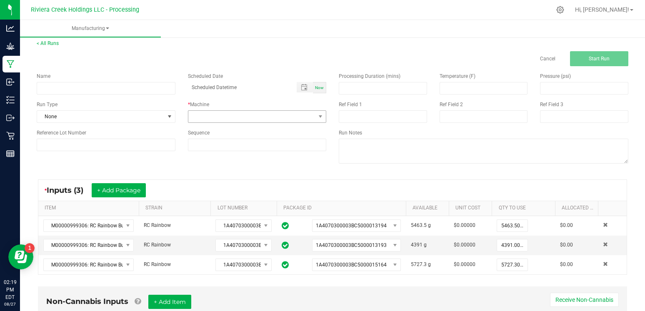
scroll to position [4, 0]
click at [247, 112] on span at bounding box center [251, 117] width 127 height 12
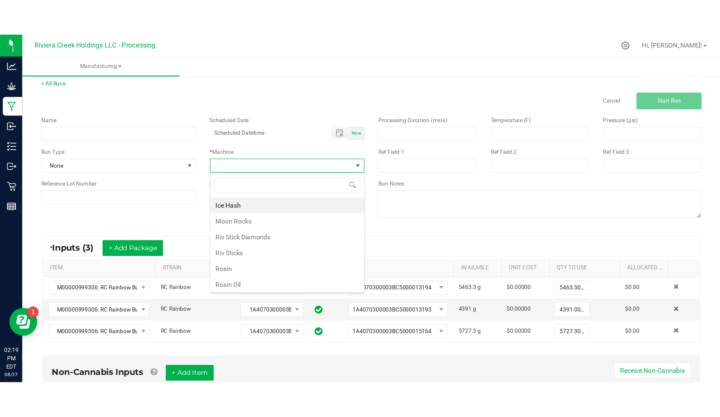
scroll to position [12, 138]
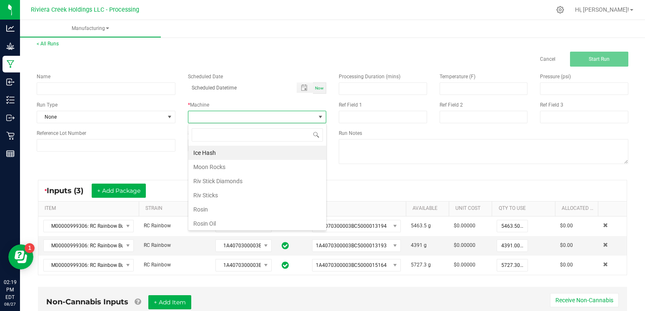
click at [221, 157] on li "Ice Hash" at bounding box center [257, 153] width 138 height 14
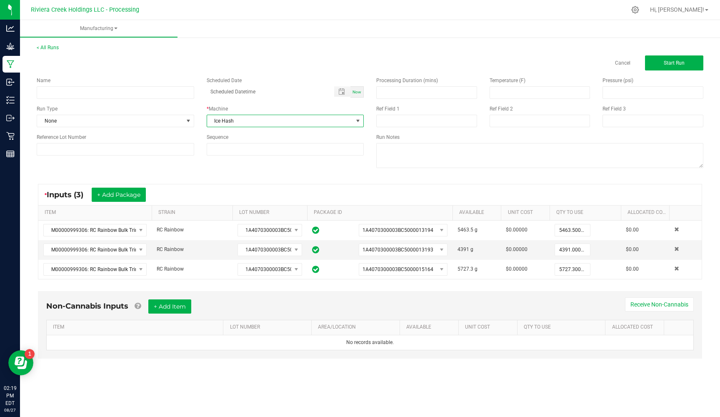
scroll to position [0, 0]
click at [644, 68] on button "Start Run" at bounding box center [674, 62] width 58 height 15
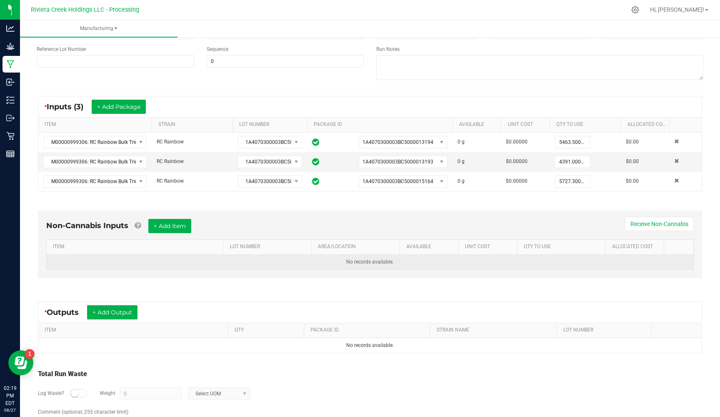
scroll to position [102, 0]
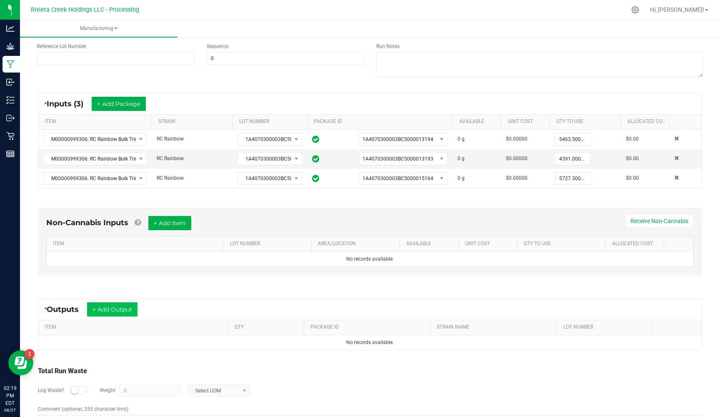
click at [115, 306] on button "+ Add Output" at bounding box center [112, 309] width 50 height 14
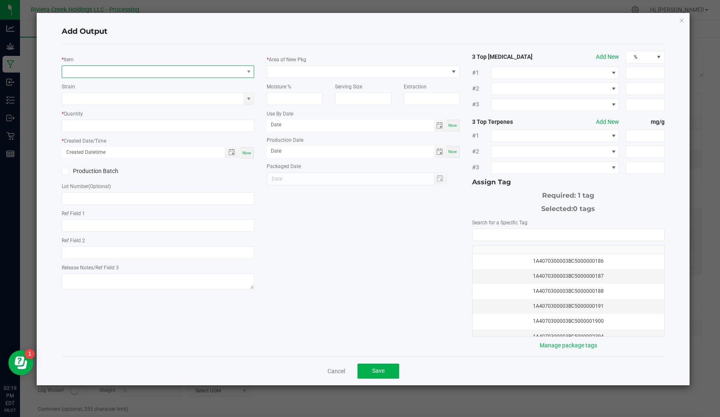
click at [147, 70] on span "NO DATA FOUND" at bounding box center [152, 72] width 181 height 12
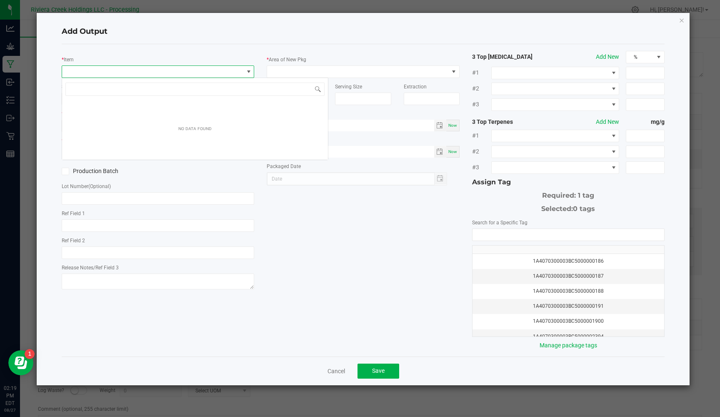
scroll to position [12, 192]
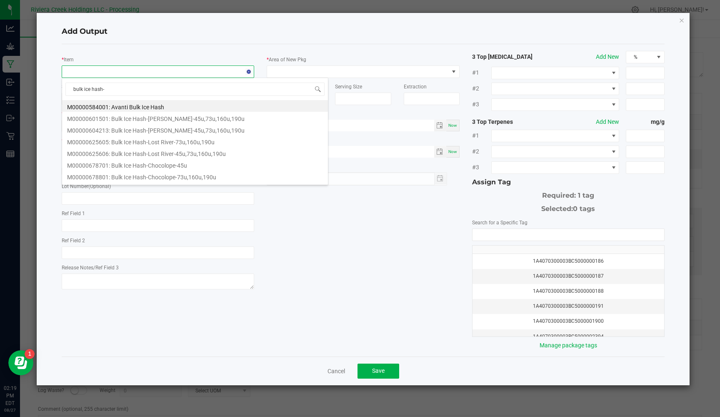
type input "bulk ice hash-r"
click at [181, 119] on li "M00001088511: Bulk Ice Hash-RC Rainbow-45u_73u_160u_190u" at bounding box center [195, 118] width 266 height 12
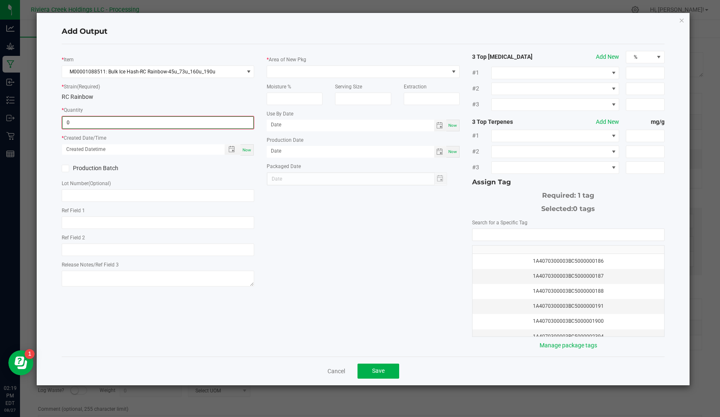
click at [127, 123] on input "0" at bounding box center [157, 123] width 191 height 12
type input "3175.0000 g"
click at [248, 148] on span "Now" at bounding box center [246, 149] width 9 height 5
type input "08/27/2025 2:19 PM"
type input "[DATE]"
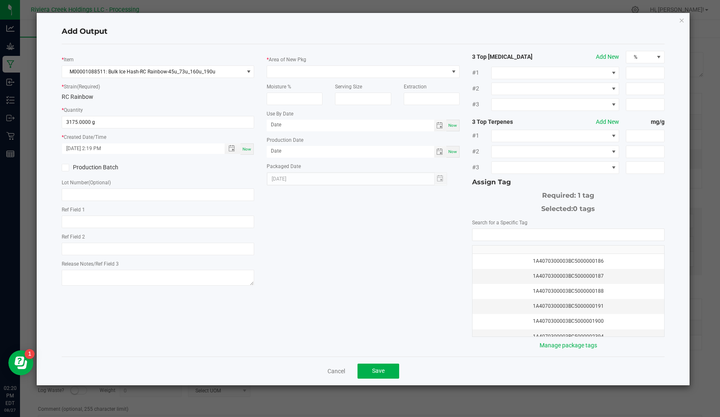
click at [66, 170] on span at bounding box center [65, 167] width 7 height 7
click at [0, 0] on input "Production Batch" at bounding box center [0, 0] width 0 height 0
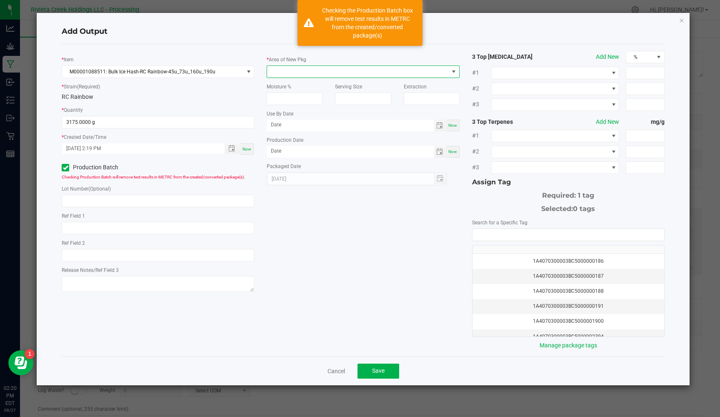
click at [292, 68] on span at bounding box center [357, 72] width 181 height 12
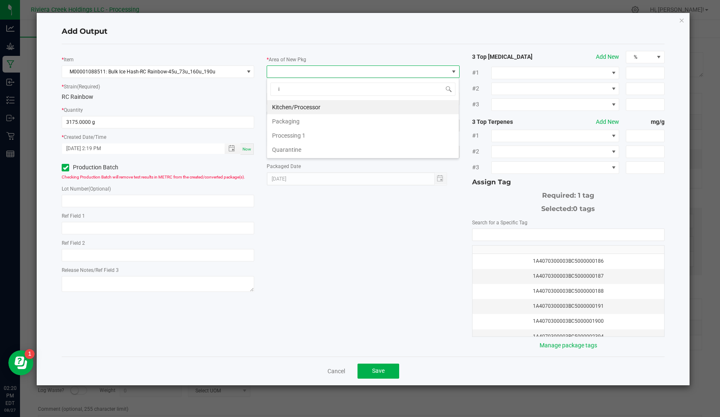
type input "it"
click at [284, 107] on li "Kitchen/Processor" at bounding box center [363, 107] width 192 height 14
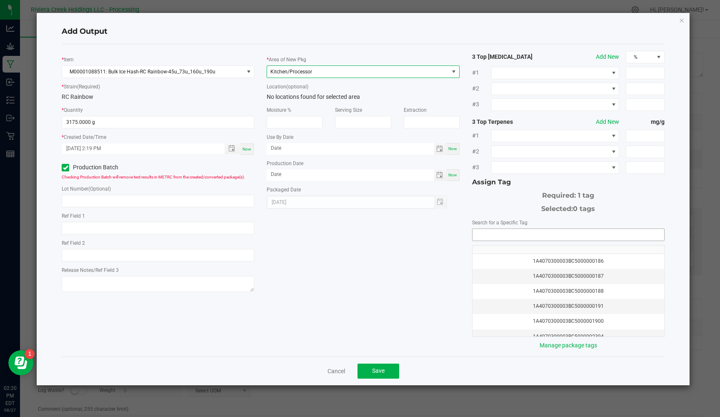
click at [494, 234] on input "NO DATA FOUND" at bounding box center [568, 235] width 192 height 12
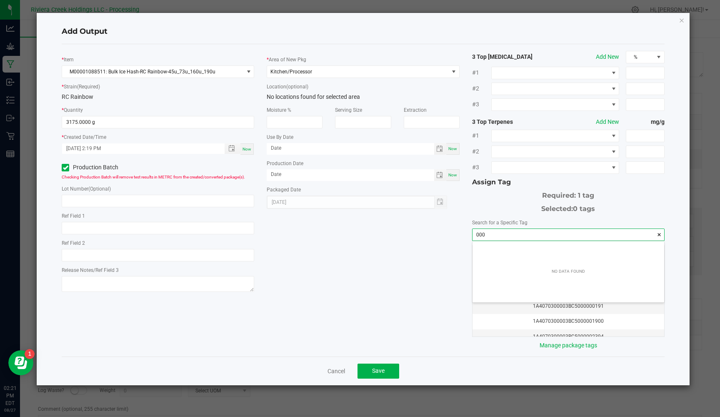
scroll to position [12, 192]
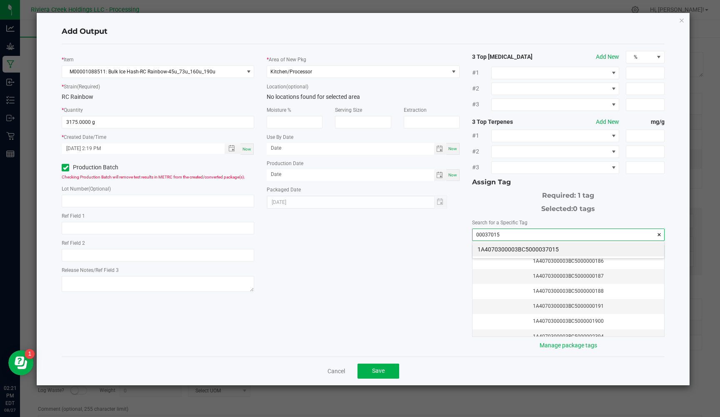
click at [502, 251] on li "1A4070300003BC5000037015" at bounding box center [568, 249] width 192 height 14
type input "1A4070300003BC5000037015"
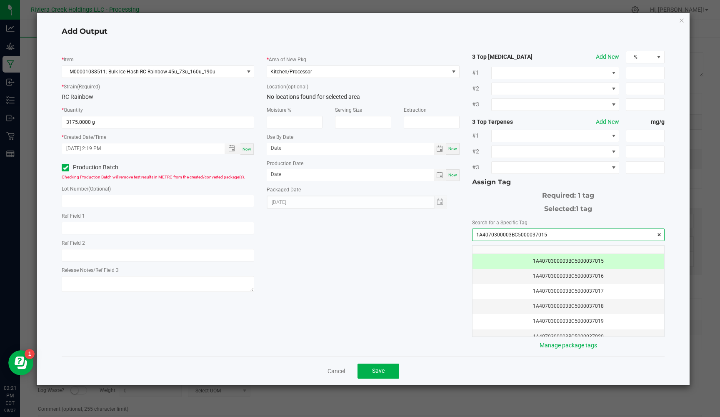
drag, startPoint x: 544, startPoint y: 236, endPoint x: 506, endPoint y: 240, distance: 37.7
click at [452, 233] on div "* Item M00001088511: Bulk Ice Hash-RC Rainbow-45u_73u_160u_190u * Strain (Requi…" at bounding box center [362, 200] width 615 height 299
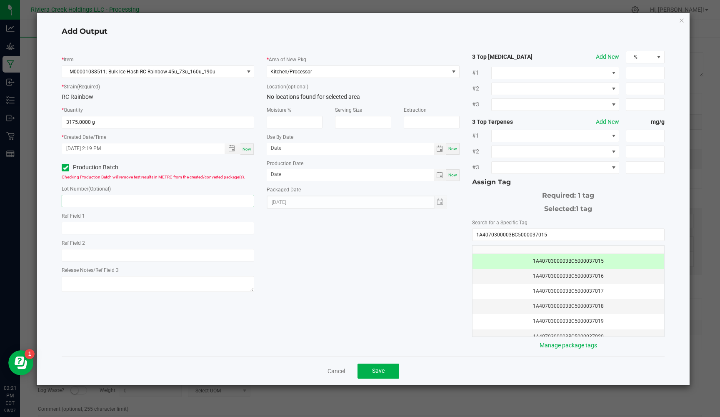
paste input "1A4070300003BC5000037015"
type input "1A4070300003BC5000037015"
click at [373, 311] on span "Save" at bounding box center [378, 370] width 12 height 7
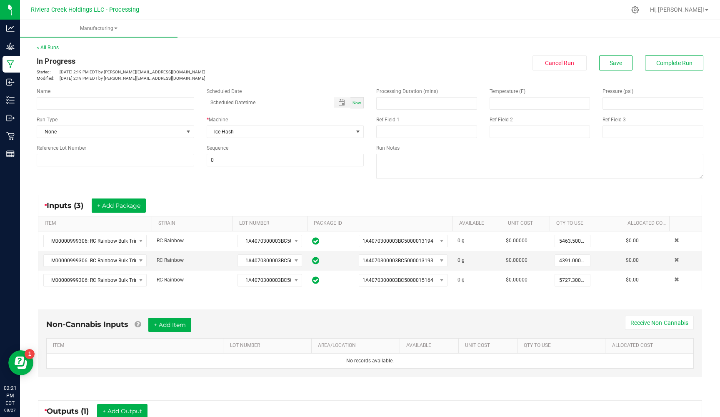
scroll to position [0, 0]
click at [644, 62] on span "Complete Run" at bounding box center [674, 63] width 36 height 7
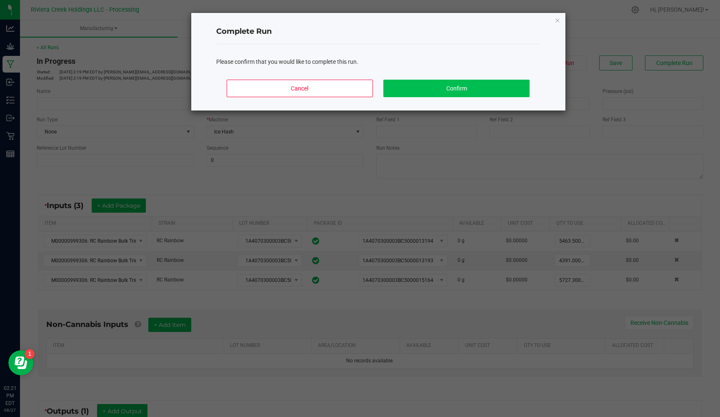
click at [473, 82] on button "Confirm" at bounding box center [456, 88] width 146 height 17
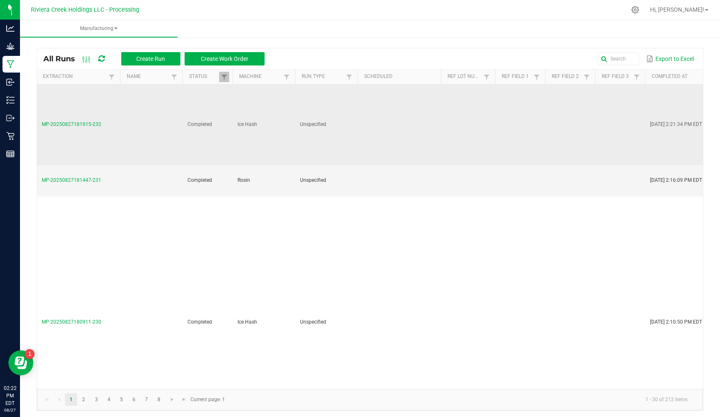
scroll to position [0, 0]
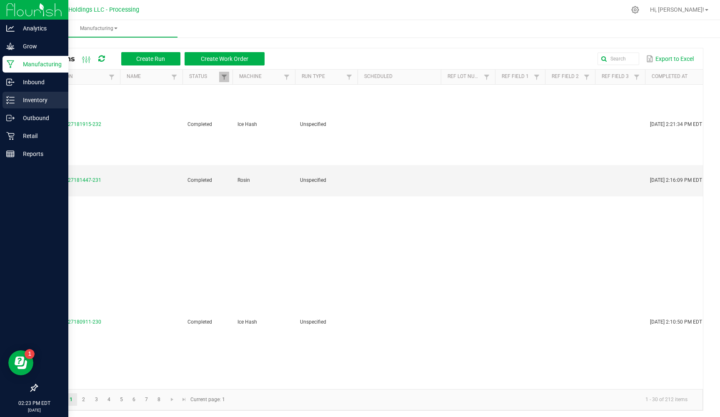
click at [42, 105] on p "Inventory" at bounding box center [40, 100] width 50 height 10
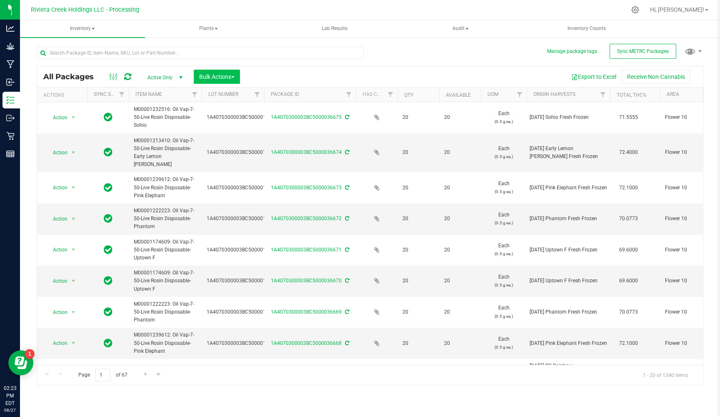
click at [233, 80] on span "Bulk Actions" at bounding box center [216, 76] width 35 height 7
click at [249, 95] on span "Add to manufacturing run" at bounding box center [230, 95] width 63 height 7
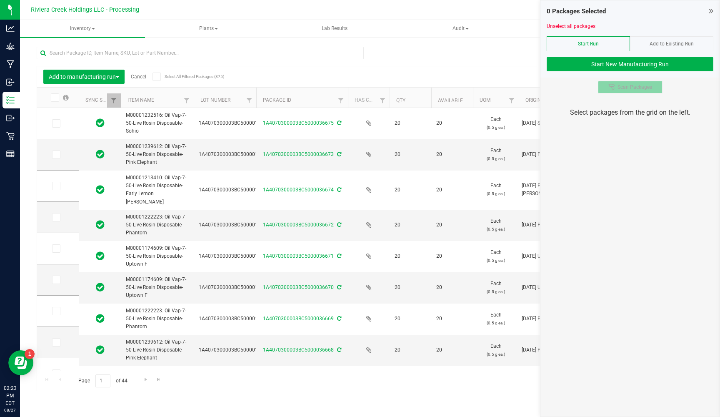
click at [612, 87] on icon at bounding box center [611, 87] width 6 height 6
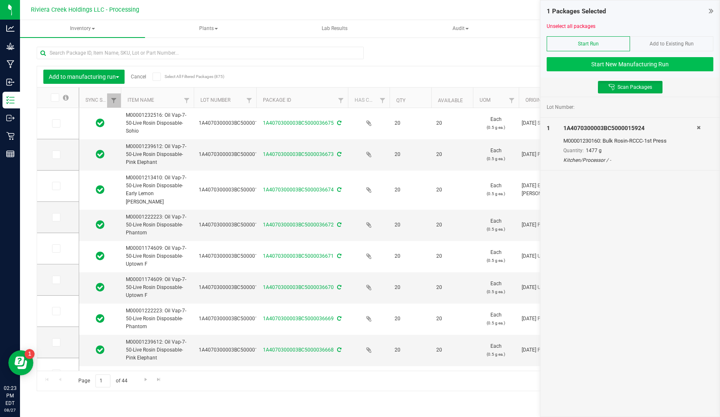
click at [617, 65] on button "Start New Manufacturing Run" at bounding box center [630, 64] width 167 height 14
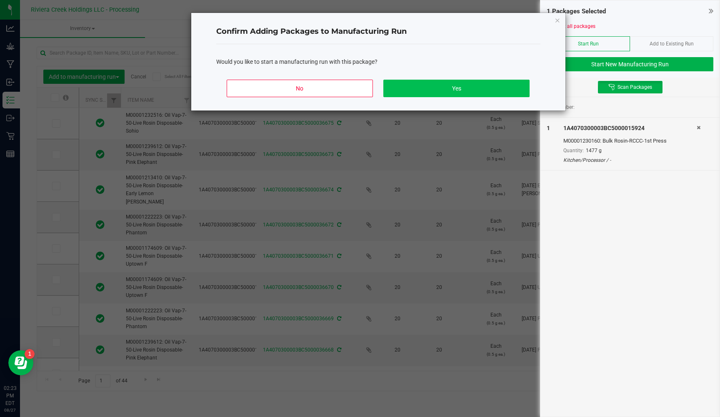
click at [421, 89] on button "Yes" at bounding box center [456, 88] width 146 height 17
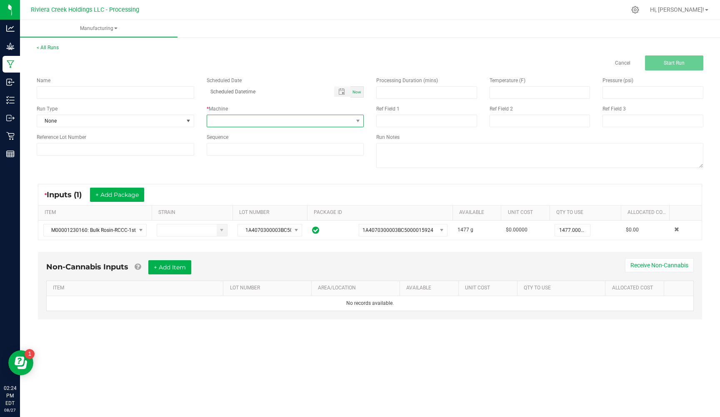
click at [280, 122] on span at bounding box center [280, 121] width 146 height 12
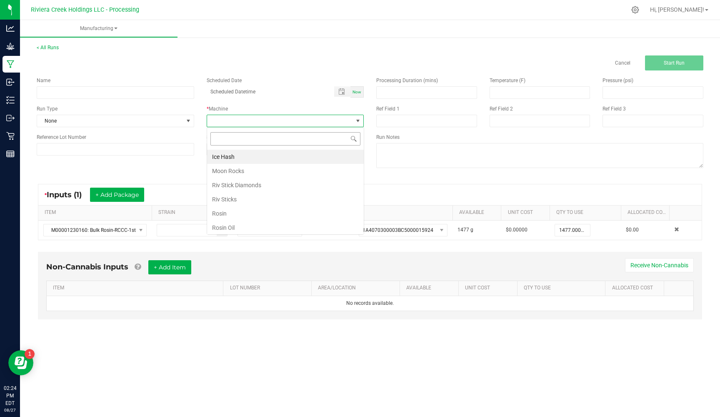
scroll to position [12, 157]
type input "k"
type input "i"
type input "thca"
click at [227, 158] on li "THCA" at bounding box center [285, 157] width 157 height 14
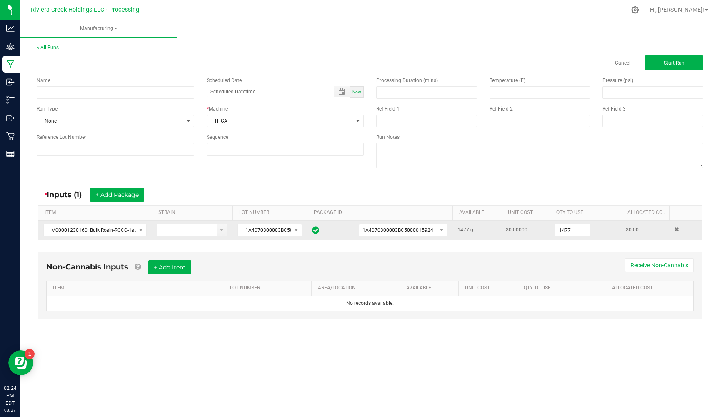
drag, startPoint x: 585, startPoint y: 230, endPoint x: 559, endPoint y: 230, distance: 26.7
click at [559, 230] on input "1477" at bounding box center [572, 230] width 35 height 12
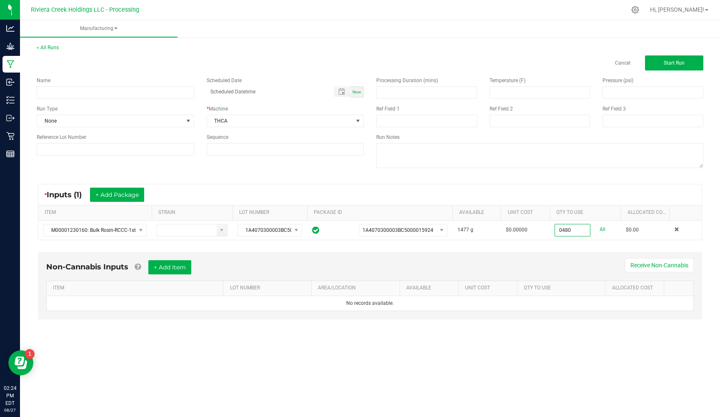
type input "480.0000 g"
click at [538, 256] on div "Non-Cannabis Inputs + Add Item Receive Non-Cannabis ITEM LOT NUMBER AREA/LOCATI…" at bounding box center [370, 285] width 664 height 67
click at [644, 59] on button "Start Run" at bounding box center [674, 62] width 58 height 15
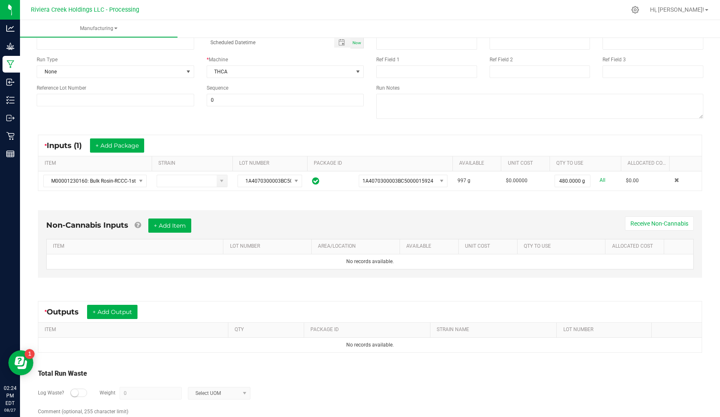
scroll to position [72, 0]
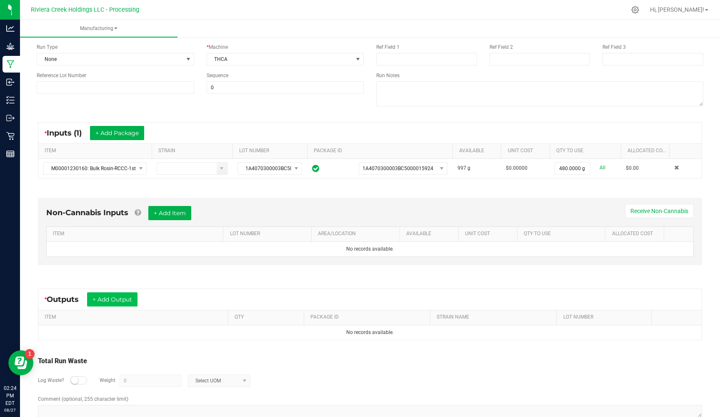
click at [127, 297] on button "+ Add Output" at bounding box center [112, 299] width 50 height 14
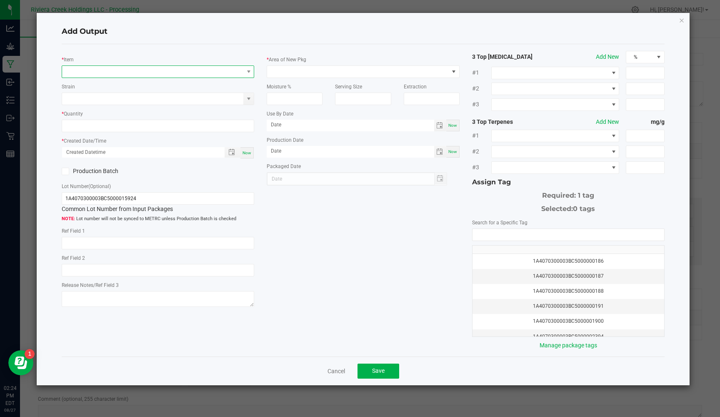
click at [81, 67] on span "NO DATA FOUND" at bounding box center [152, 72] width 181 height 12
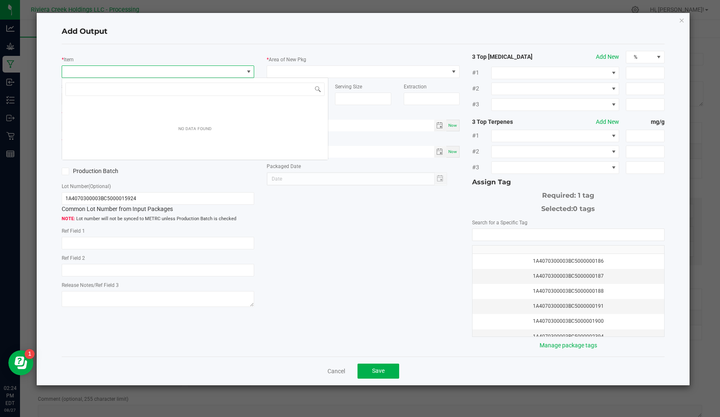
scroll to position [12, 192]
type input "bulk thc"
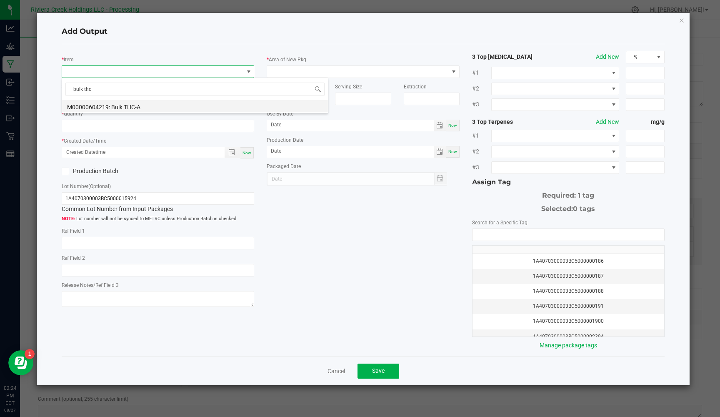
click at [115, 105] on li "M00000604219: Bulk THC-A" at bounding box center [195, 106] width 266 height 12
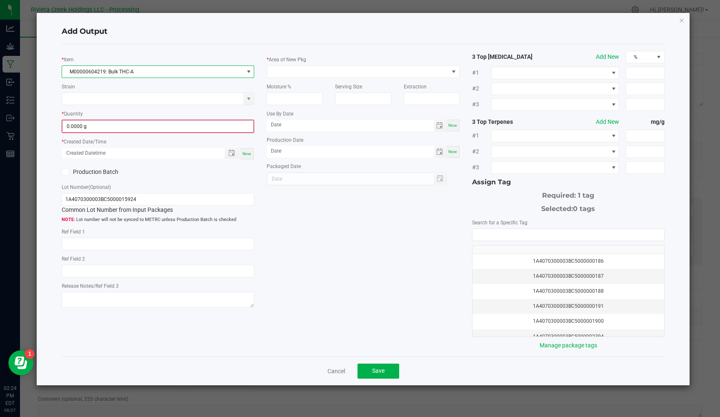
type input "0"
click at [97, 125] on input "0" at bounding box center [157, 126] width 191 height 12
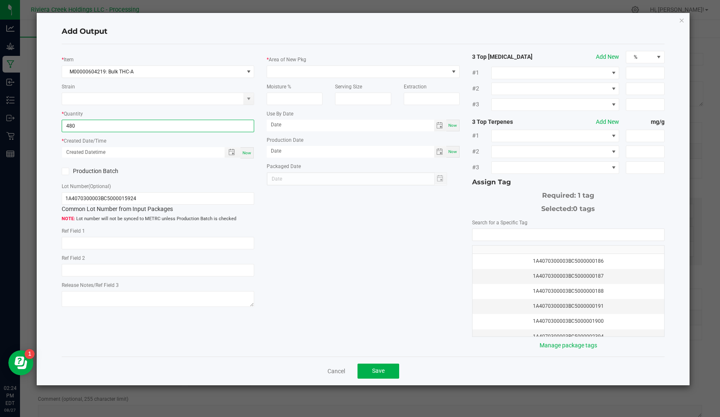
type input "480.0000 g"
drag, startPoint x: 251, startPoint y: 154, endPoint x: 244, endPoint y: 160, distance: 9.4
click at [251, 154] on span "Now" at bounding box center [246, 152] width 9 height 5
type input "08/27/2025 2:24 PM"
type input "[DATE]"
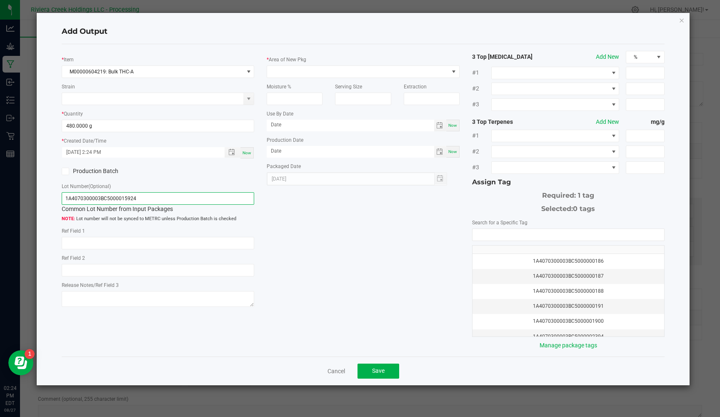
drag, startPoint x: 149, startPoint y: 200, endPoint x: 81, endPoint y: 193, distance: 67.8
click at [81, 193] on input "1A4070300003BC5000015924" at bounding box center [158, 198] width 192 height 12
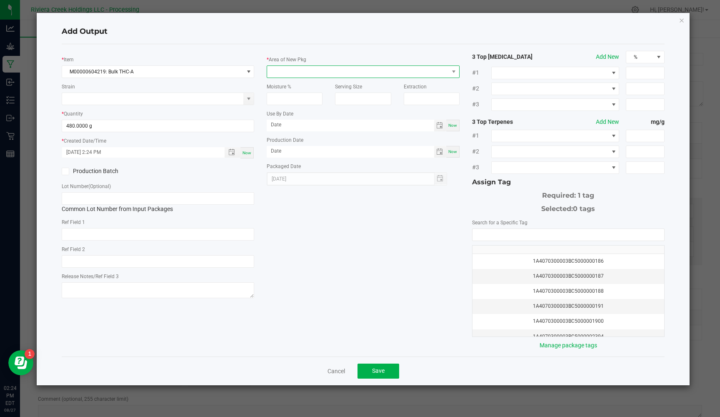
click at [281, 67] on span at bounding box center [357, 72] width 181 height 12
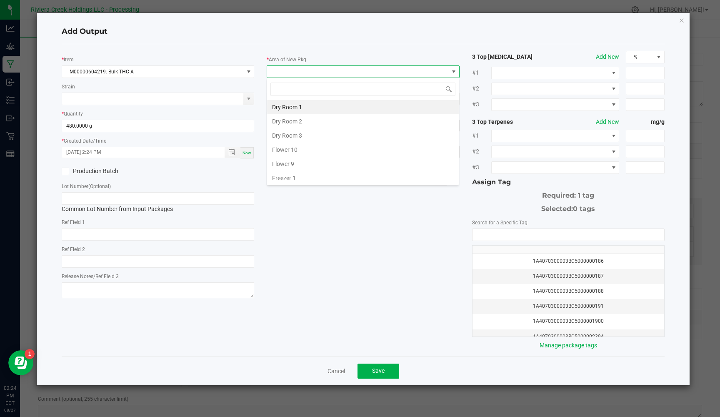
type input "k"
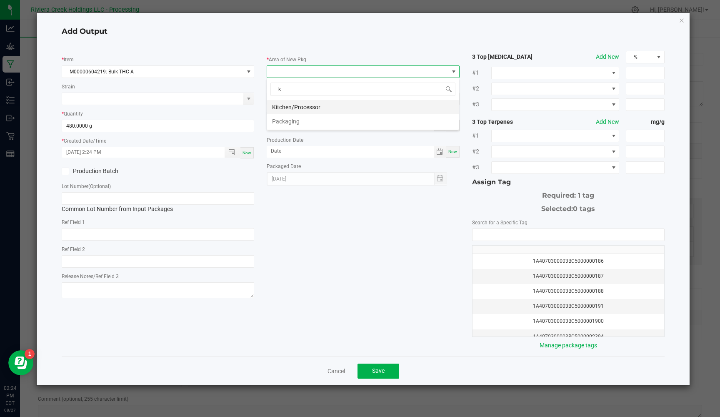
click at [290, 106] on li "Kitchen/Processor" at bounding box center [363, 107] width 192 height 14
click at [491, 230] on input "NO DATA FOUND" at bounding box center [568, 235] width 192 height 12
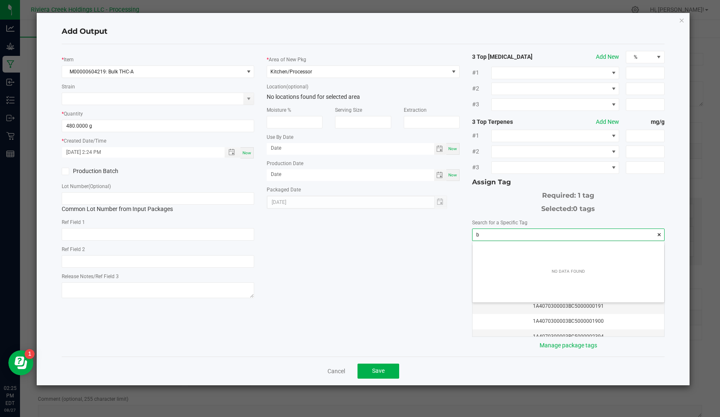
scroll to position [12, 192]
type input "b"
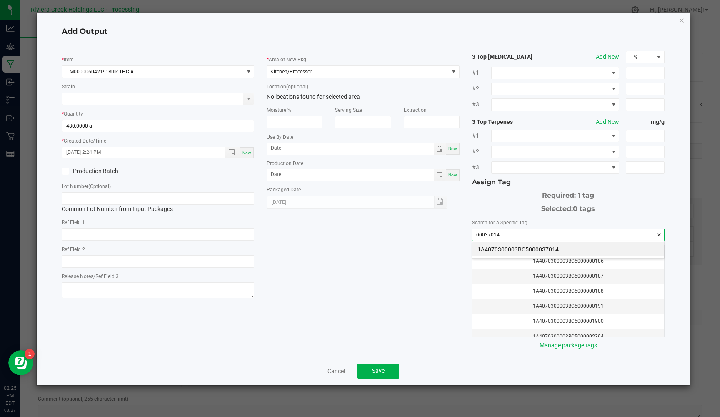
click at [489, 247] on li "1A4070300003BC5000037014" at bounding box center [568, 249] width 192 height 14
type input "1A4070300003BC5000037014"
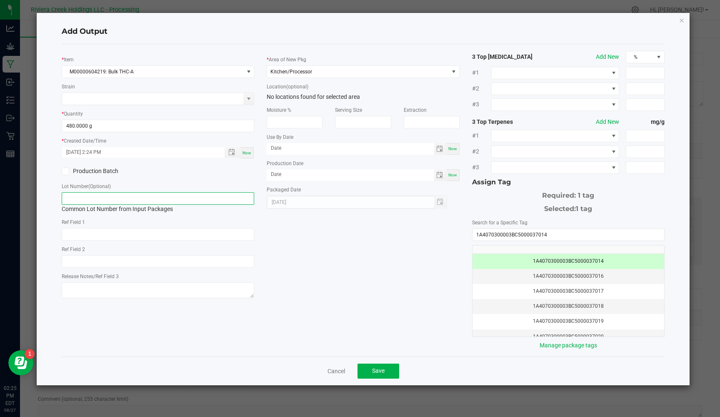
click at [170, 196] on input "text" at bounding box center [158, 198] width 192 height 12
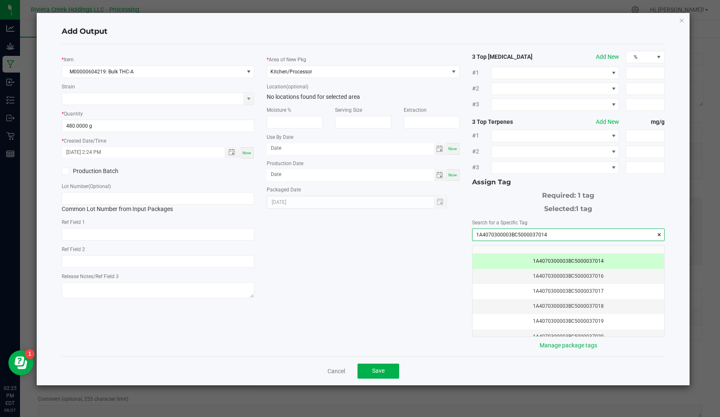
drag, startPoint x: 505, startPoint y: 234, endPoint x: 485, endPoint y: 234, distance: 20.0
click at [441, 232] on div "* Item M00000604219: Bulk THC-A Strain * Quantity 480.0000 g * Created Date/Tim…" at bounding box center [362, 200] width 615 height 299
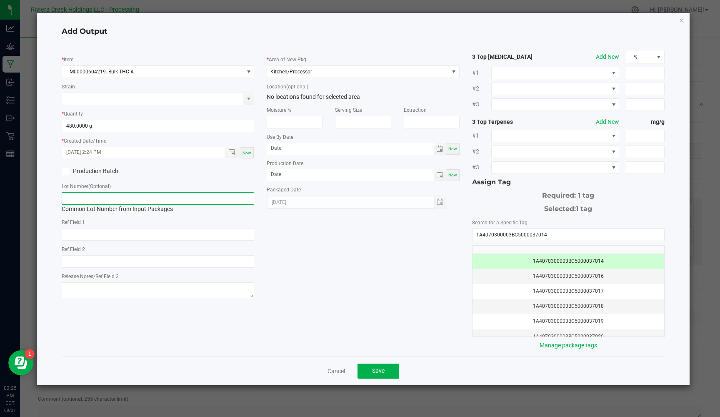
paste input "1A4070300003BC5000037014"
type input "1A4070300003BC5000037014"
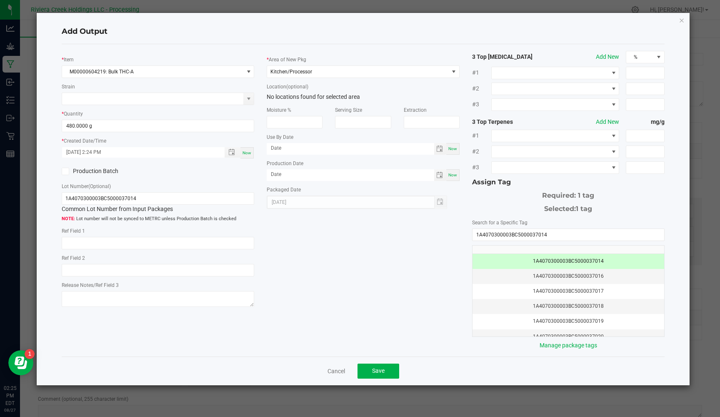
click at [61, 172] on div "Production Batch" at bounding box center [106, 171] width 102 height 12
click at [65, 171] on icon at bounding box center [65, 171] width 5 height 0
click at [0, 0] on input "Production Batch" at bounding box center [0, 0] width 0 height 0
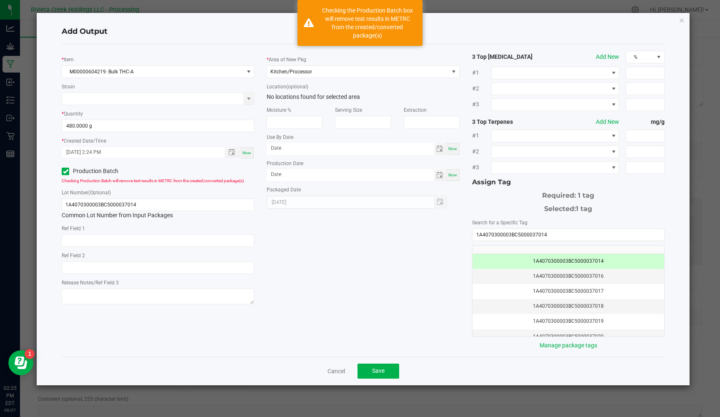
click at [307, 239] on div "* Item M00000604219: Bulk THC-A Strain * Quantity 480.0000 g * Created Date/Tim…" at bounding box center [362, 200] width 615 height 299
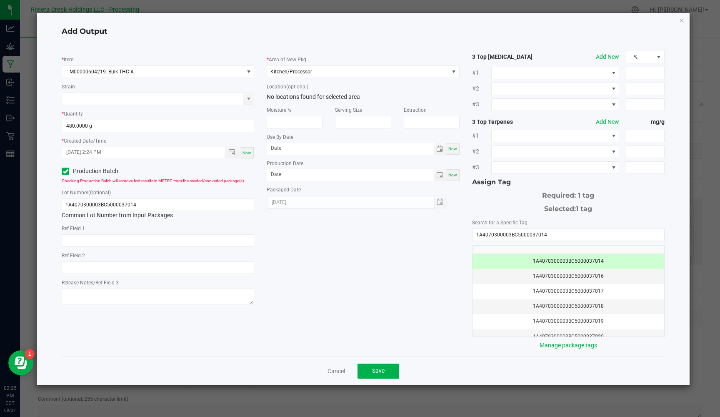
scroll to position [0, 0]
click at [370, 311] on button "Save" at bounding box center [378, 370] width 42 height 15
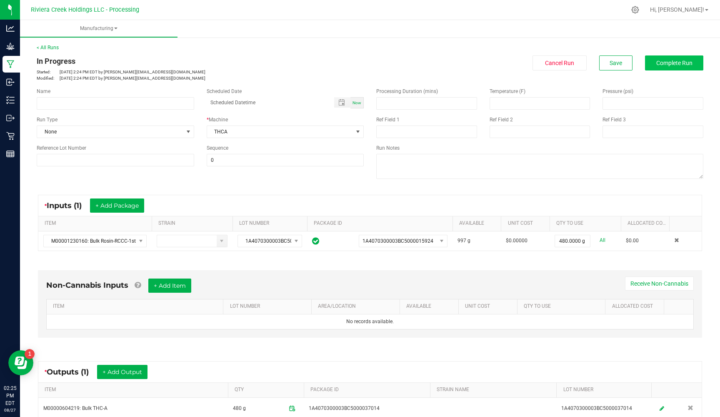
scroll to position [1, 0]
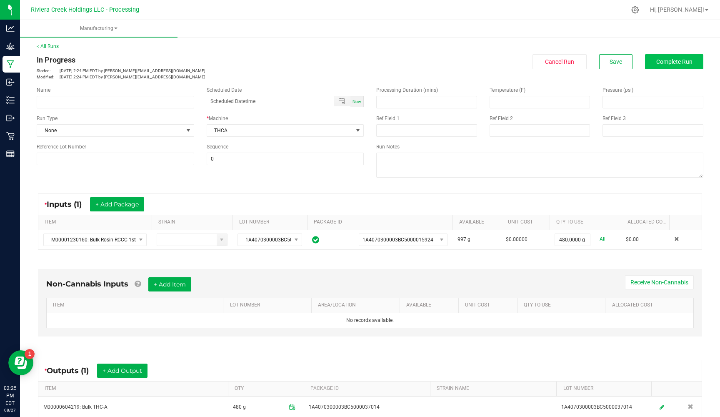
click at [644, 55] on button "Complete Run" at bounding box center [674, 61] width 58 height 15
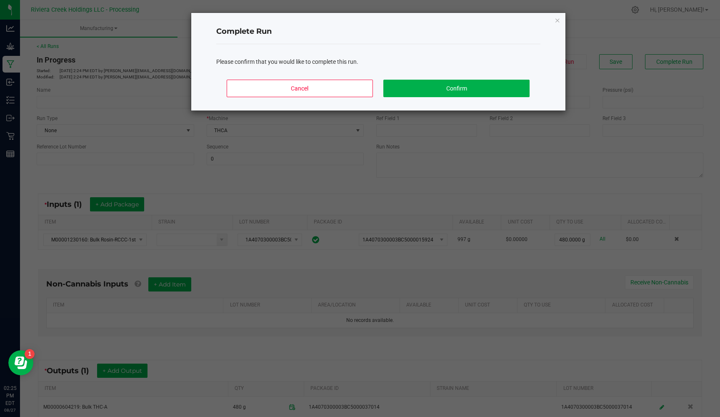
click at [431, 87] on button "Confirm" at bounding box center [456, 88] width 146 height 17
